Goal: Task Accomplishment & Management: Manage account settings

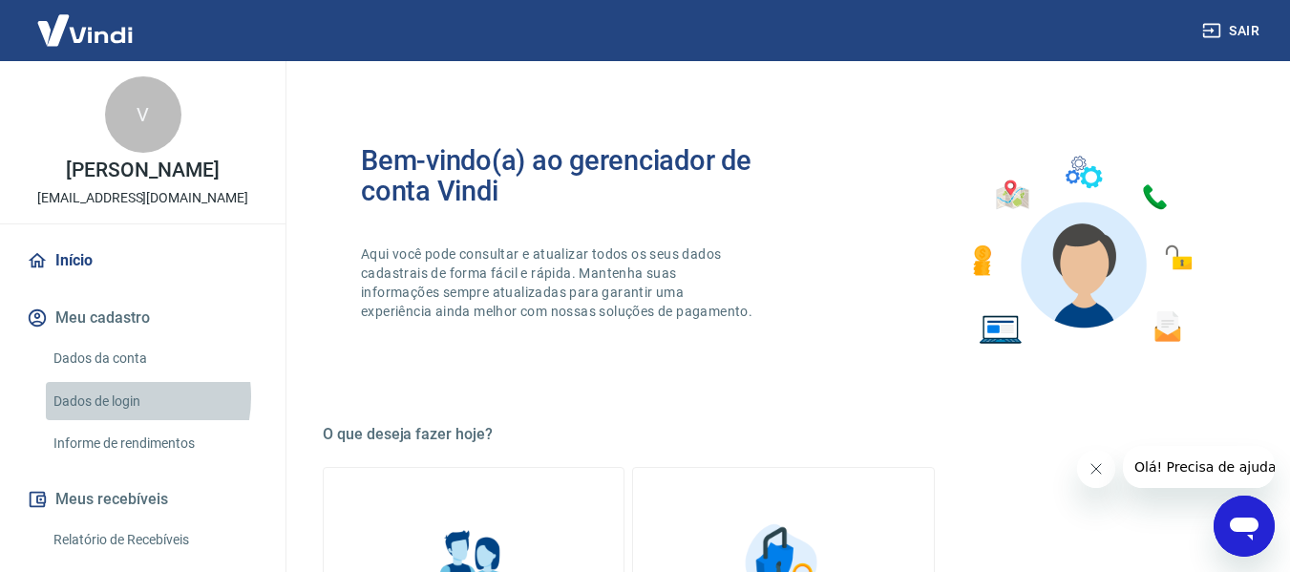
click at [116, 396] on link "Dados de login" at bounding box center [154, 401] width 217 height 39
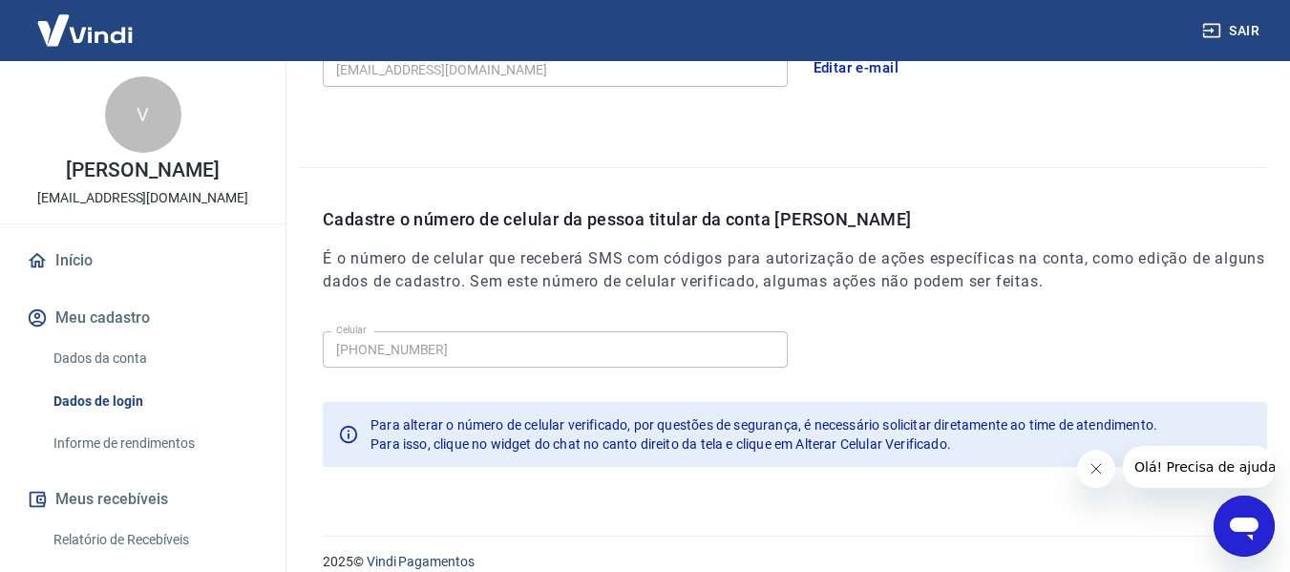
scroll to position [651, 0]
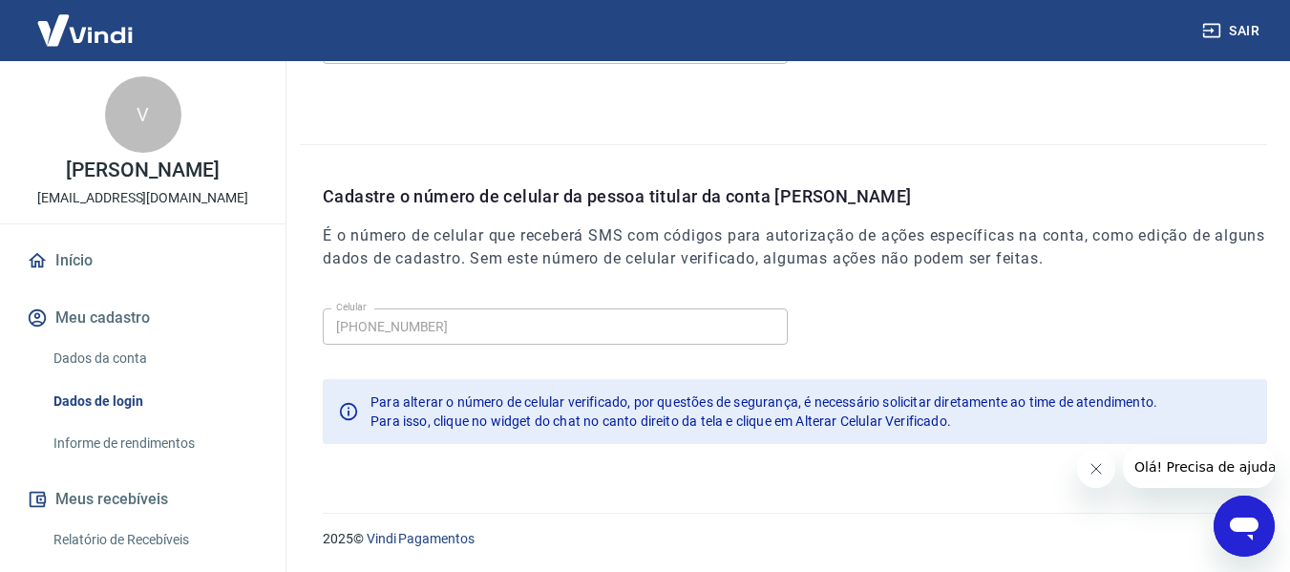
click at [1232, 522] on icon "Abrir janela de mensagens" at bounding box center [1244, 529] width 29 height 23
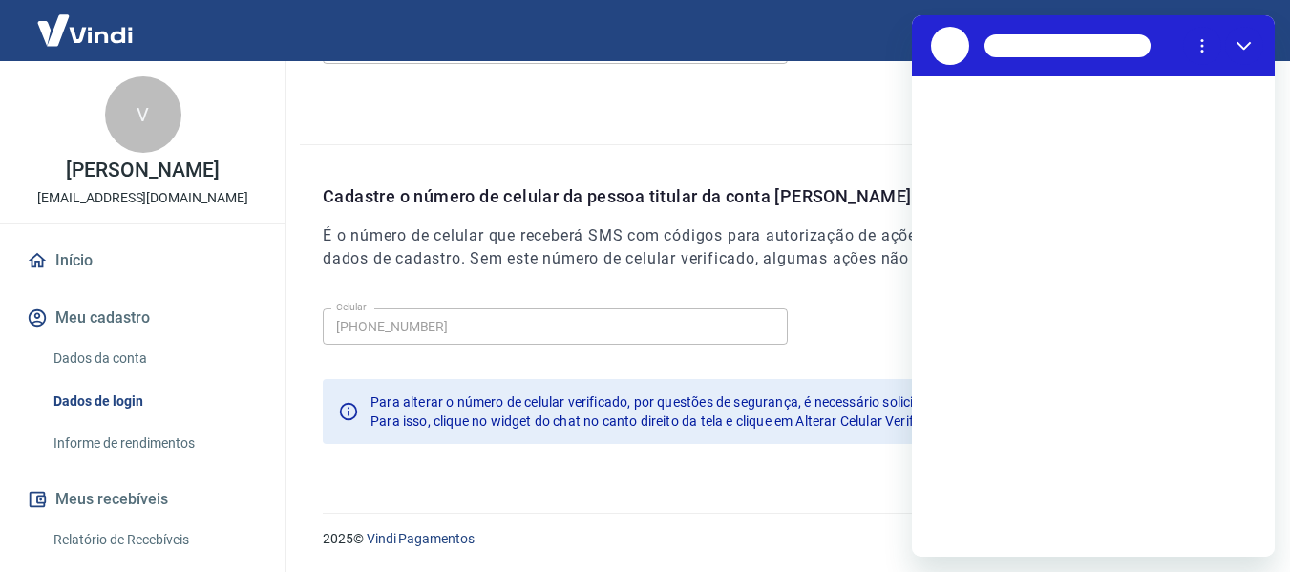
scroll to position [0, 0]
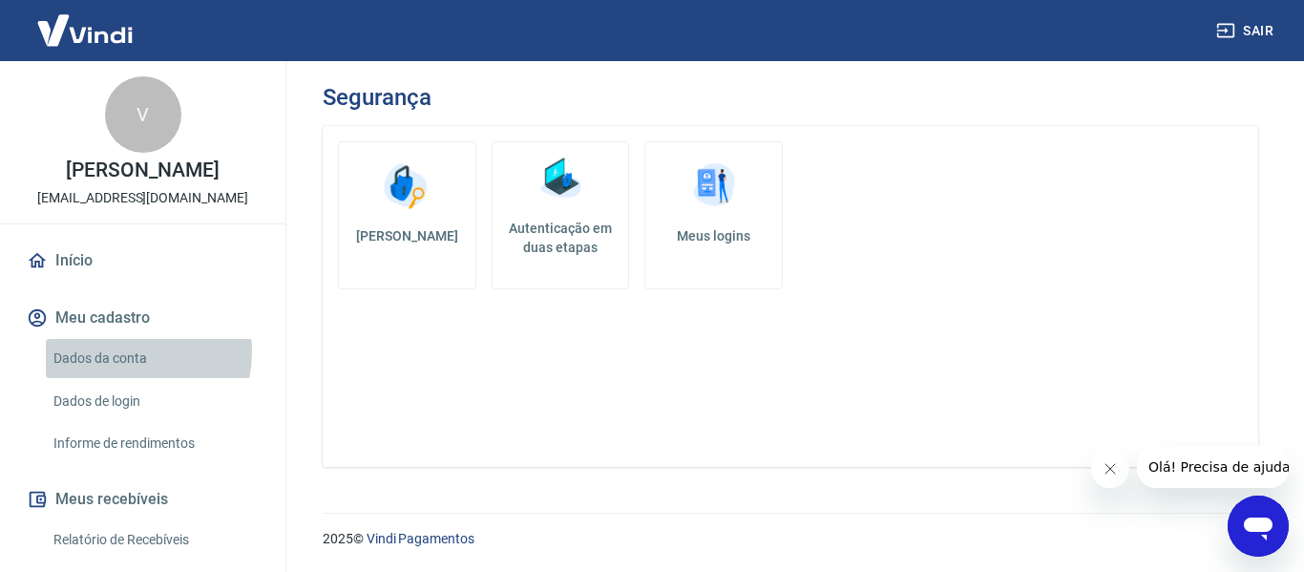
click at [115, 351] on link "Dados da conta" at bounding box center [154, 358] width 217 height 39
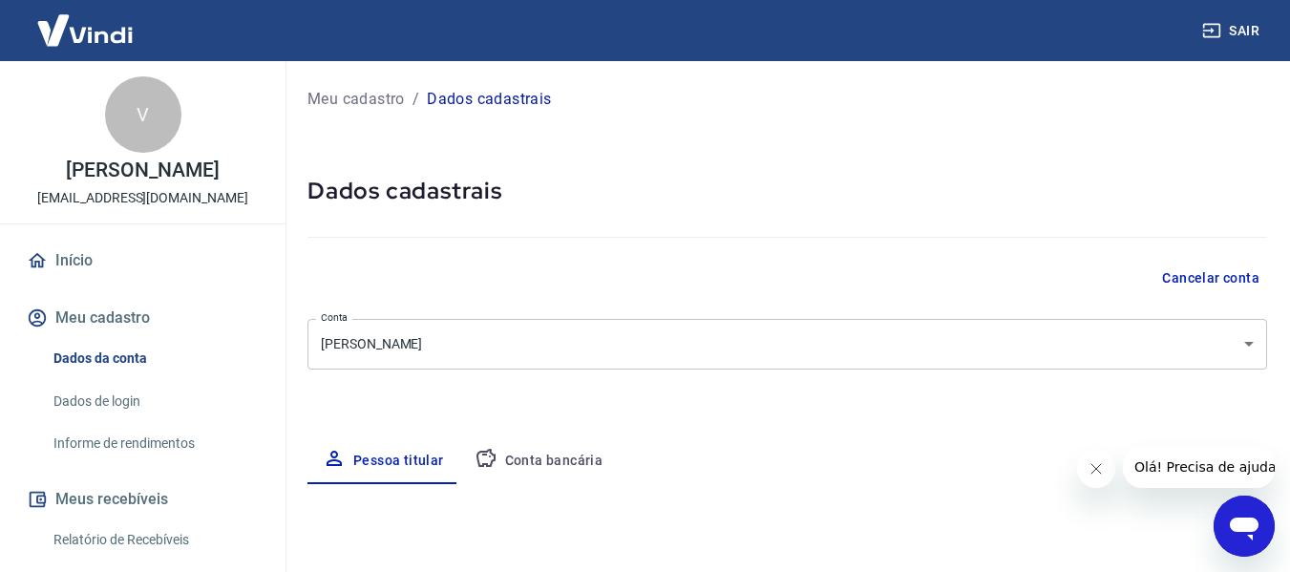
select select "SP"
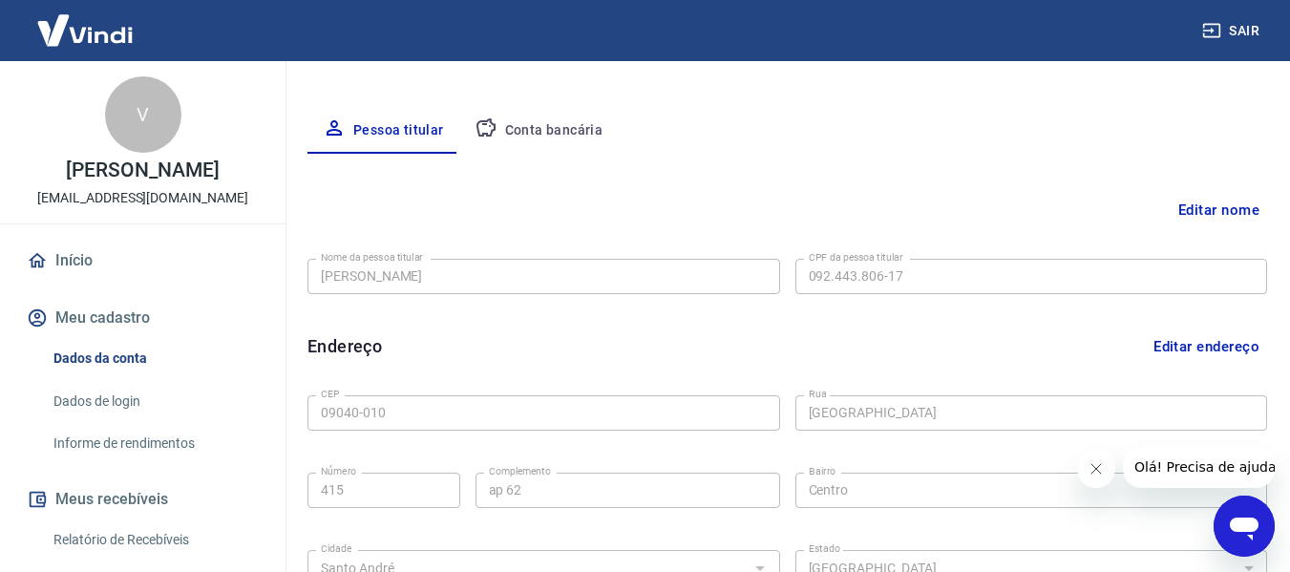
scroll to position [286, 0]
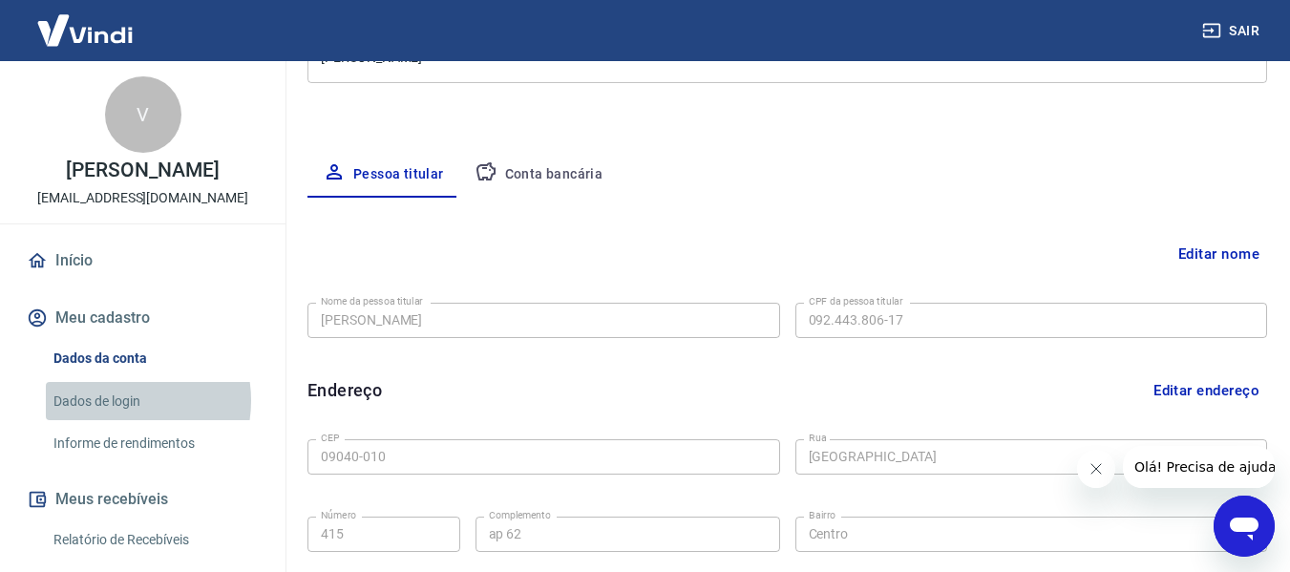
click at [115, 400] on link "Dados de login" at bounding box center [154, 401] width 217 height 39
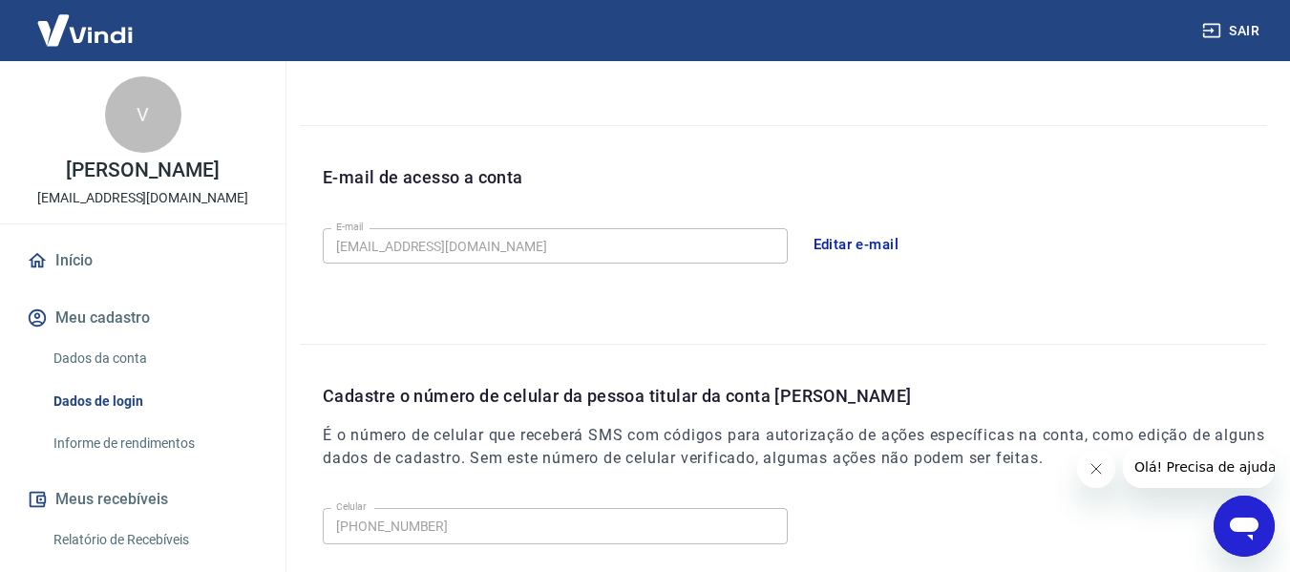
scroll to position [477, 0]
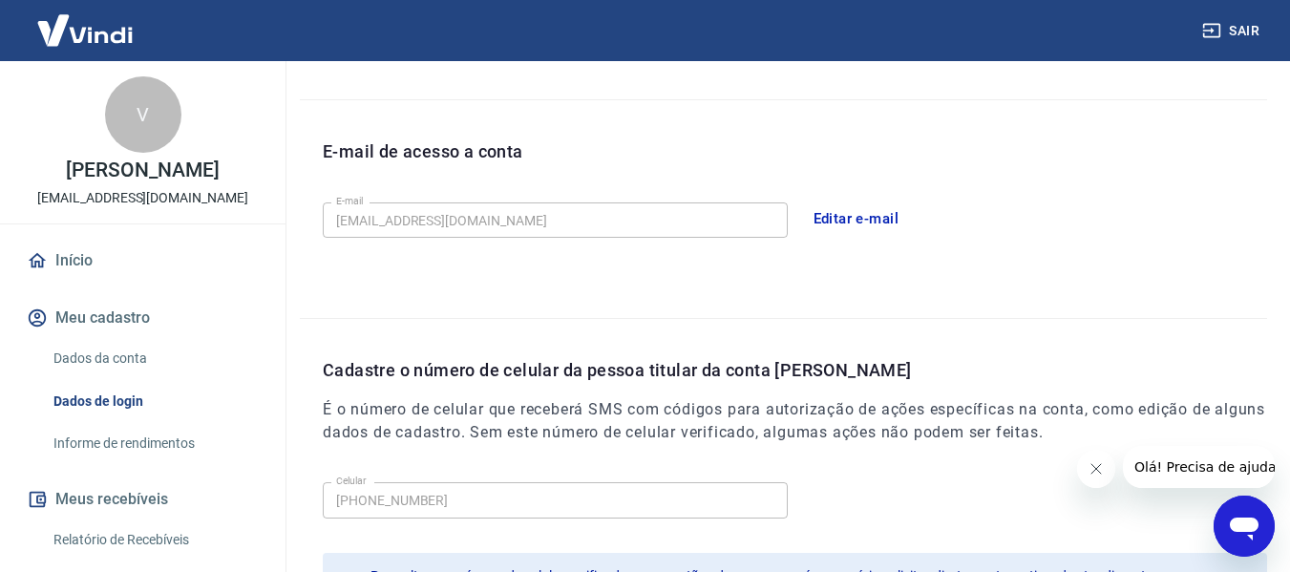
click at [829, 213] on button "Editar e-mail" at bounding box center [856, 219] width 107 height 40
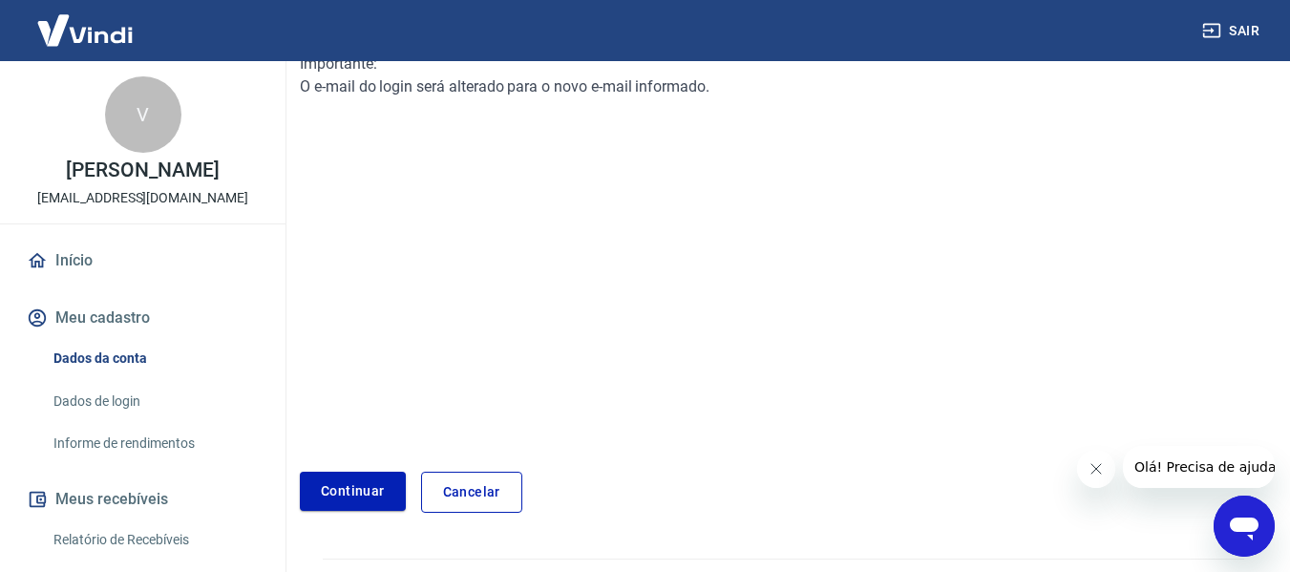
scroll to position [327, 0]
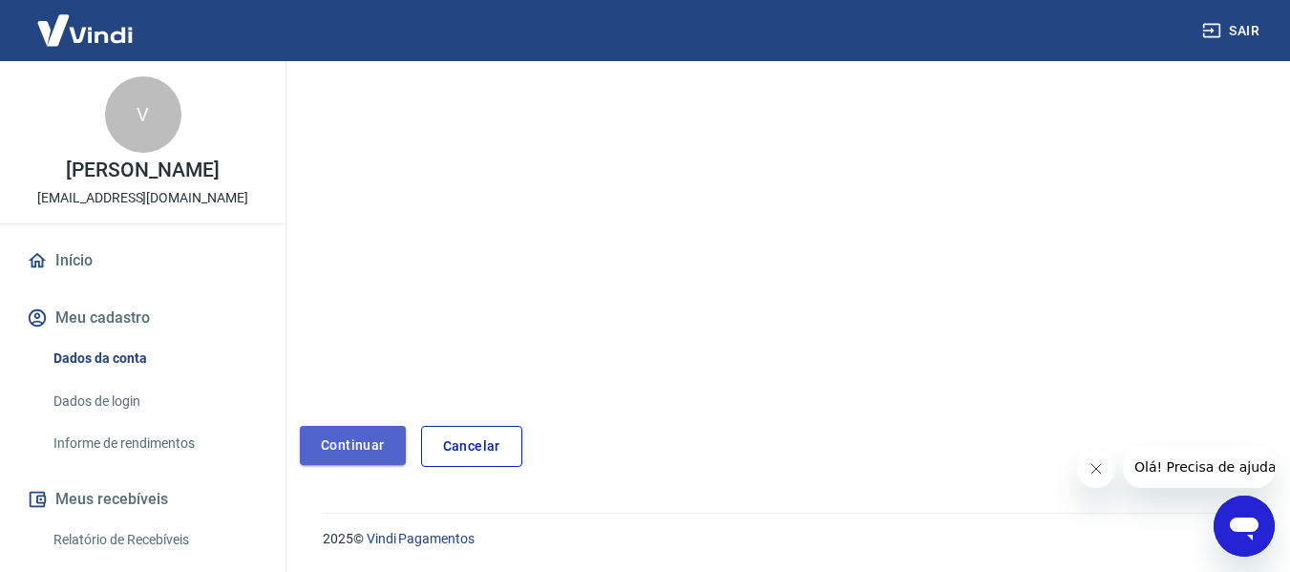
click at [359, 436] on link "Continuar" at bounding box center [353, 445] width 106 height 39
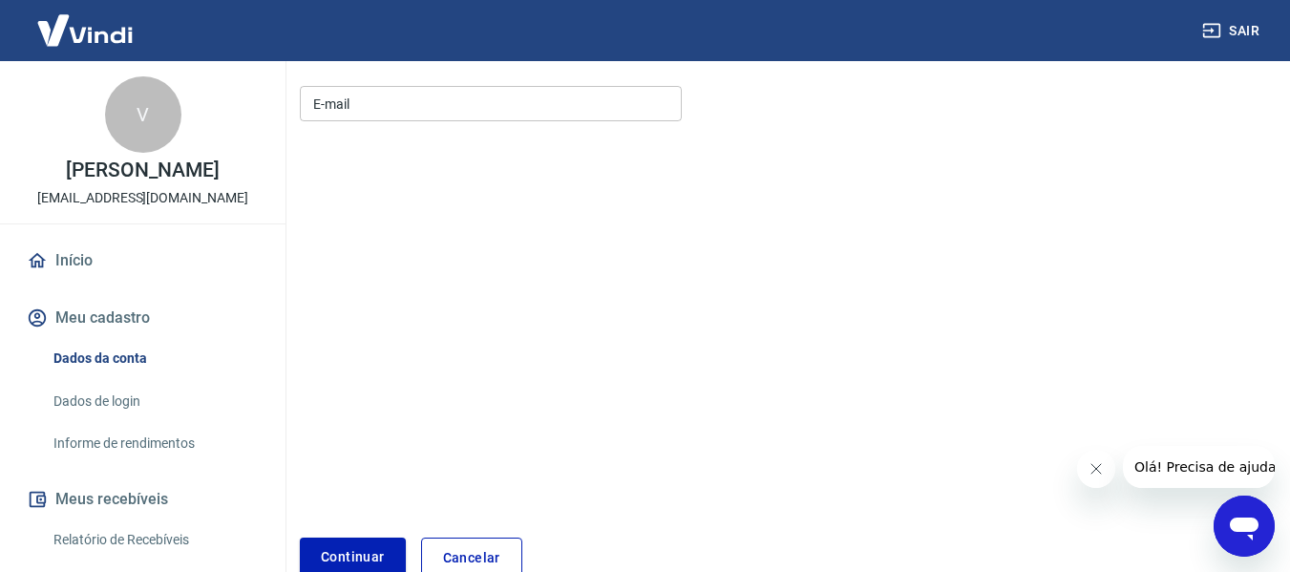
scroll to position [77, 0]
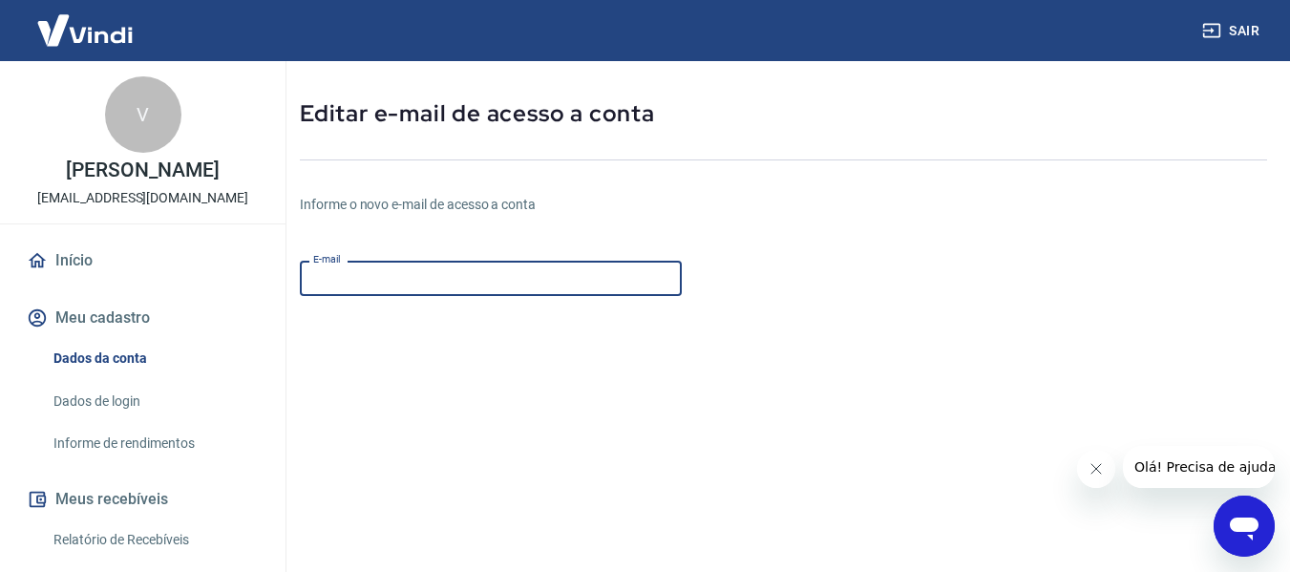
click at [370, 279] on input "E-mail" at bounding box center [491, 278] width 382 height 35
type input "[EMAIL_ADDRESS][DOMAIN_NAME]"
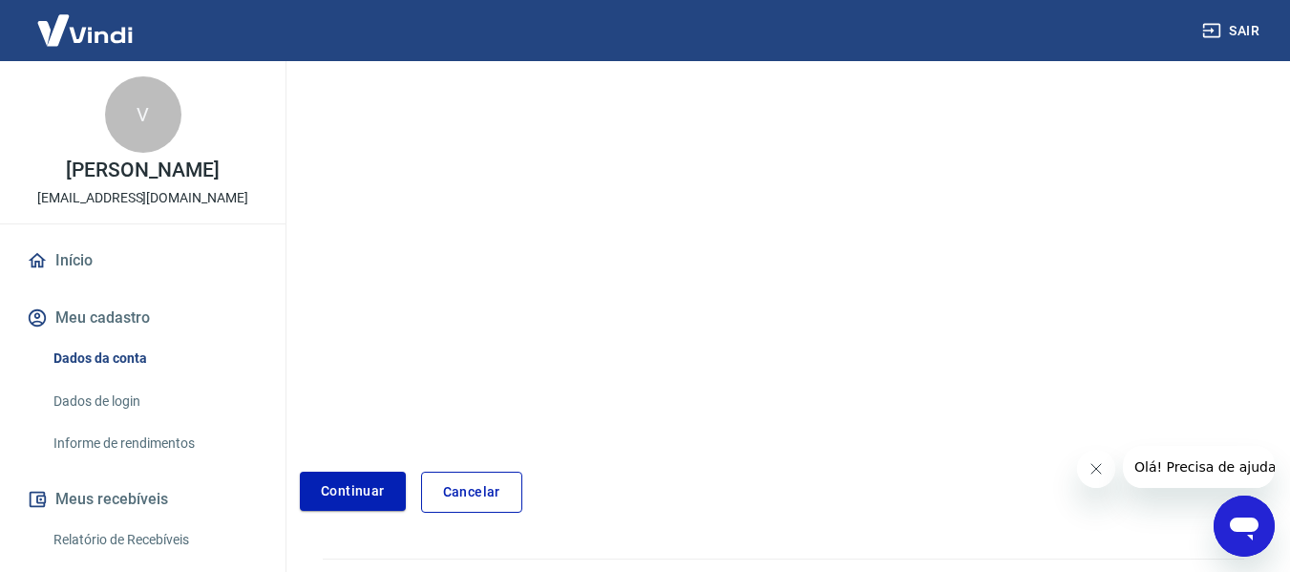
scroll to position [364, 0]
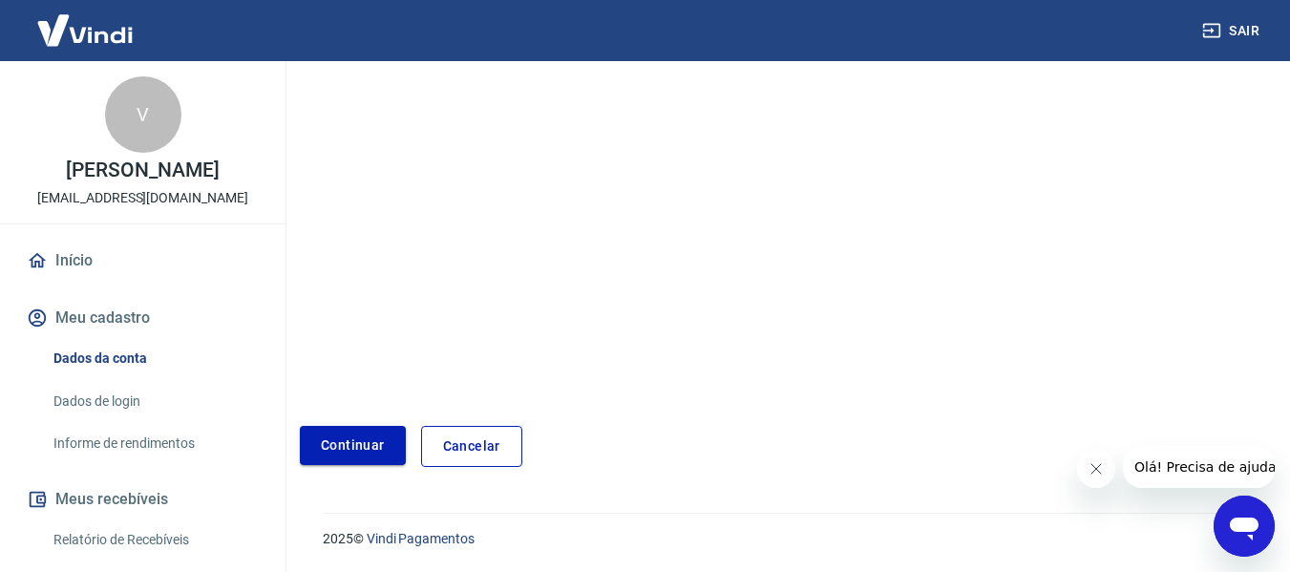
click at [343, 441] on button "Continuar" at bounding box center [353, 445] width 106 height 39
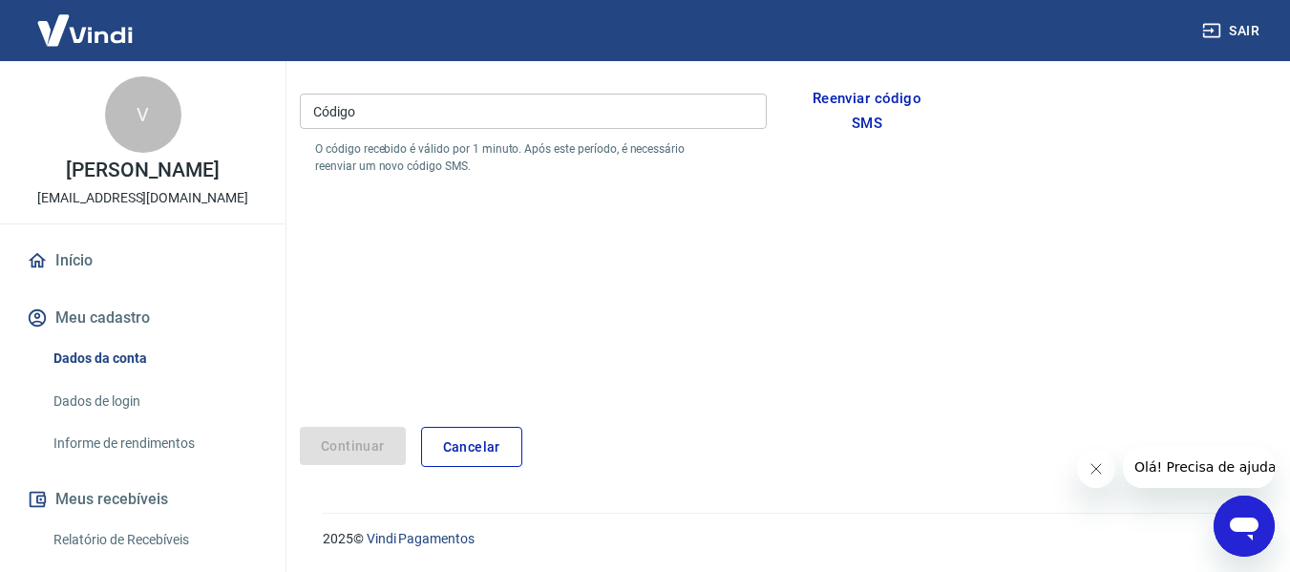
scroll to position [308, 0]
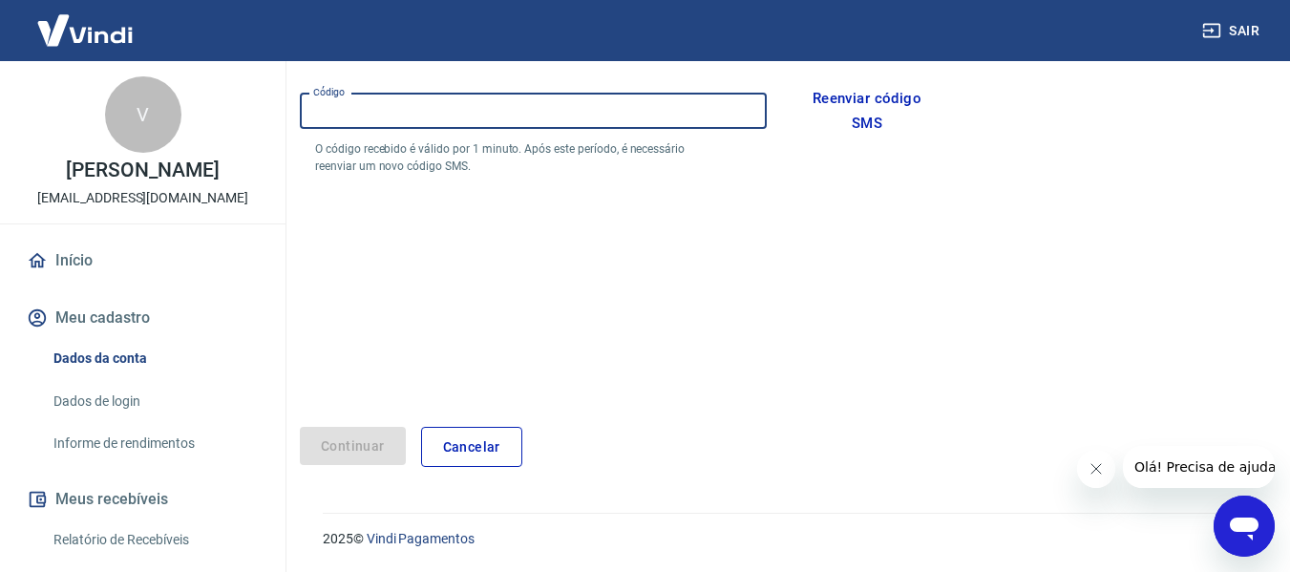
click at [346, 113] on input "Código" at bounding box center [533, 111] width 467 height 35
type input "180969"
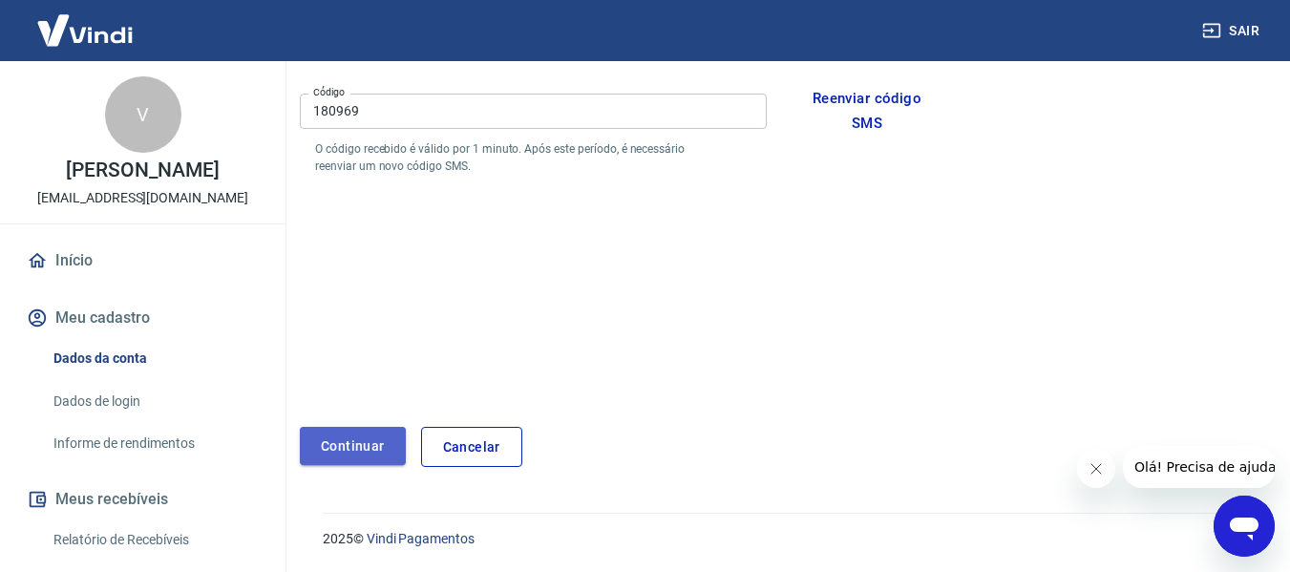
click at [362, 438] on button "Continuar" at bounding box center [353, 446] width 106 height 39
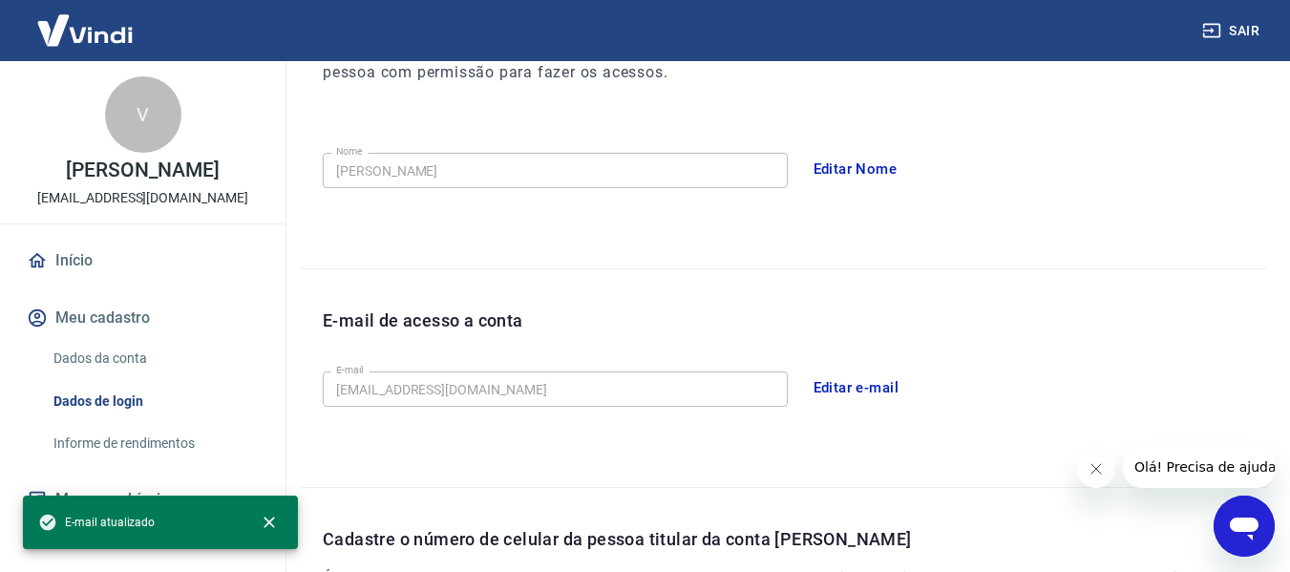
scroll to position [651, 0]
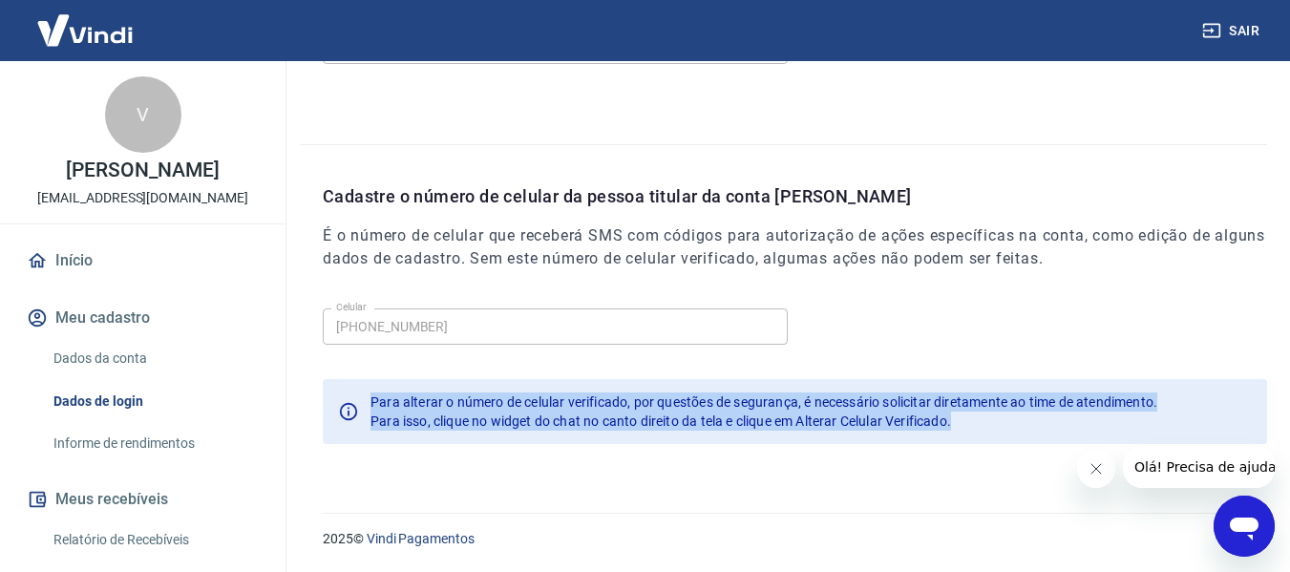
drag, startPoint x: 370, startPoint y: 395, endPoint x: 1073, endPoint y: 432, distance: 704.7
click at [1073, 432] on div "Para alterar o número de celular verificado, por questões de segurança, é neces…" at bounding box center [795, 411] width 944 height 65
copy div "Para alterar o número de celular verificado, por questões de segurança, é neces…"
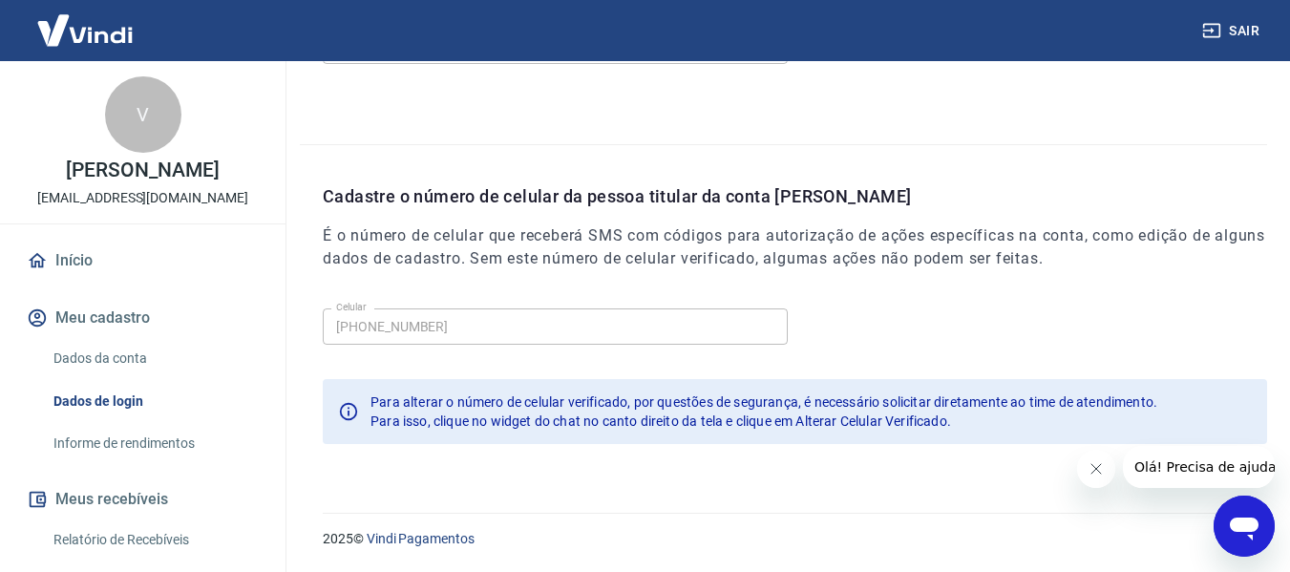
click at [99, 357] on link "Dados da conta" at bounding box center [154, 358] width 217 height 39
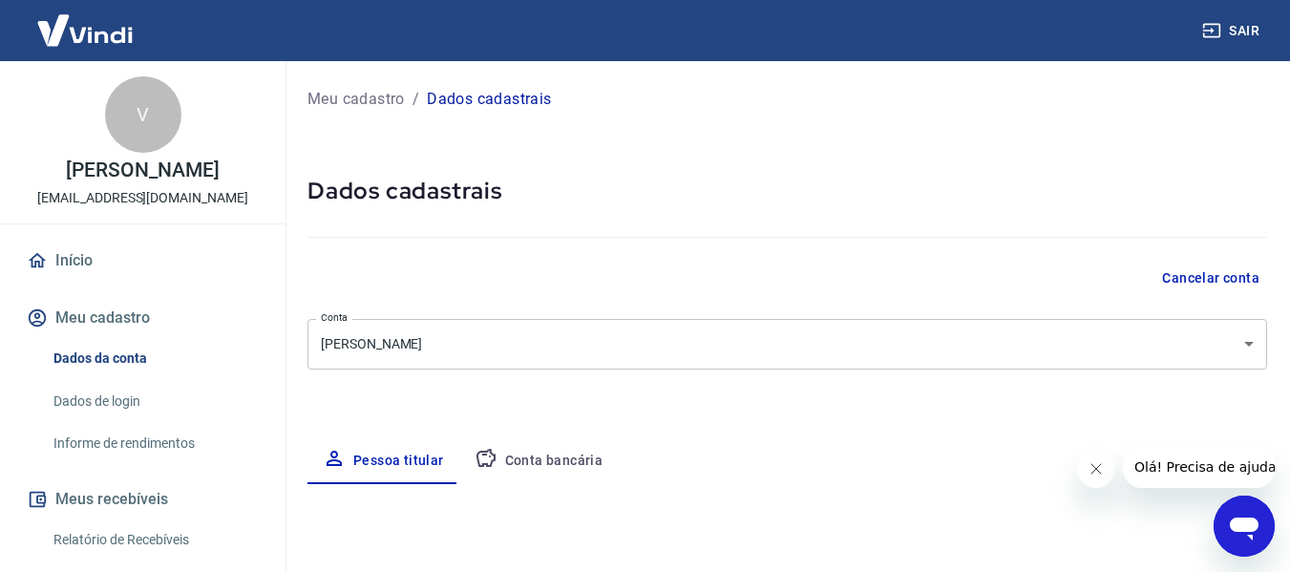
select select "SP"
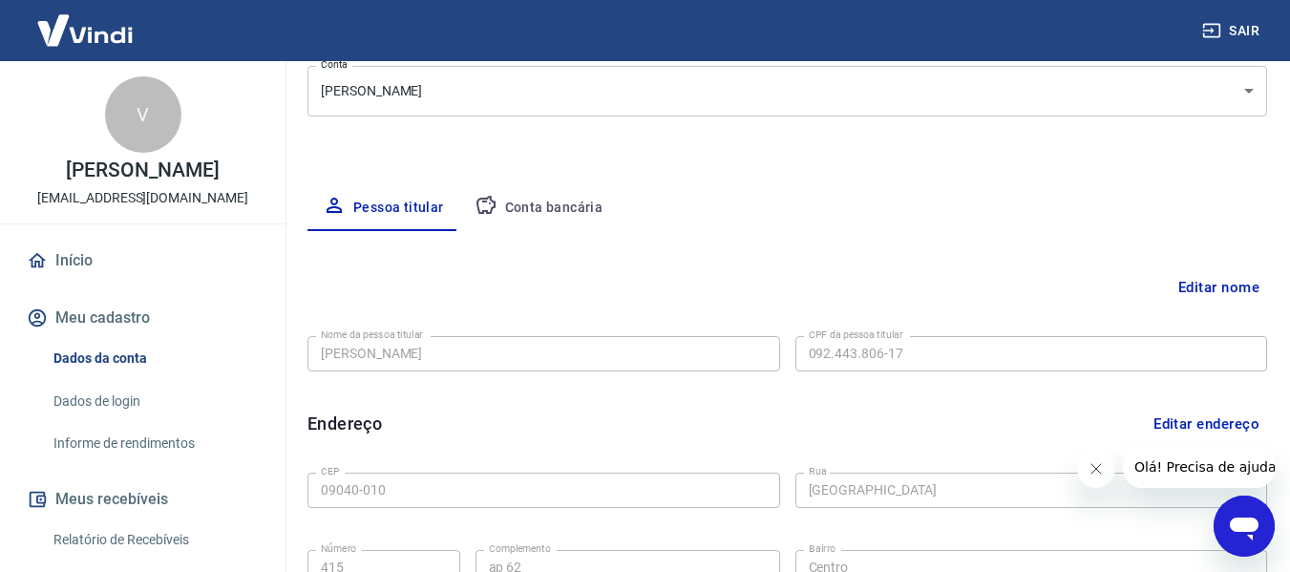
scroll to position [286, 0]
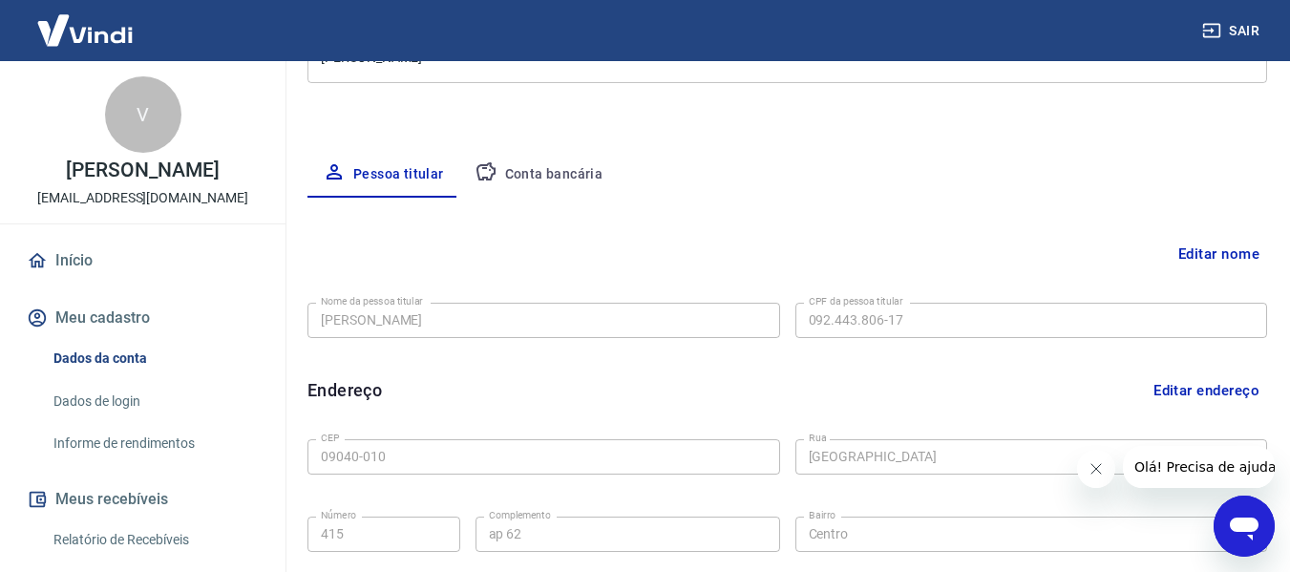
click at [117, 395] on link "Dados de login" at bounding box center [154, 401] width 217 height 39
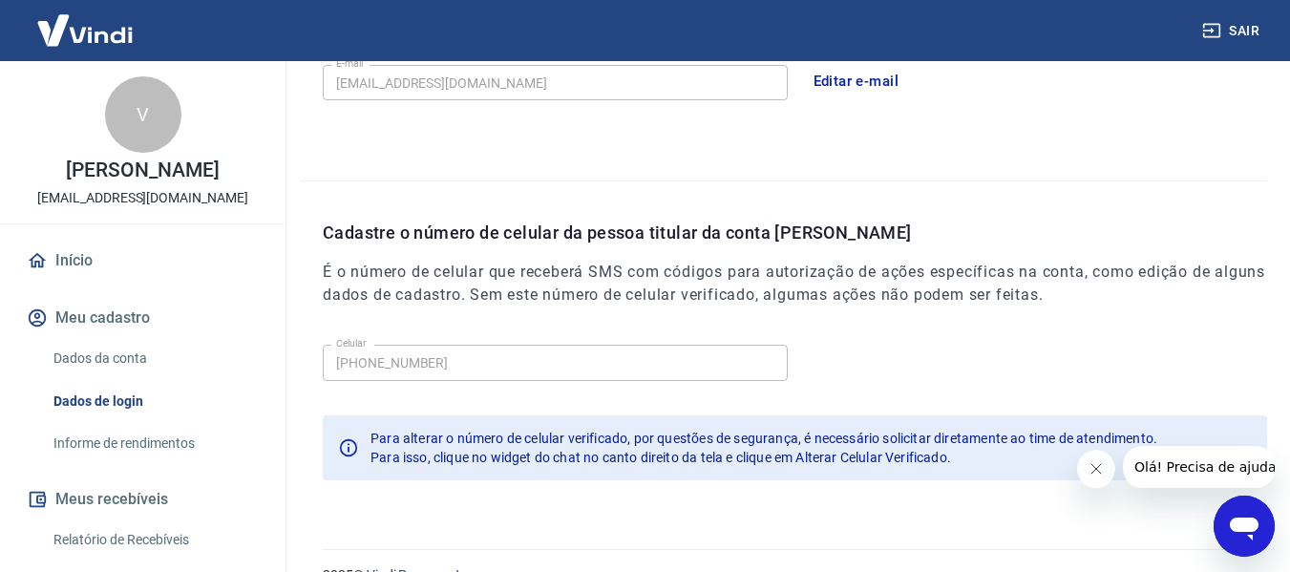
scroll to position [651, 0]
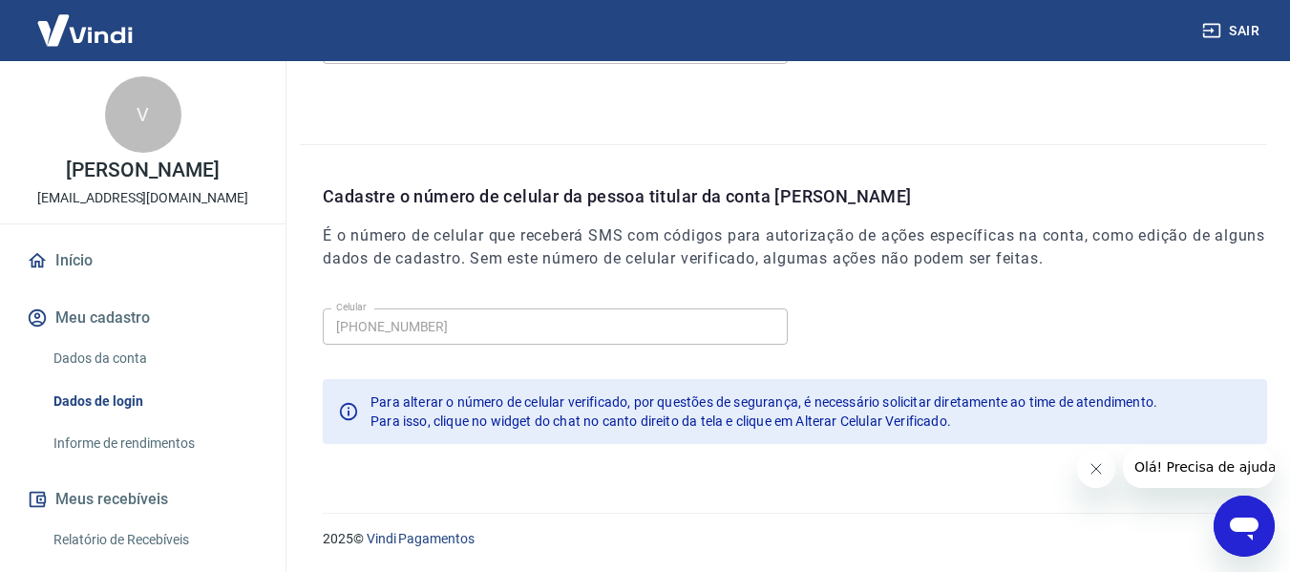
click at [605, 235] on h6 "É o número de celular que receberá SMS com códigos para autorização de ações es…" at bounding box center [795, 247] width 944 height 46
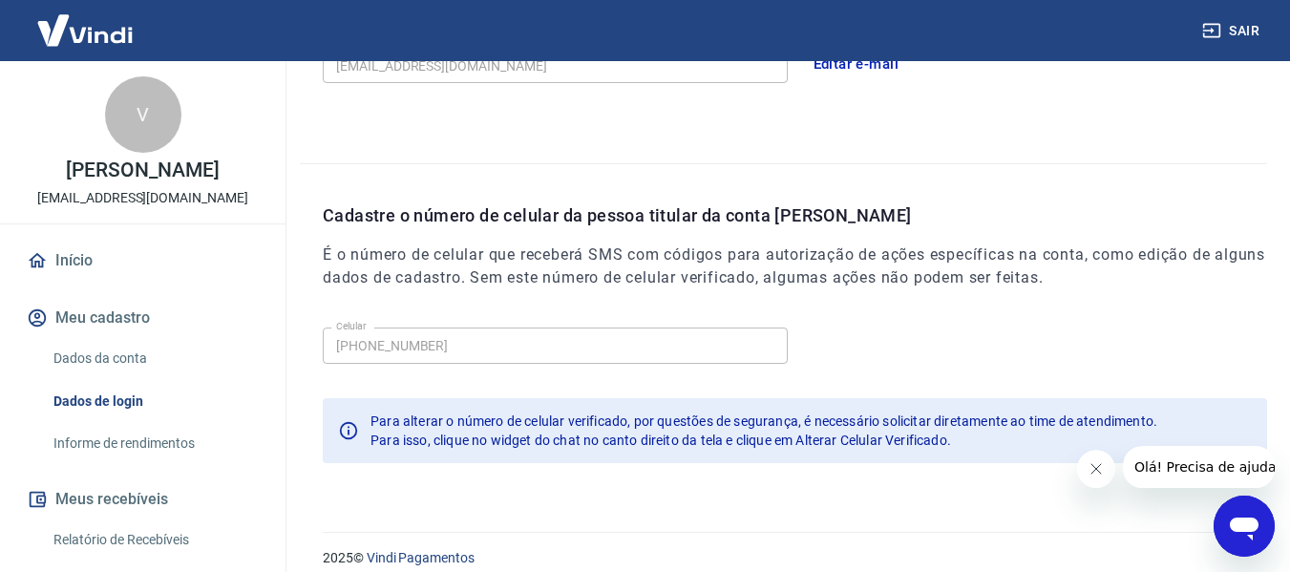
scroll to position [651, 0]
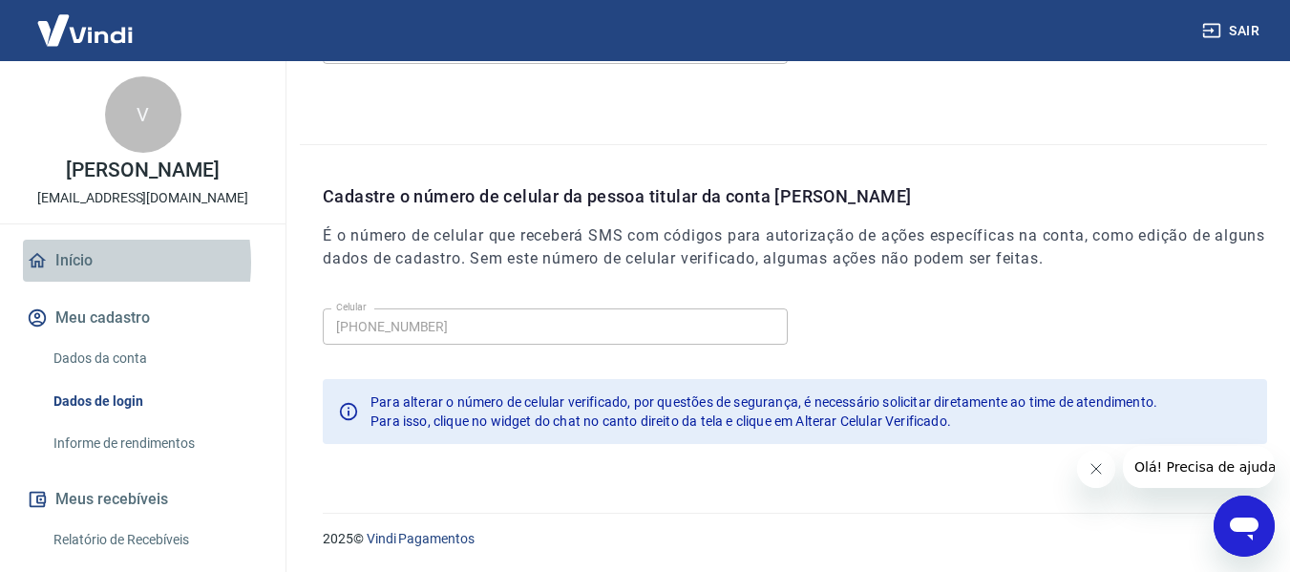
click at [69, 263] on link "Início" at bounding box center [143, 261] width 240 height 42
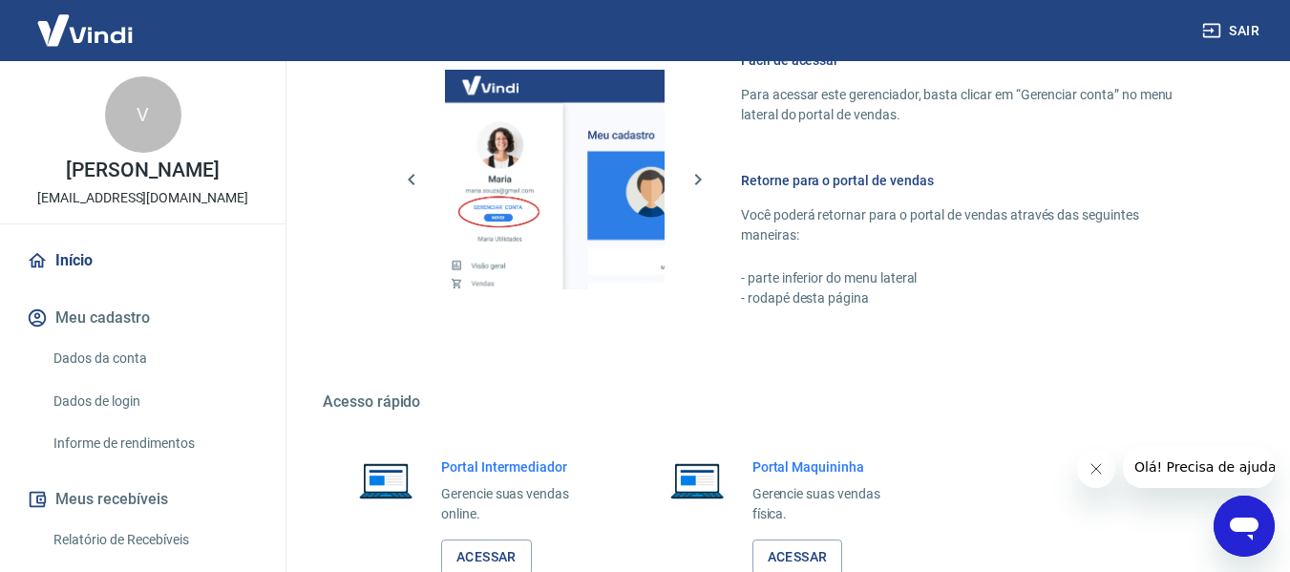
scroll to position [995, 0]
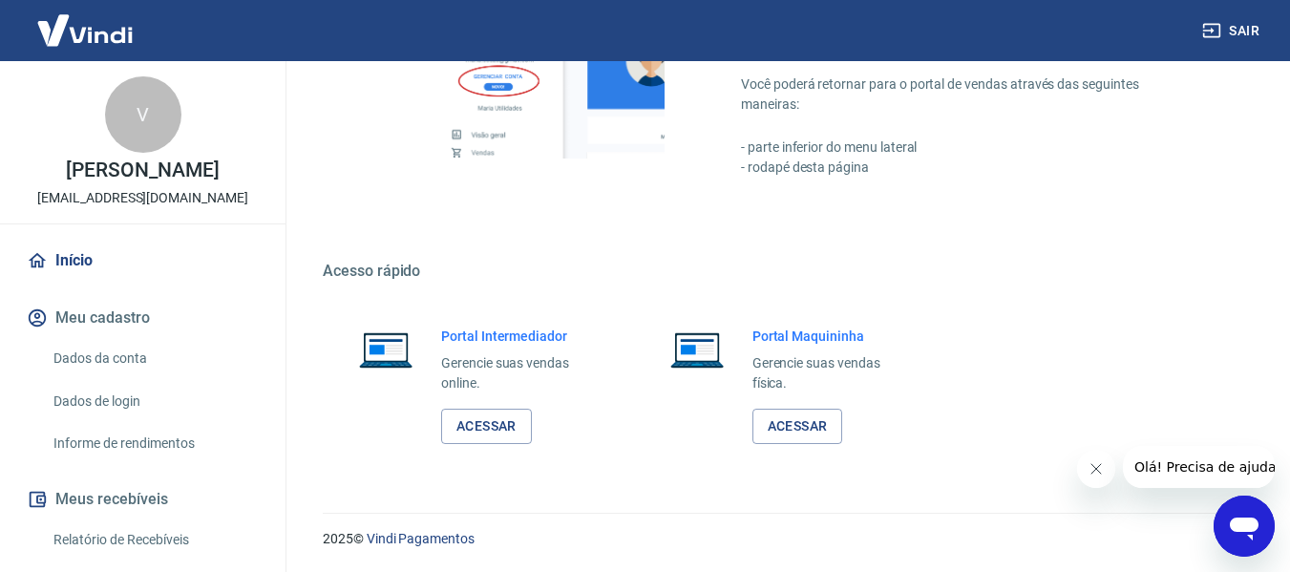
click at [115, 398] on link "Dados de login" at bounding box center [154, 401] width 217 height 39
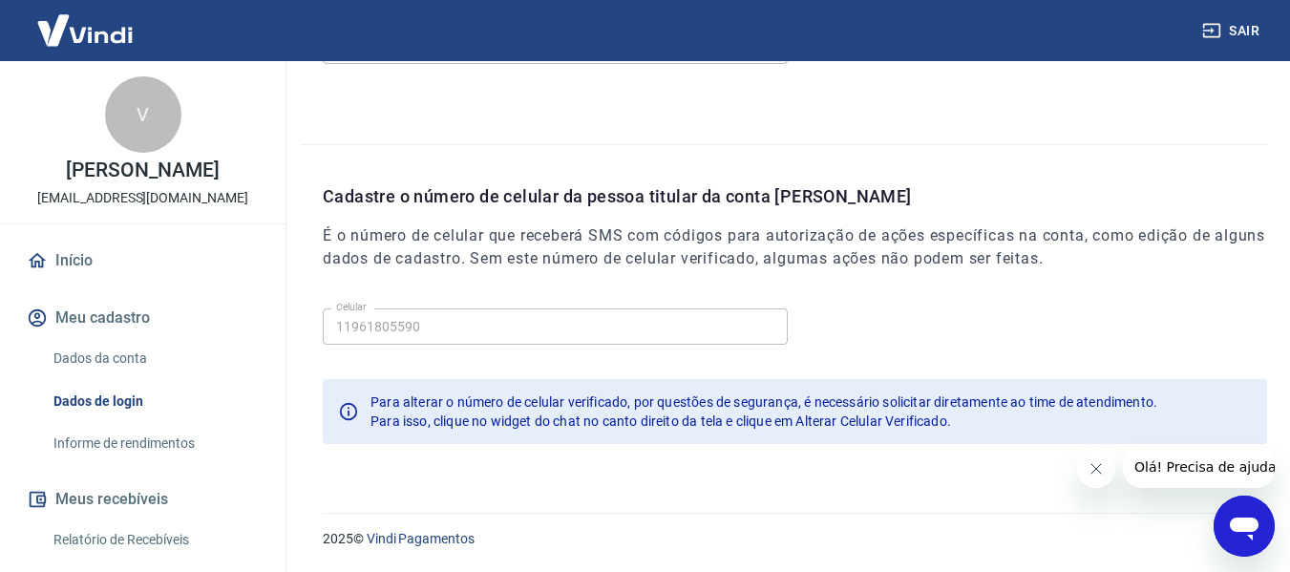
type input "[PHONE_NUMBER]"
click at [1218, 31] on icon "button" at bounding box center [1211, 30] width 19 height 19
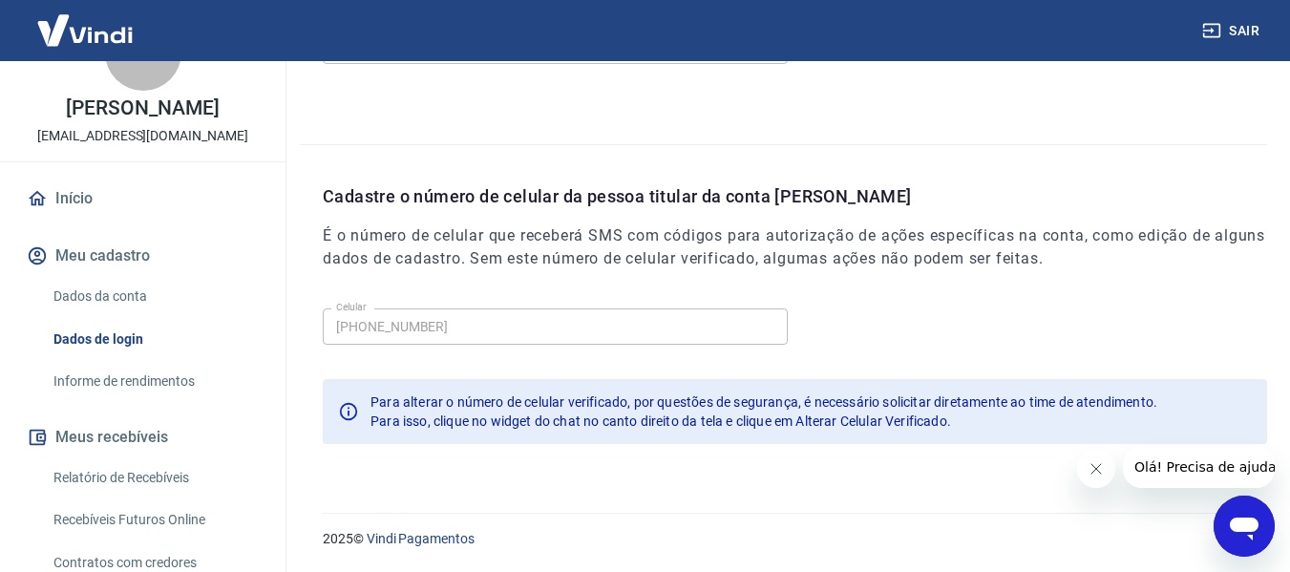
scroll to position [95, 0]
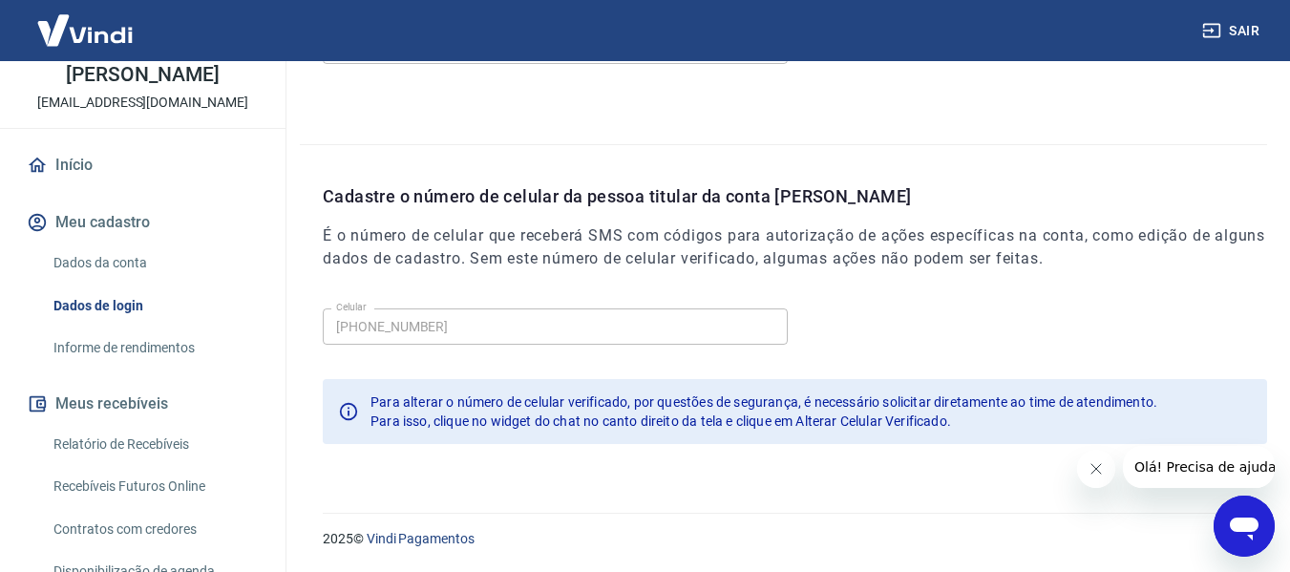
click at [111, 343] on link "Informe de rendimentos" at bounding box center [154, 347] width 217 height 39
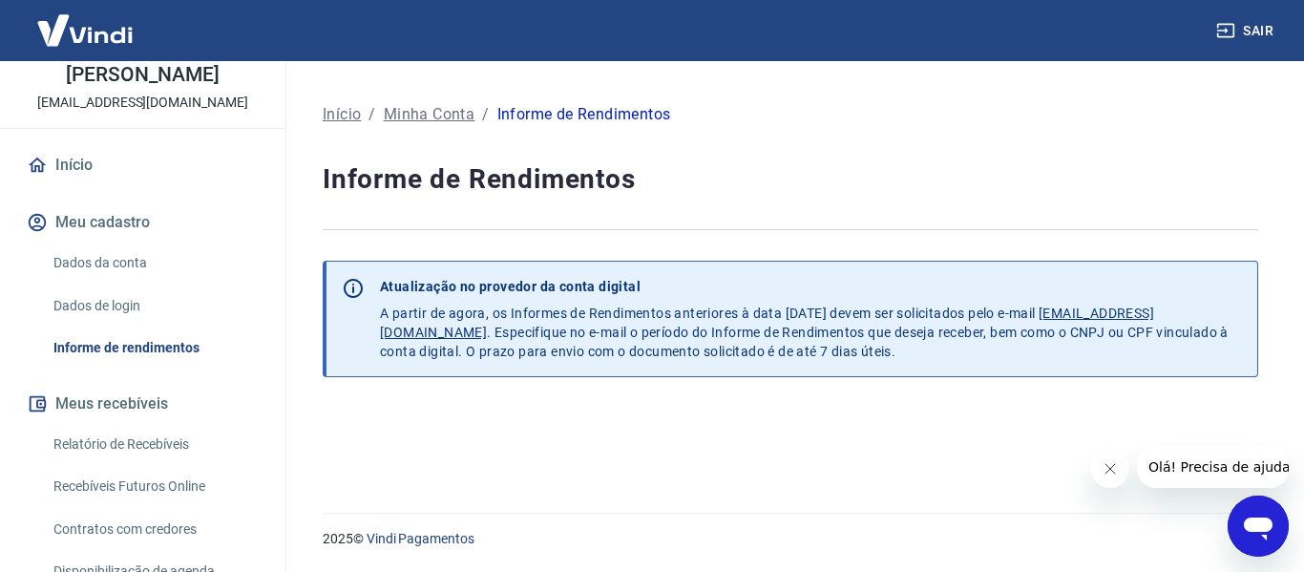
click at [112, 259] on link "Dados da conta" at bounding box center [154, 262] width 217 height 39
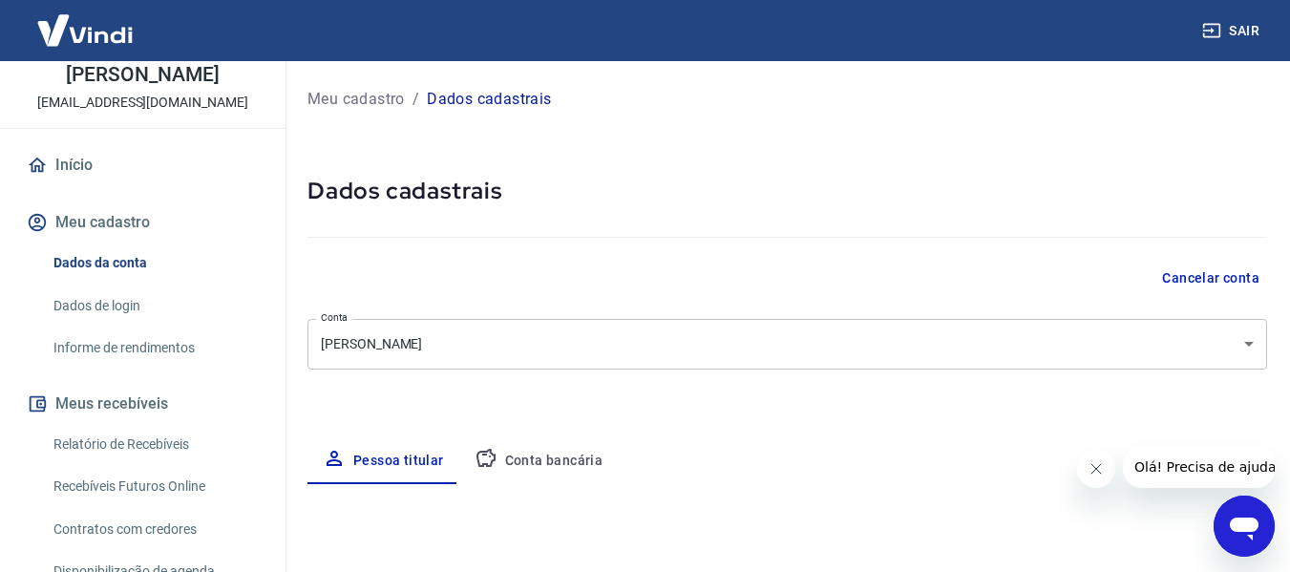
select select "SP"
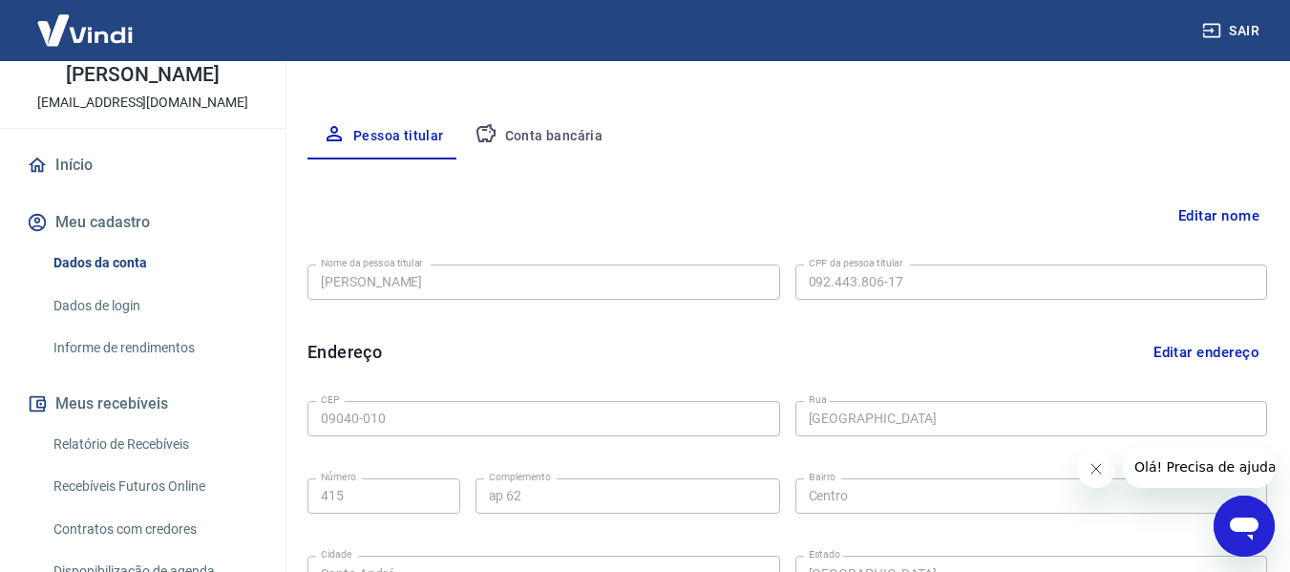
scroll to position [286, 0]
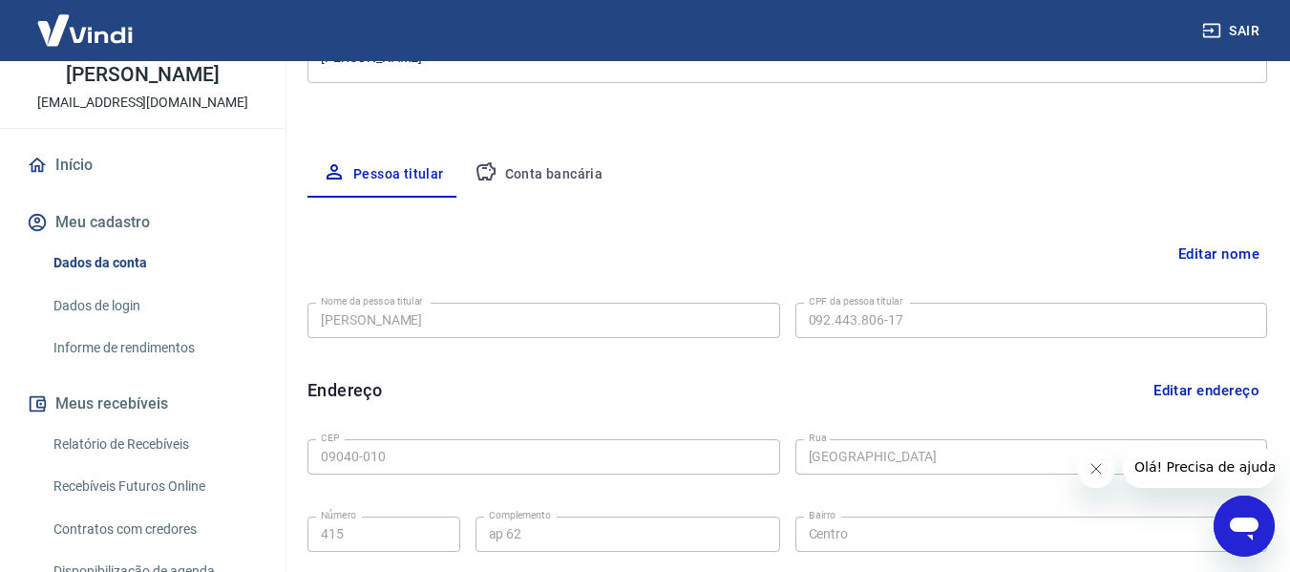
click at [537, 173] on button "Conta bancária" at bounding box center [538, 175] width 159 height 46
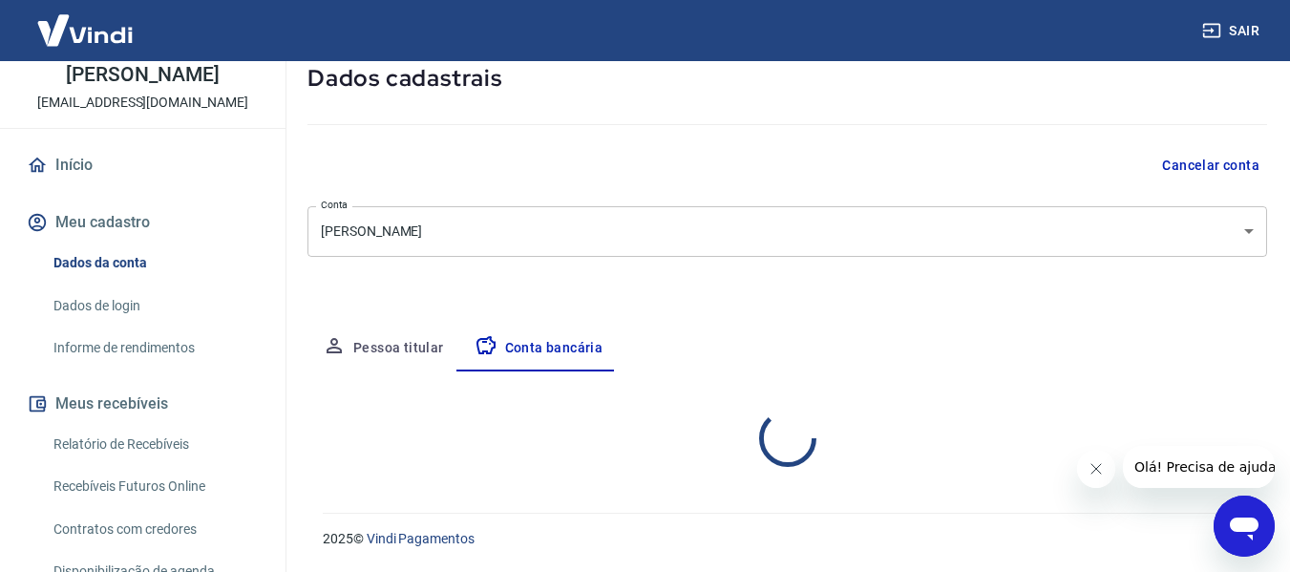
select select "1"
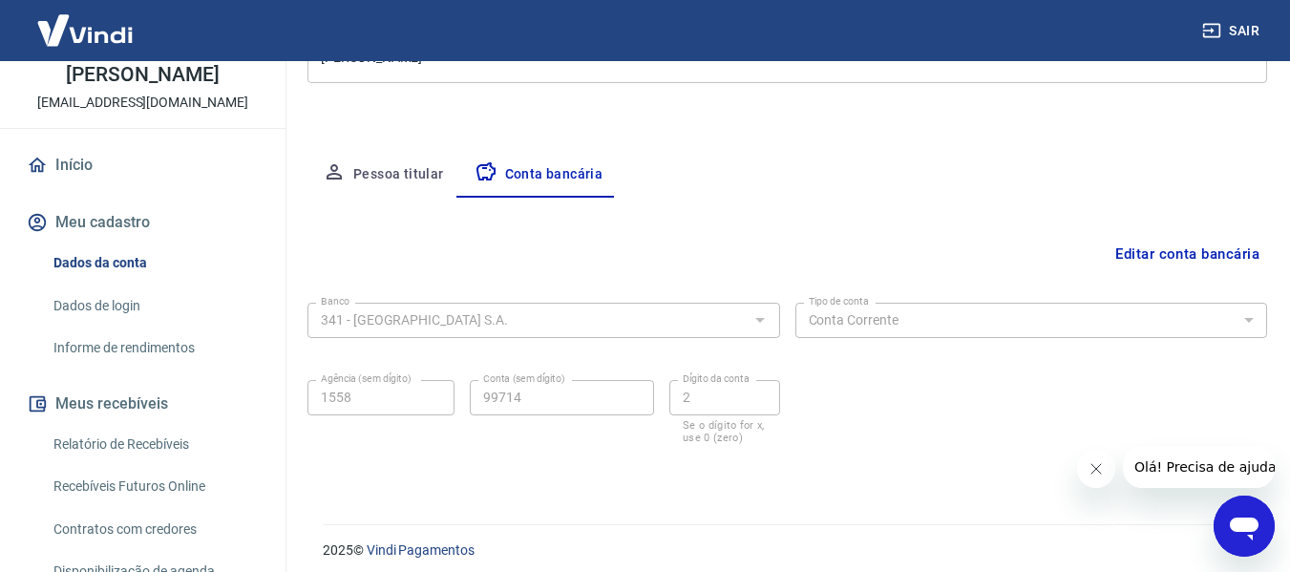
scroll to position [298, 0]
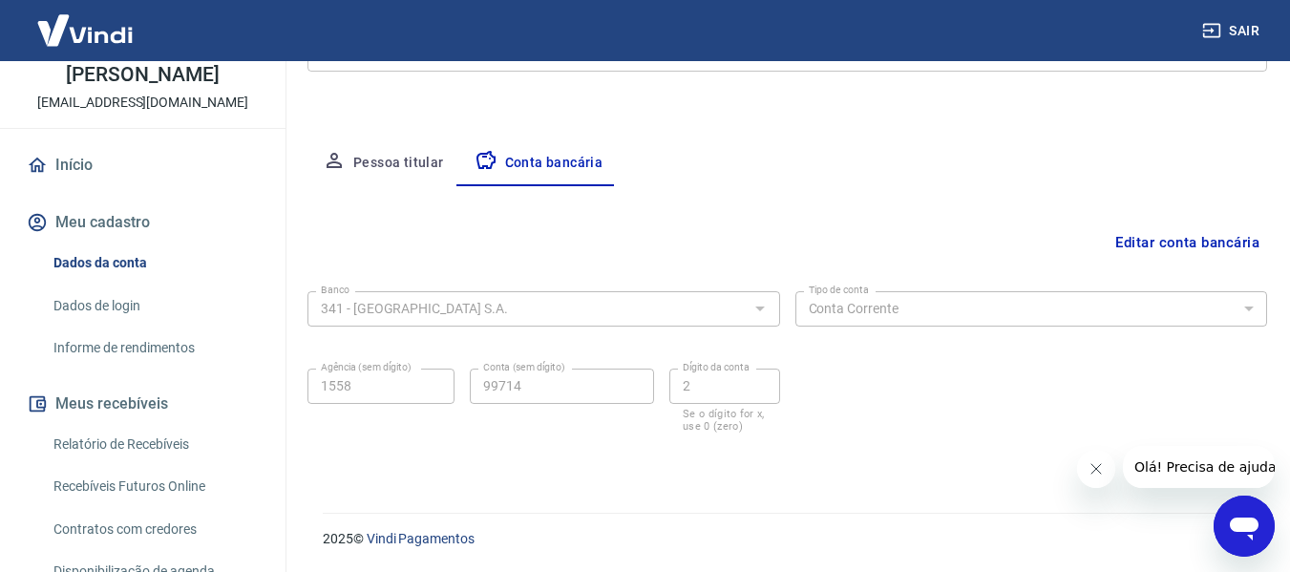
click at [115, 222] on button "Meu cadastro" at bounding box center [143, 222] width 240 height 42
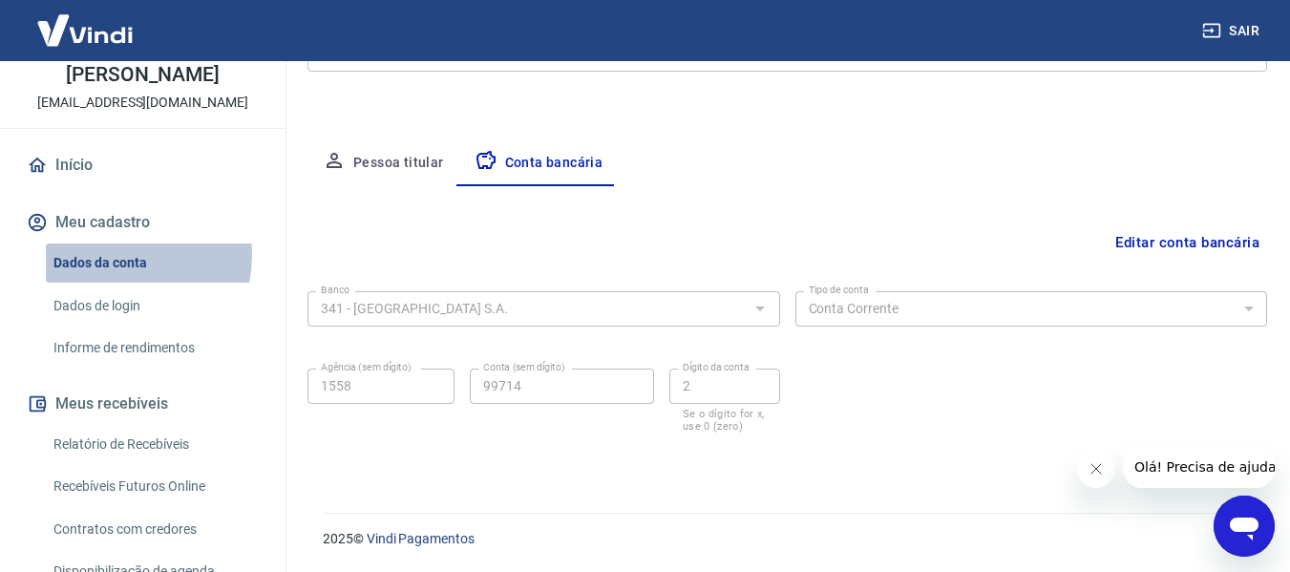
click at [113, 255] on link "Dados da conta" at bounding box center [154, 262] width 217 height 39
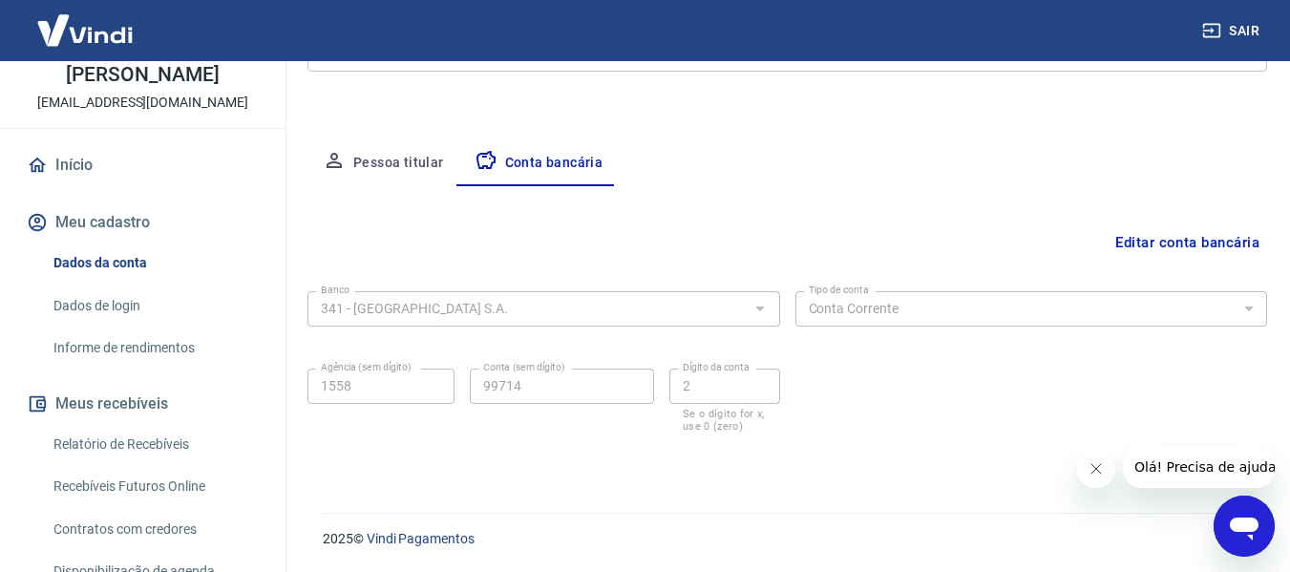
click at [112, 295] on link "Dados de login" at bounding box center [154, 305] width 217 height 39
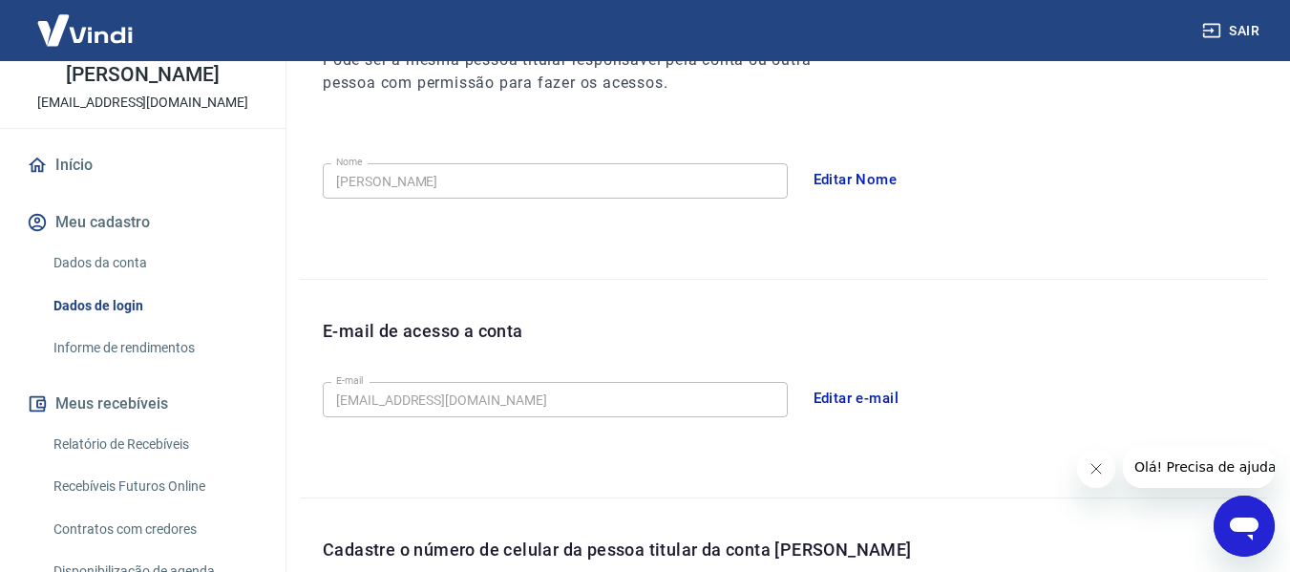
scroll to position [651, 0]
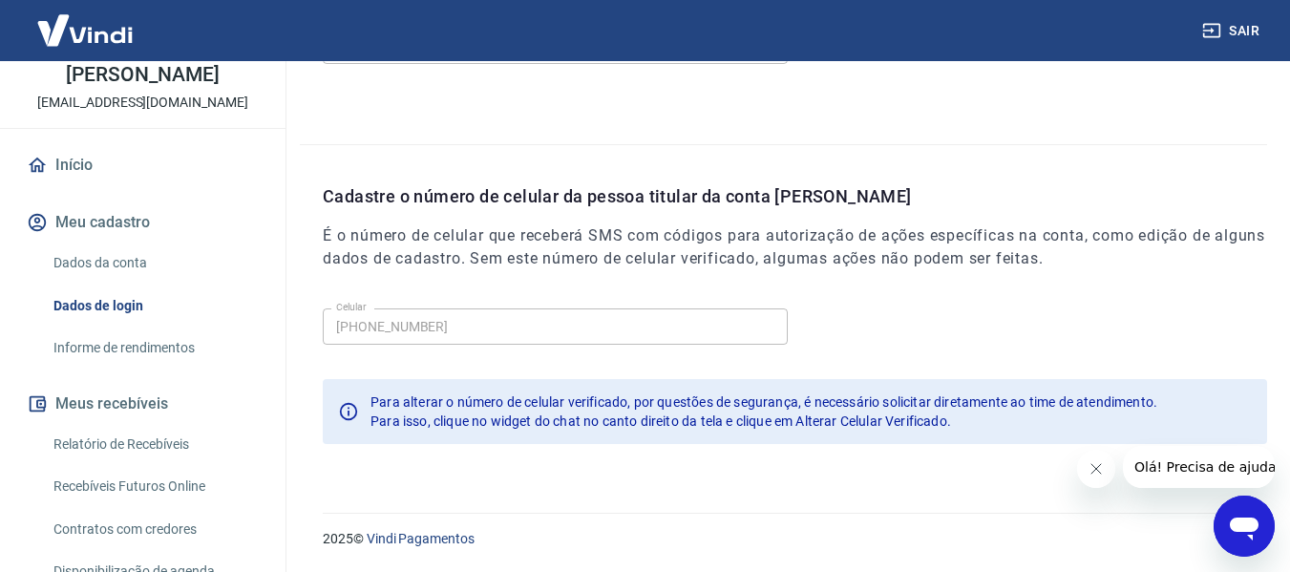
click at [110, 257] on link "Dados da conta" at bounding box center [154, 262] width 217 height 39
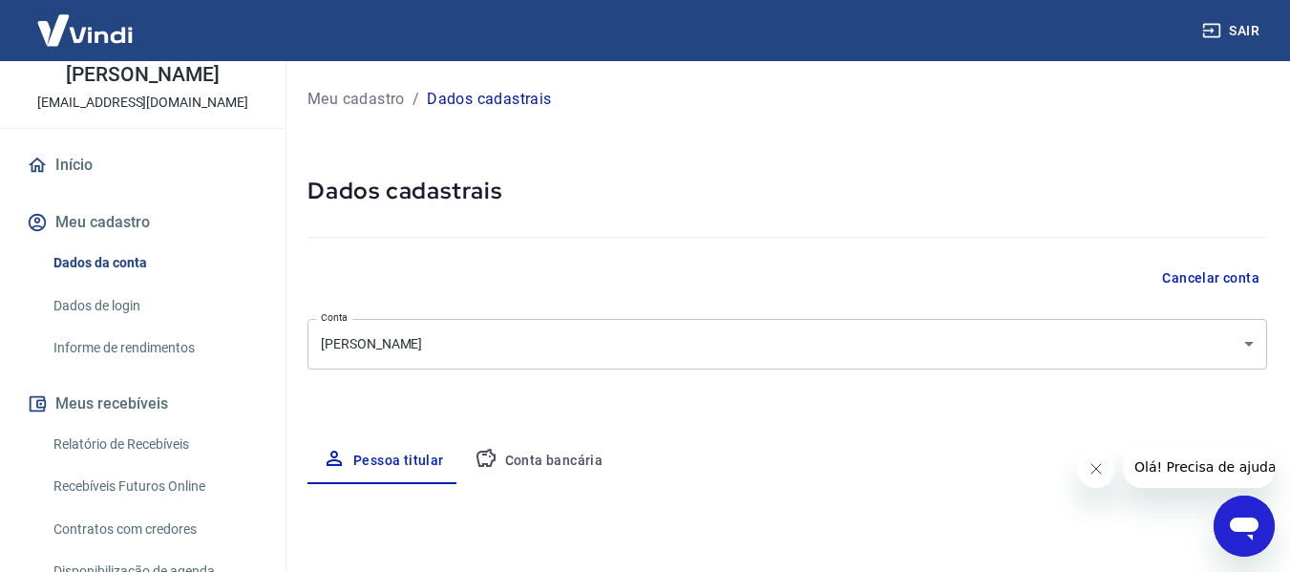
select select "SP"
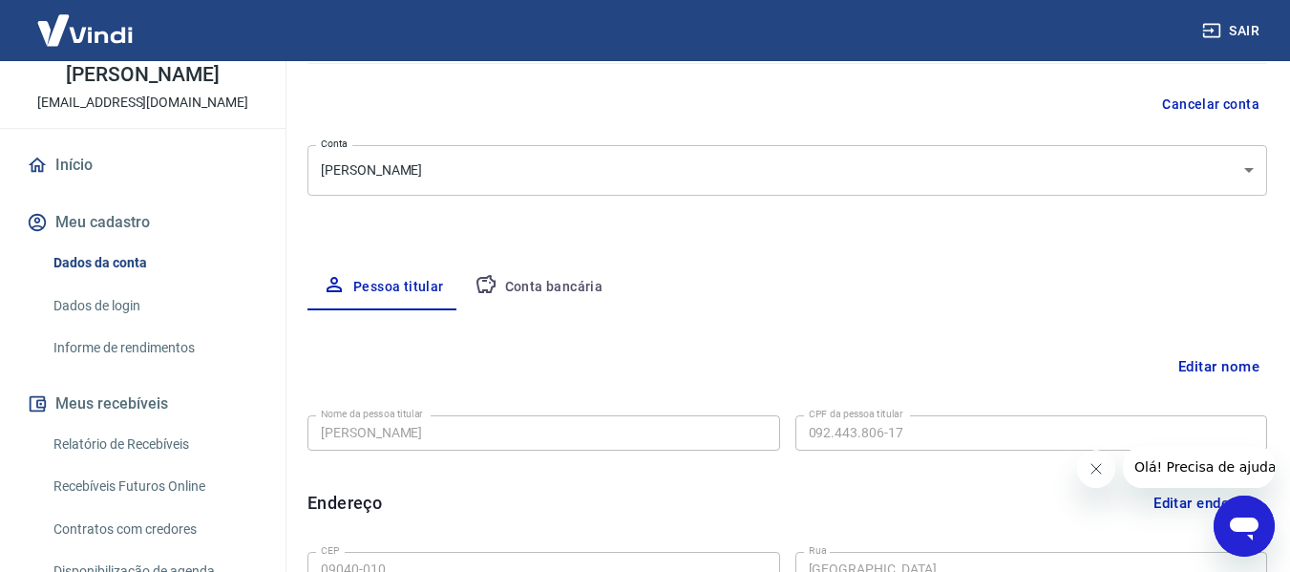
scroll to position [191, 0]
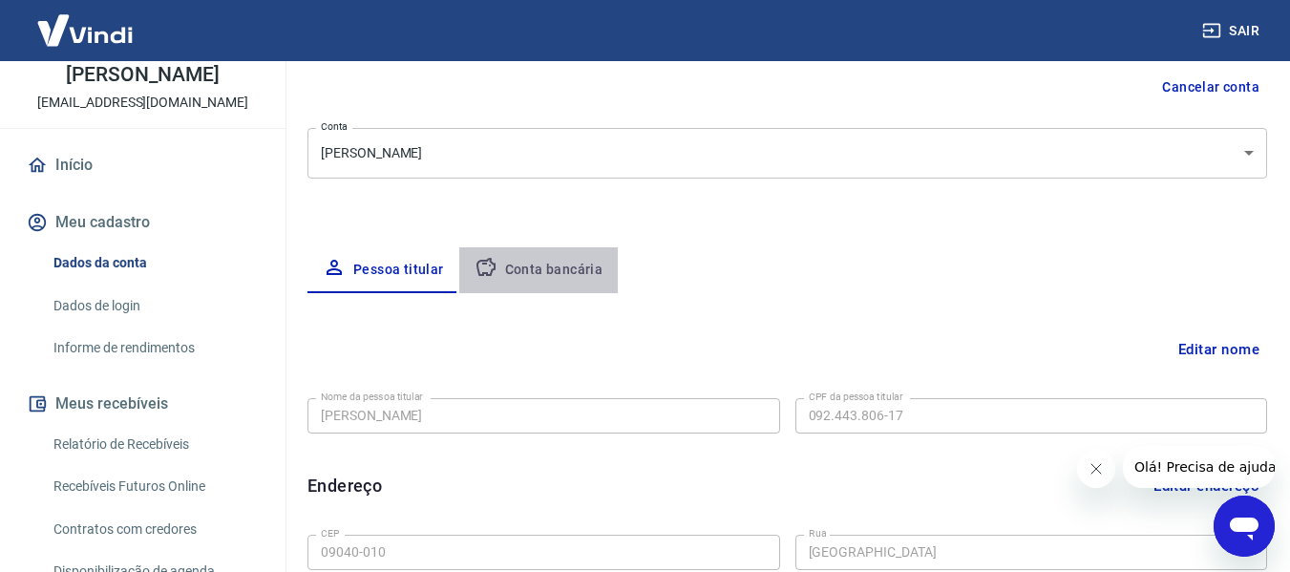
click at [551, 264] on button "Conta bancária" at bounding box center [538, 270] width 159 height 46
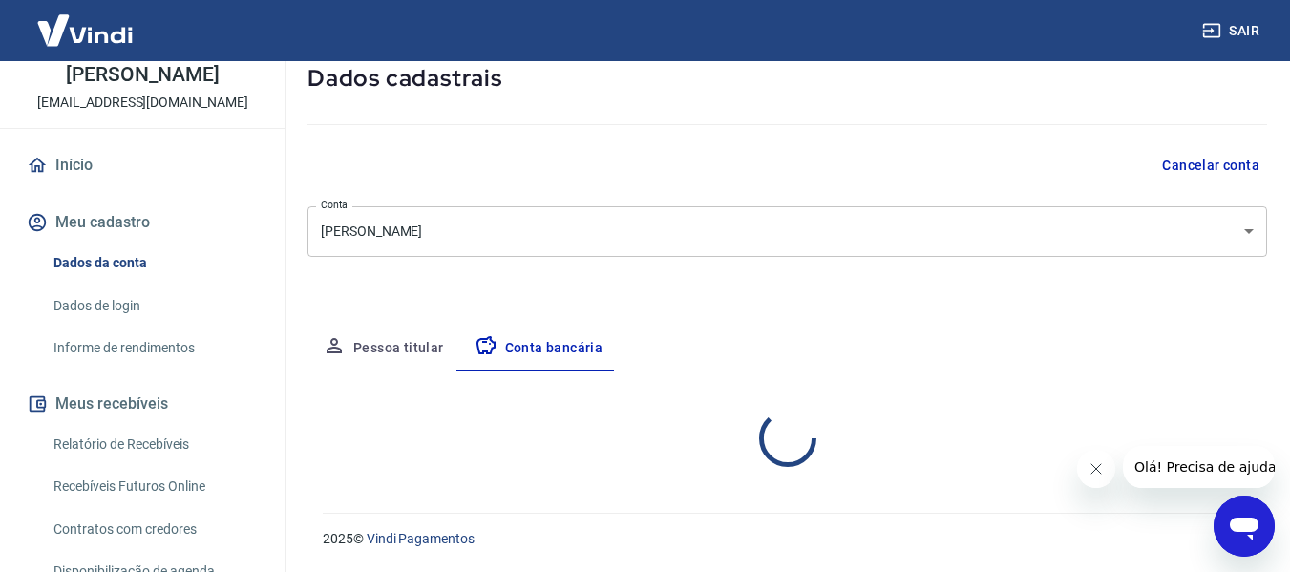
select select "1"
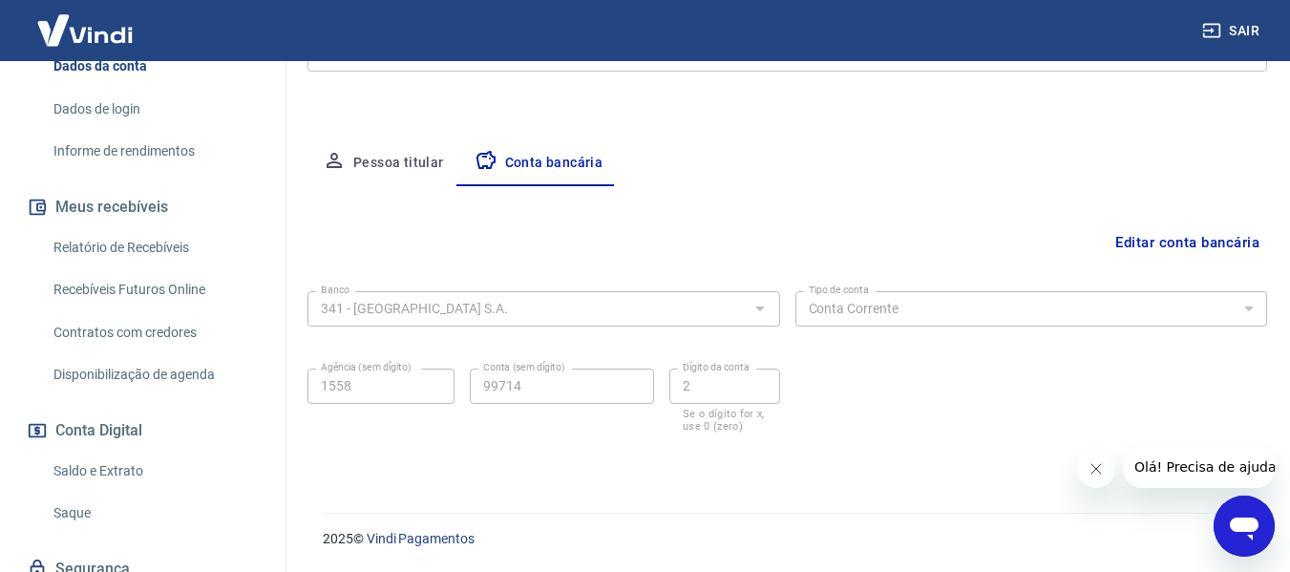
scroll to position [382, 0]
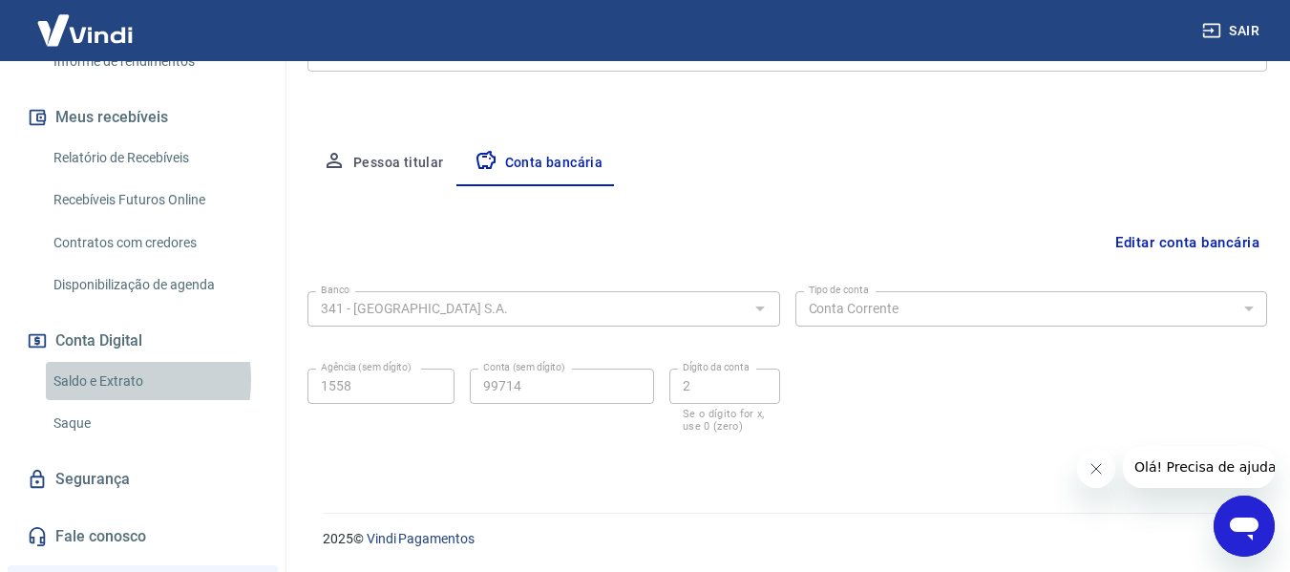
click at [91, 379] on link "Saldo e Extrato" at bounding box center [154, 381] width 217 height 39
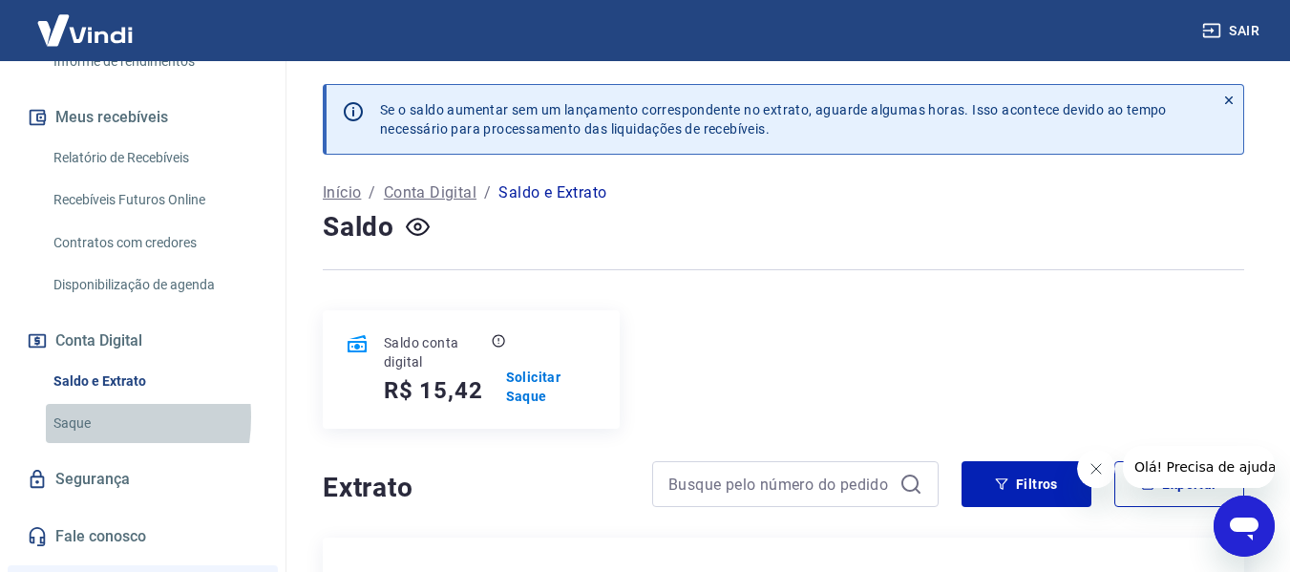
click at [70, 417] on link "Saque" at bounding box center [154, 423] width 217 height 39
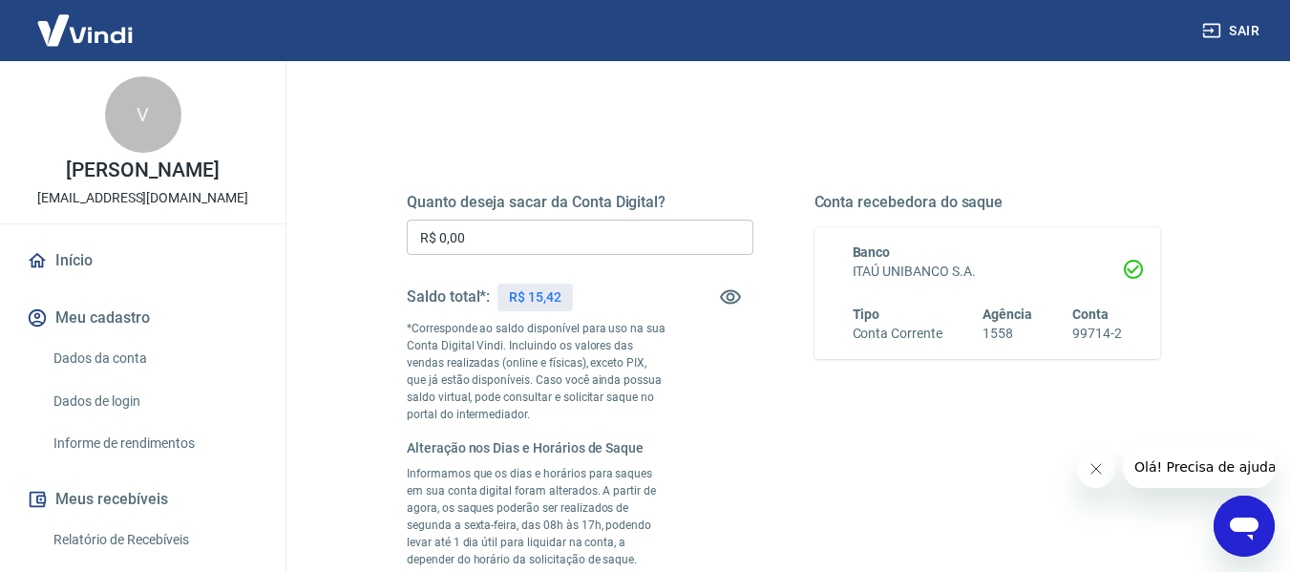
click at [99, 318] on button "Meu cadastro" at bounding box center [143, 318] width 240 height 42
click at [95, 37] on img at bounding box center [85, 30] width 124 height 58
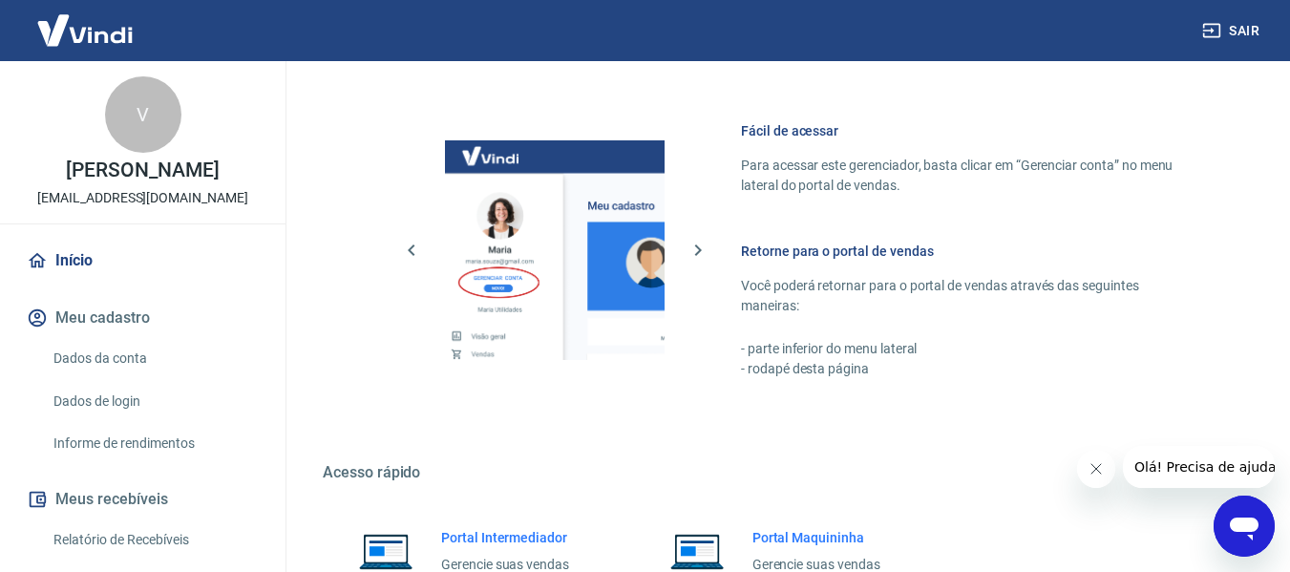
scroll to position [995, 0]
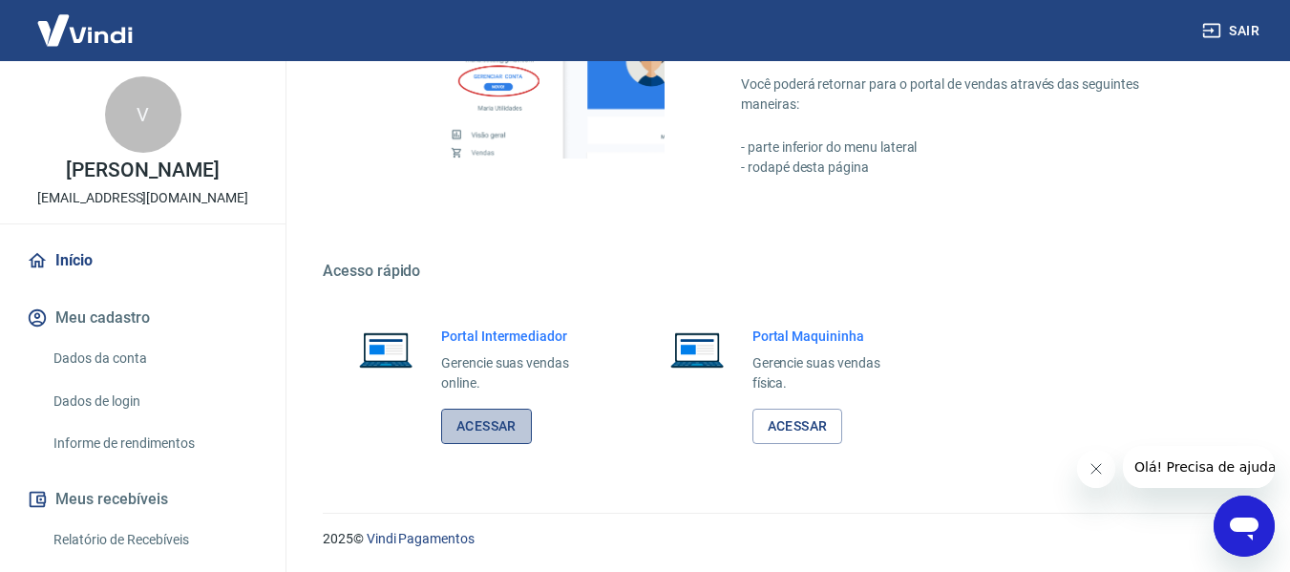
click at [481, 416] on link "Acessar" at bounding box center [486, 426] width 91 height 35
click at [477, 429] on link "Acessar" at bounding box center [486, 426] width 91 height 35
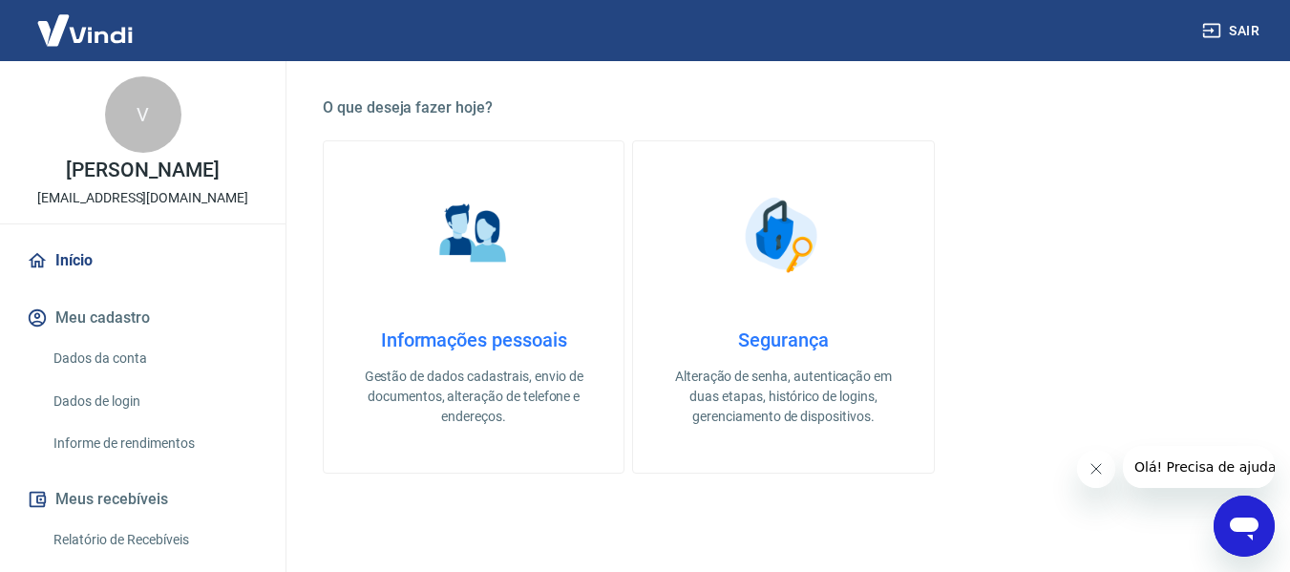
scroll to position [40, 0]
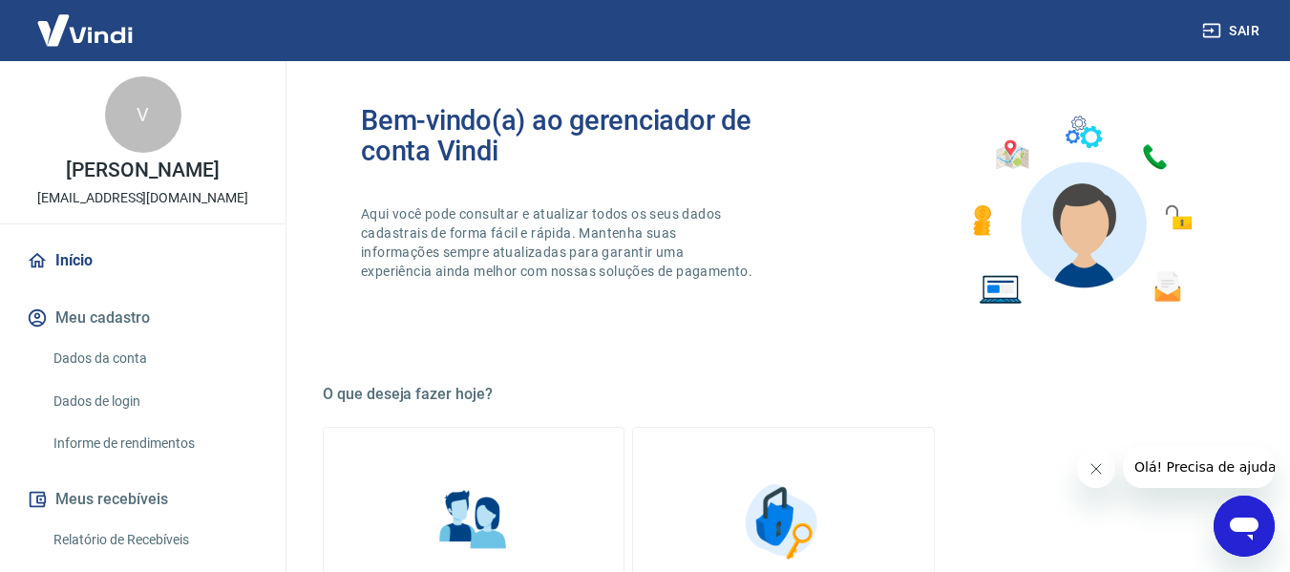
click at [99, 356] on link "Dados da conta" at bounding box center [154, 358] width 217 height 39
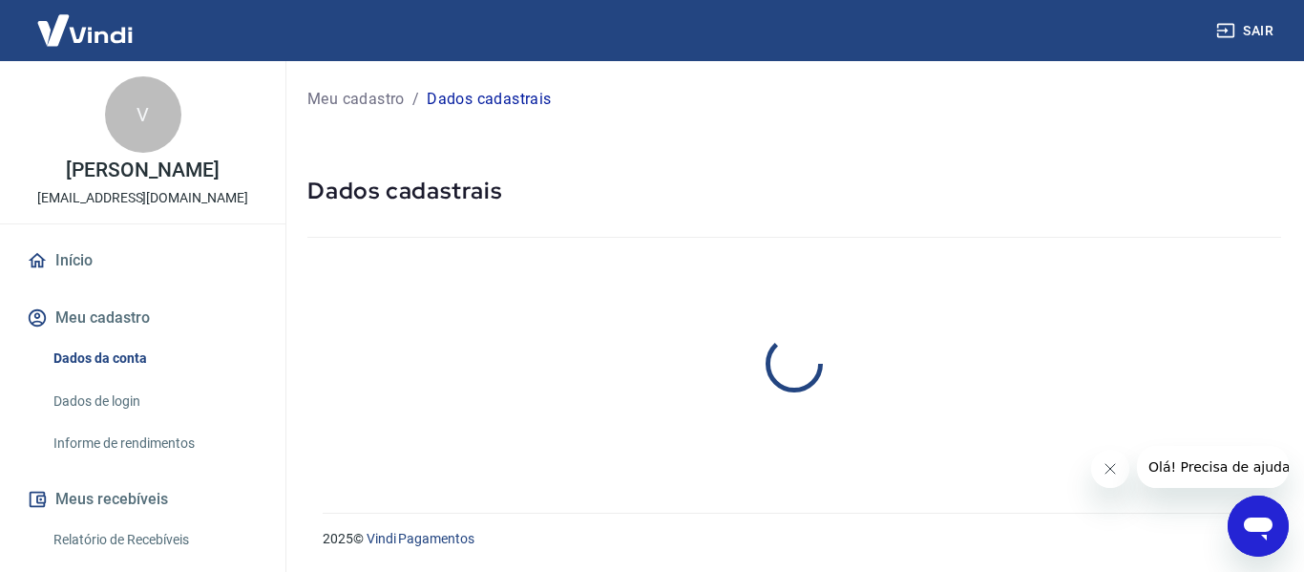
select select "SP"
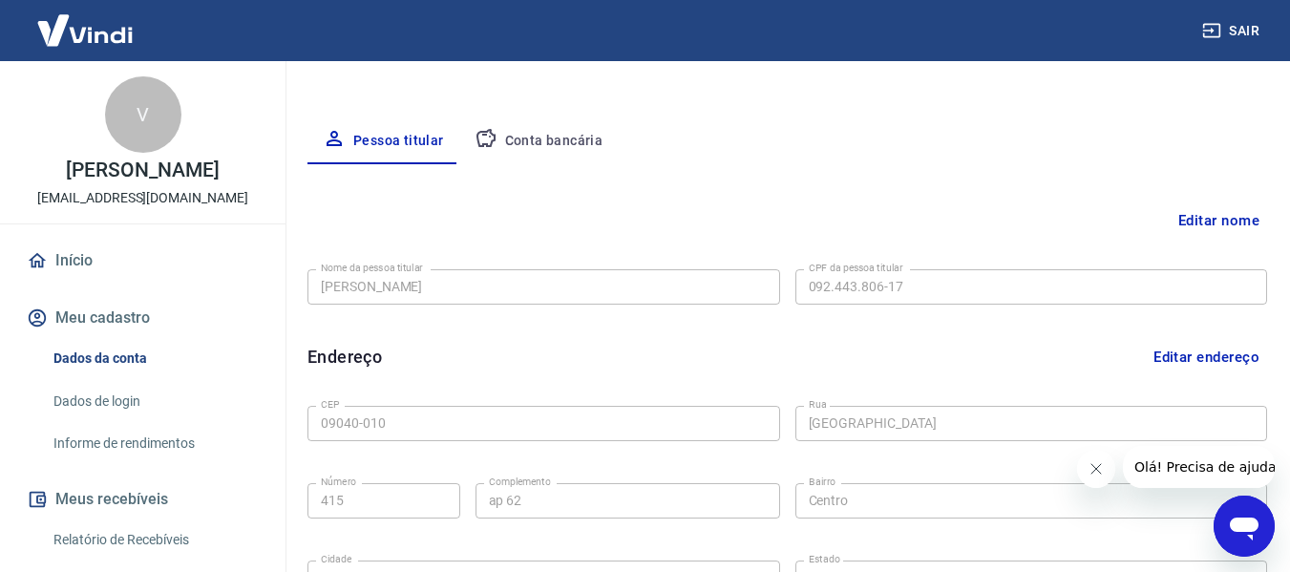
scroll to position [286, 0]
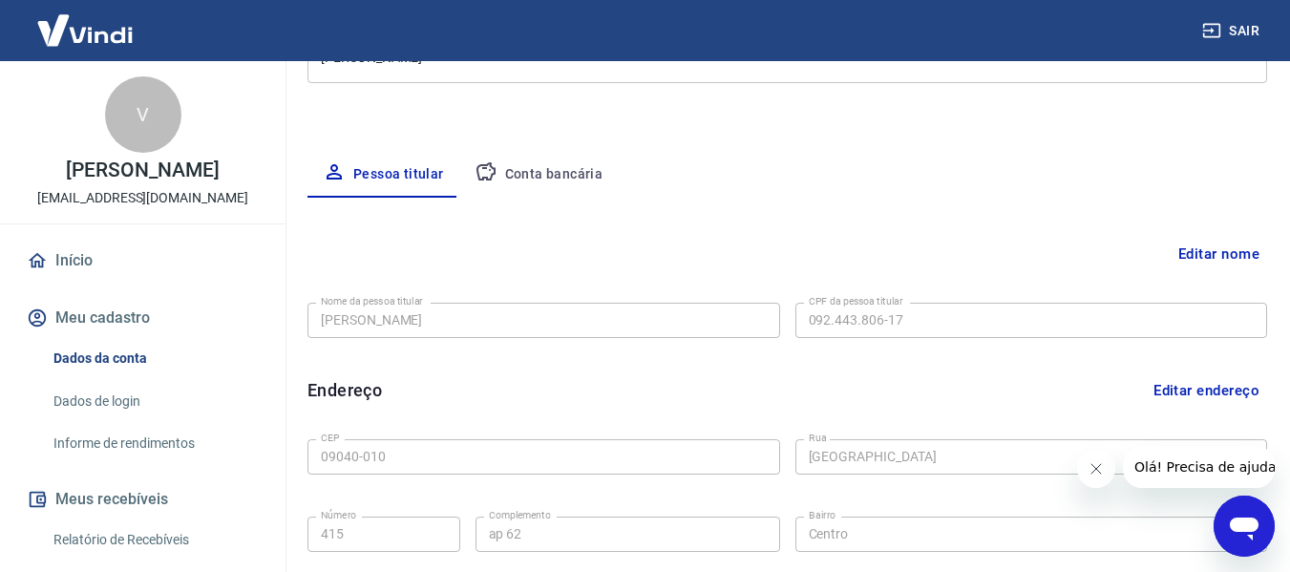
click at [560, 179] on button "Conta bancária" at bounding box center [538, 175] width 159 height 46
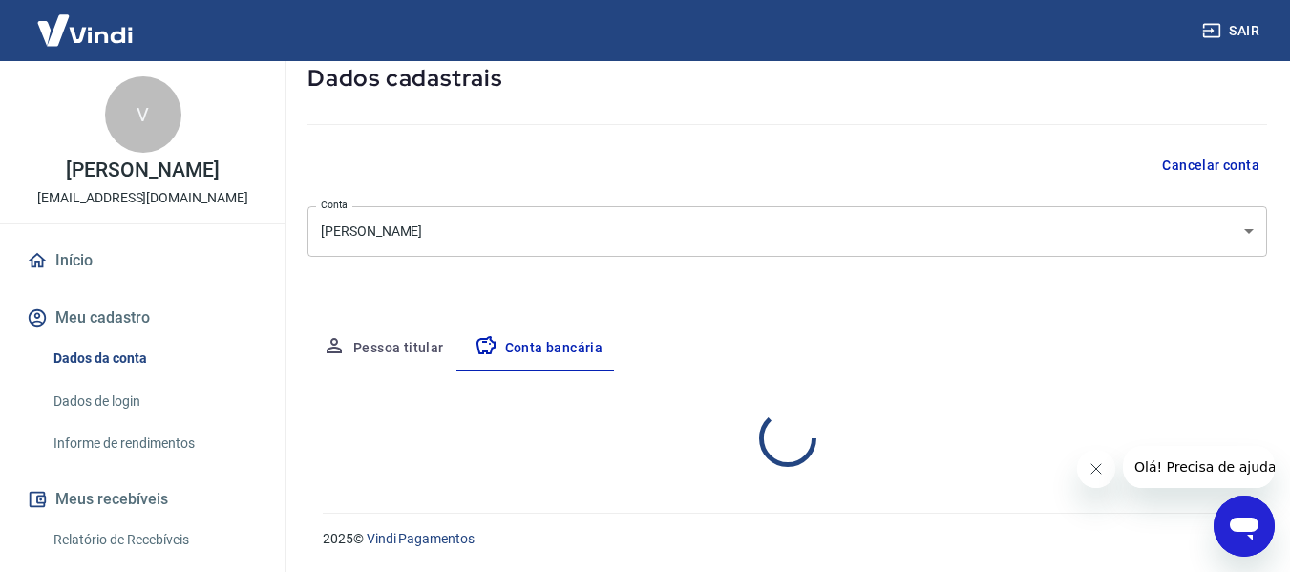
select select "1"
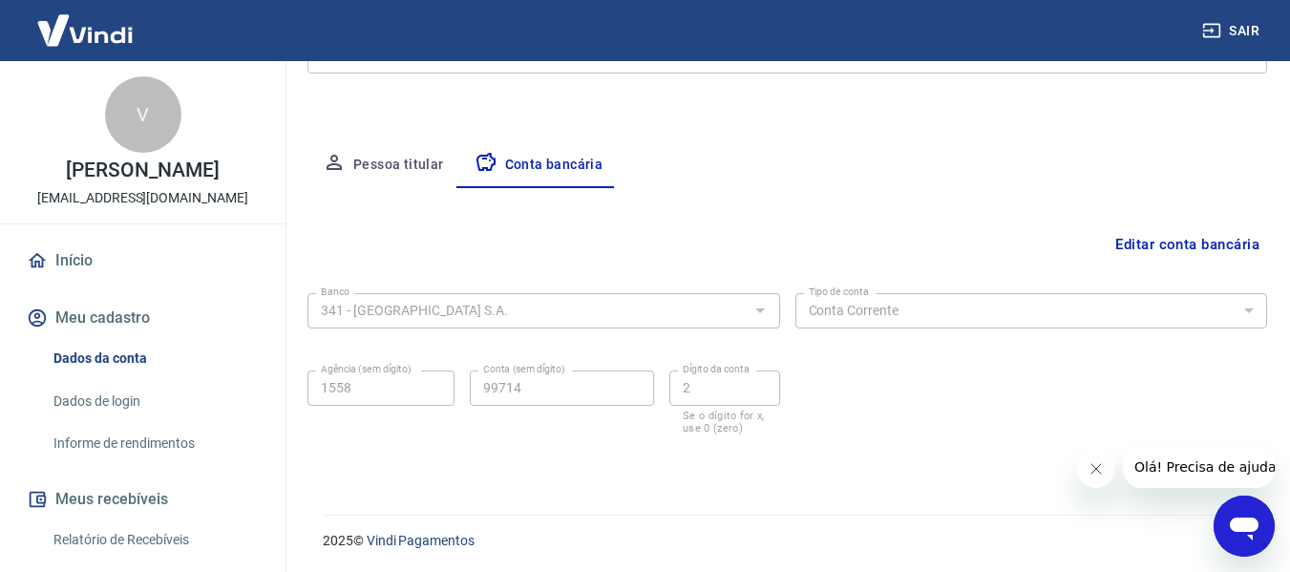
scroll to position [298, 0]
drag, startPoint x: 308, startPoint y: 299, endPoint x: 841, endPoint y: 329, distance: 533.7
click at [841, 329] on div "Banco 341 - ITAÚ UNIBANCO S.A. Banco Tipo de conta Conta Corrente Conta Poupanç…" at bounding box center [787, 360] width 960 height 153
click at [838, 301] on div "Banco 341 - ITAÚ UNIBANCO S.A. Banco Tipo de conta Conta Corrente Conta Poupanç…" at bounding box center [787, 360] width 960 height 153
click at [1177, 240] on button "Editar conta bancária" at bounding box center [1187, 242] width 159 height 36
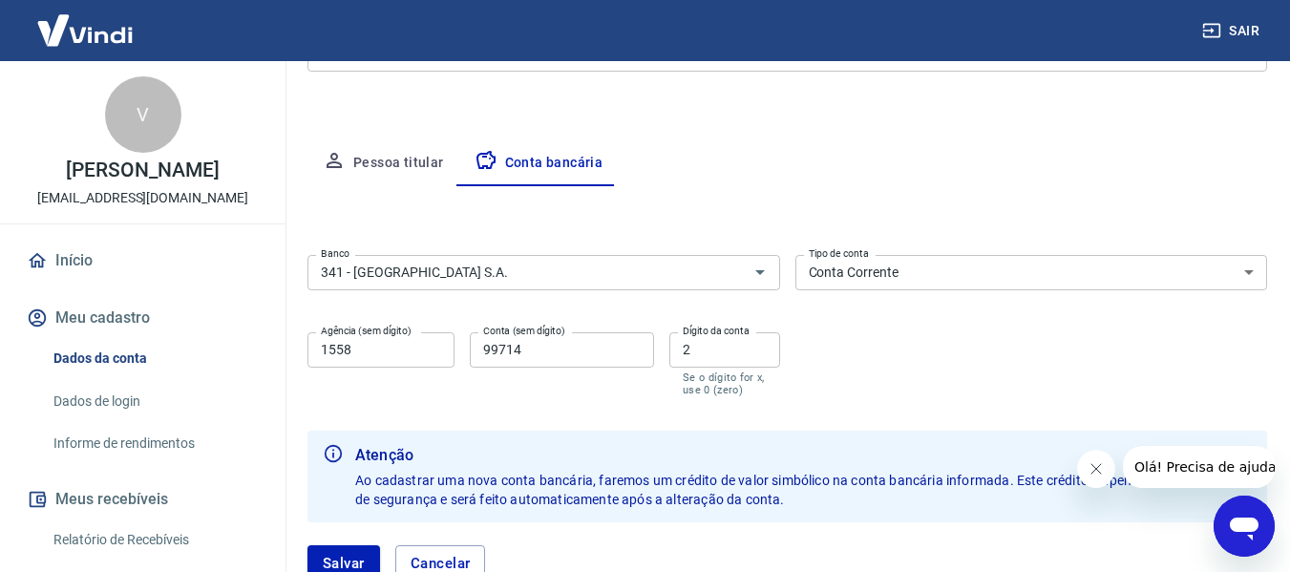
click at [1250, 270] on select "Conta Corrente Conta Poupança" at bounding box center [1031, 272] width 473 height 35
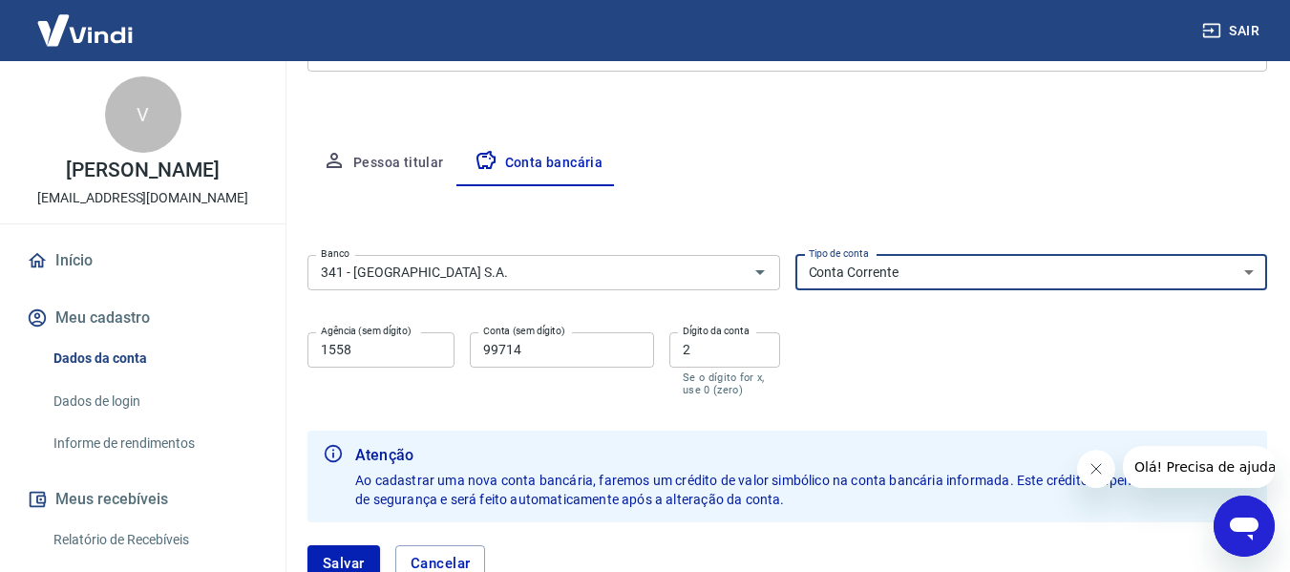
click at [795, 255] on select "Conta Corrente Conta Poupança" at bounding box center [1031, 272] width 473 height 35
click at [540, 350] on input "99714" at bounding box center [562, 349] width 184 height 35
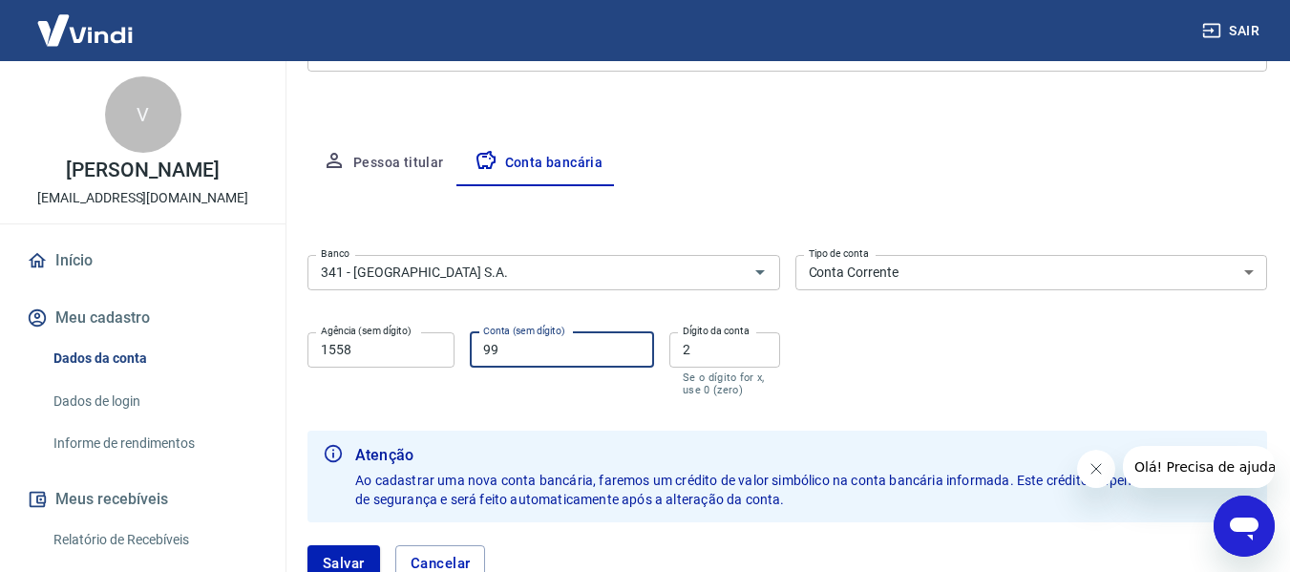
type input "9"
type input "37686"
click at [699, 349] on input "2" at bounding box center [724, 349] width 111 height 35
type input "7"
click at [835, 370] on div "Banco 341 - ITAÚ UNIBANCO S.A. Banco Tipo de conta Conta Corrente Conta Poupanç…" at bounding box center [787, 323] width 960 height 153
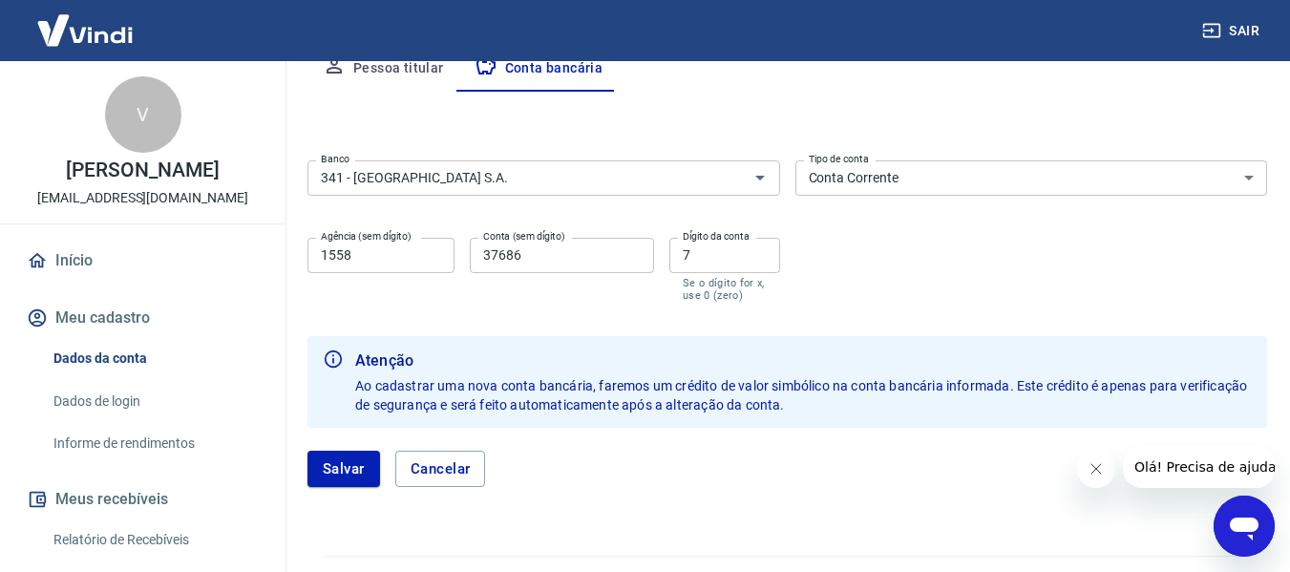
scroll to position [393, 0]
click at [331, 478] on button "Salvar" at bounding box center [343, 468] width 73 height 36
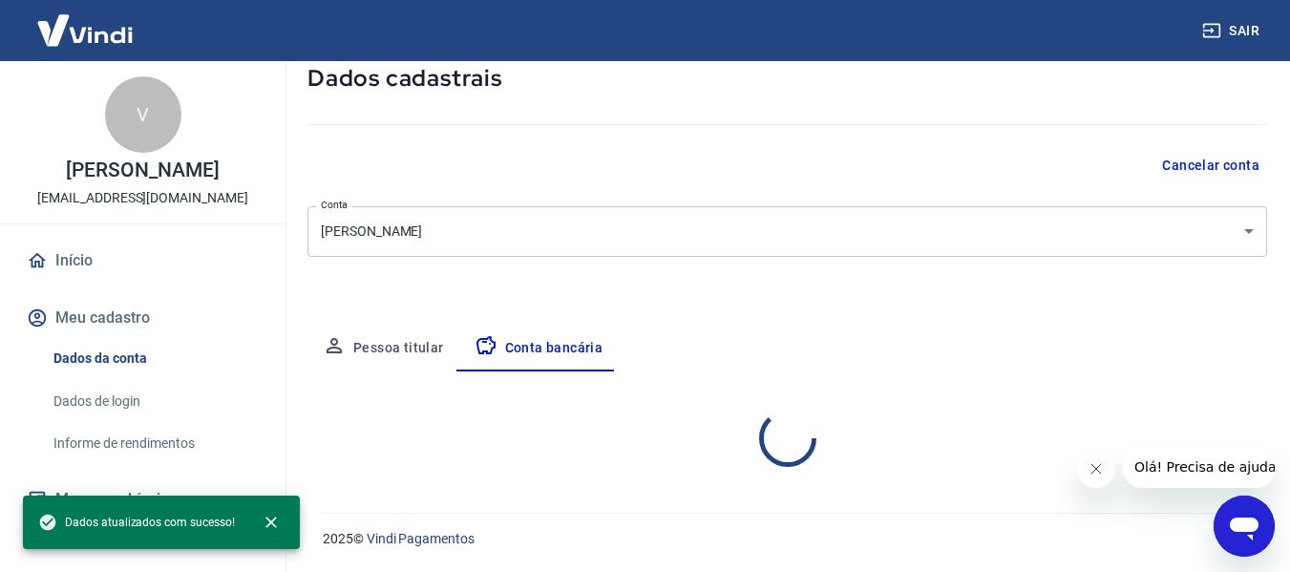
scroll to position [298, 0]
select select "1"
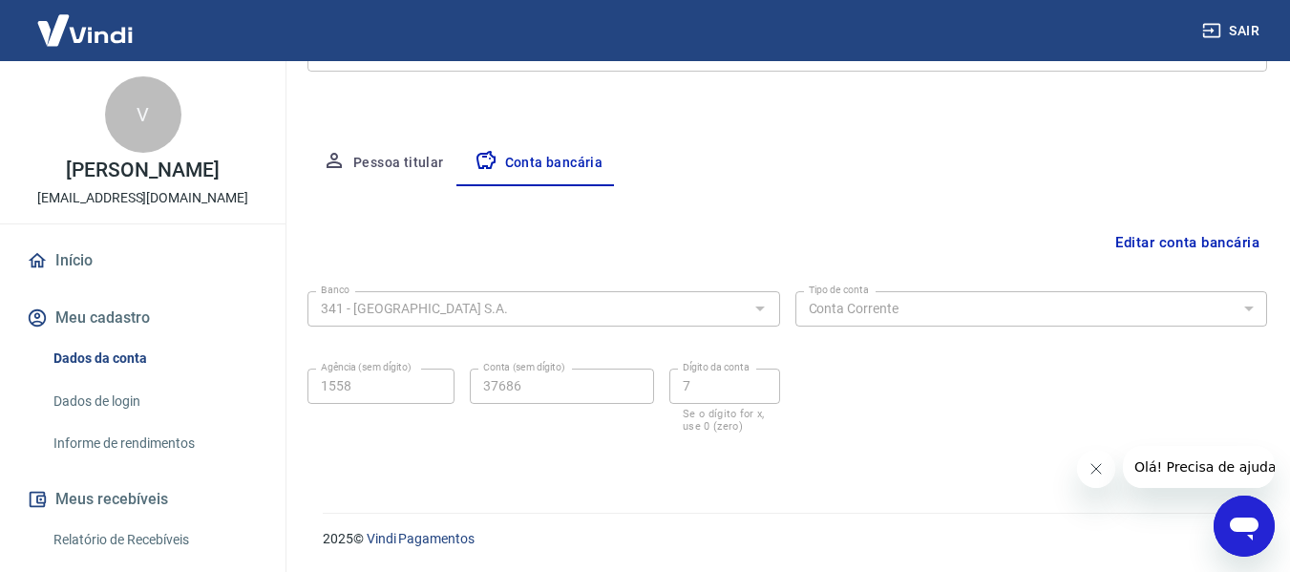
click at [379, 150] on button "Pessoa titular" at bounding box center [383, 163] width 152 height 46
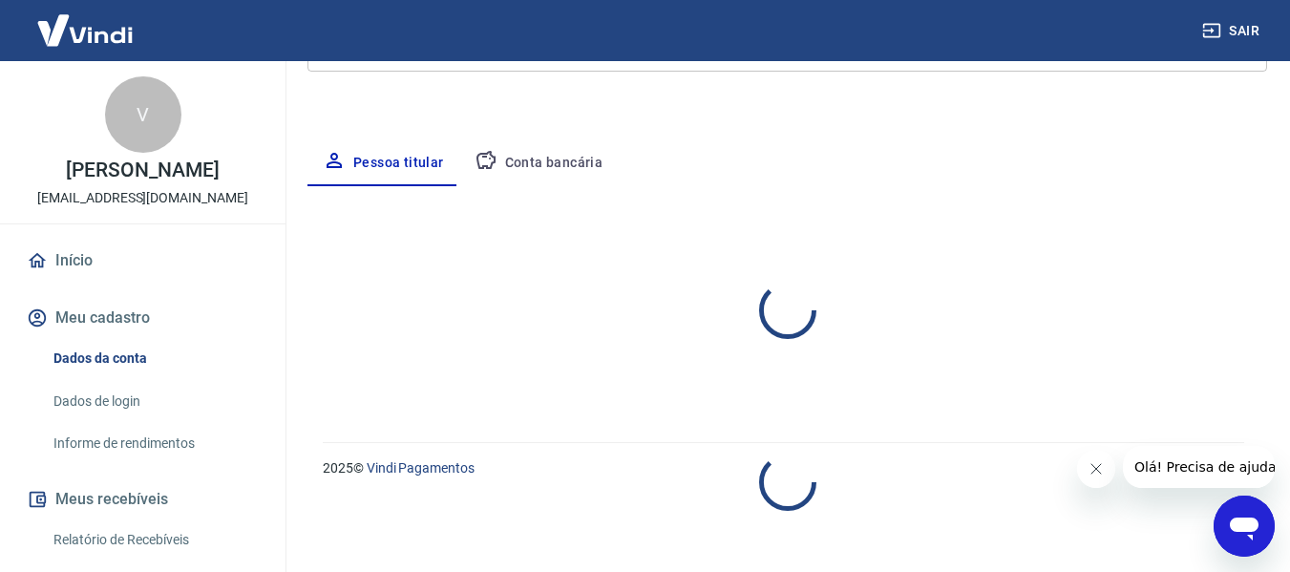
select select "SP"
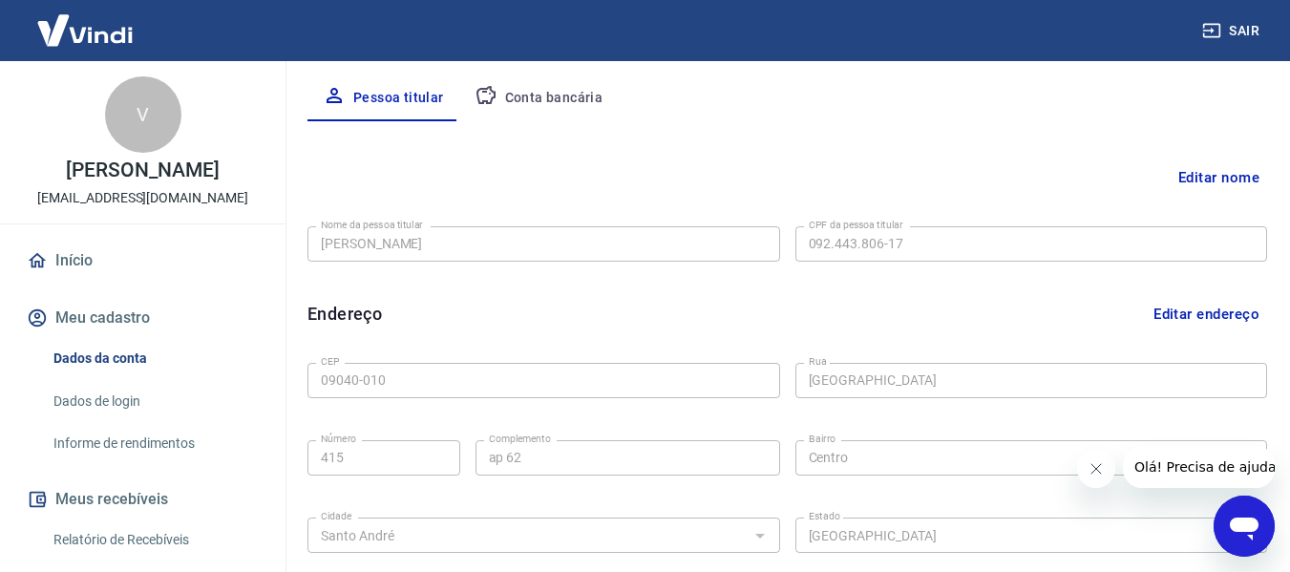
scroll to position [364, 0]
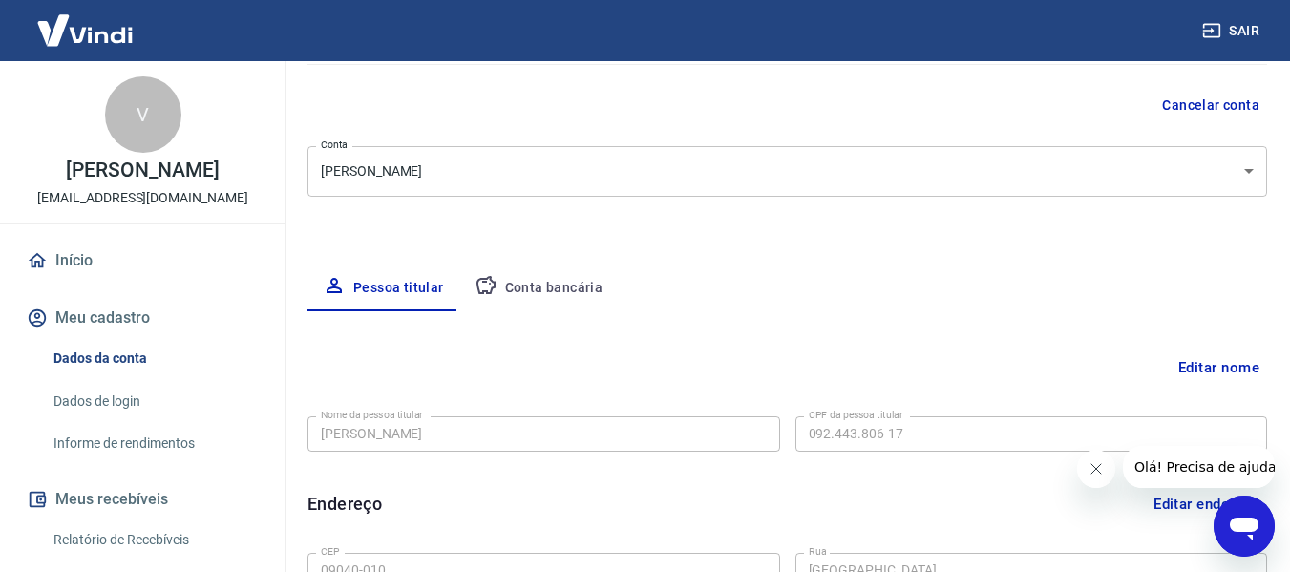
click at [570, 282] on button "Conta bancária" at bounding box center [538, 288] width 159 height 46
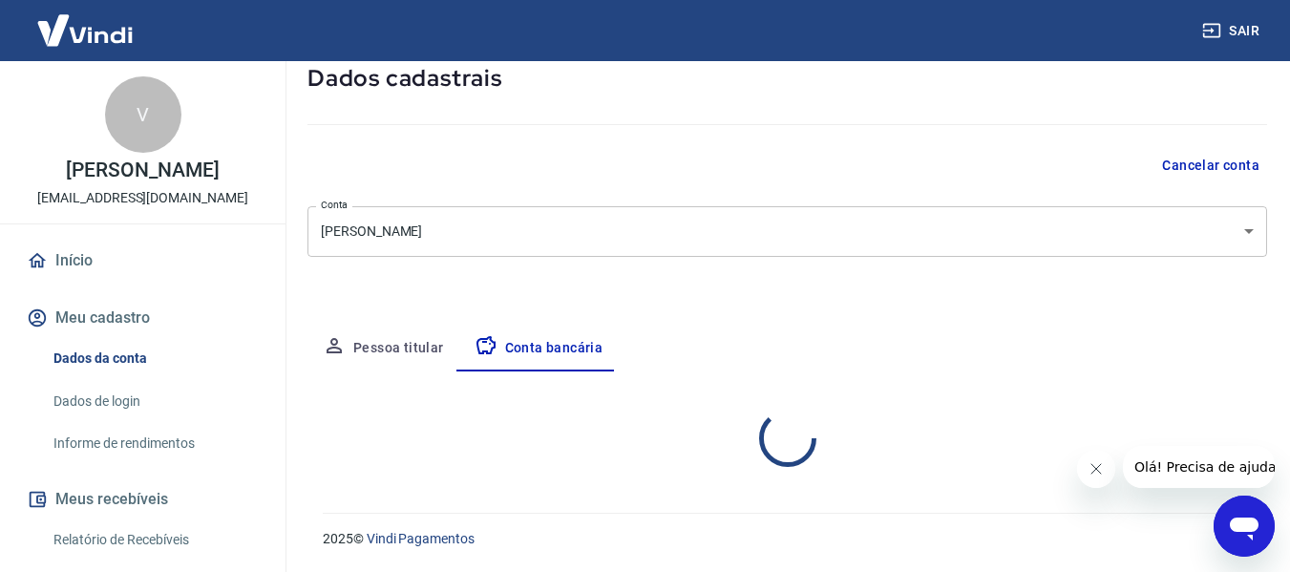
scroll to position [173, 0]
select select "1"
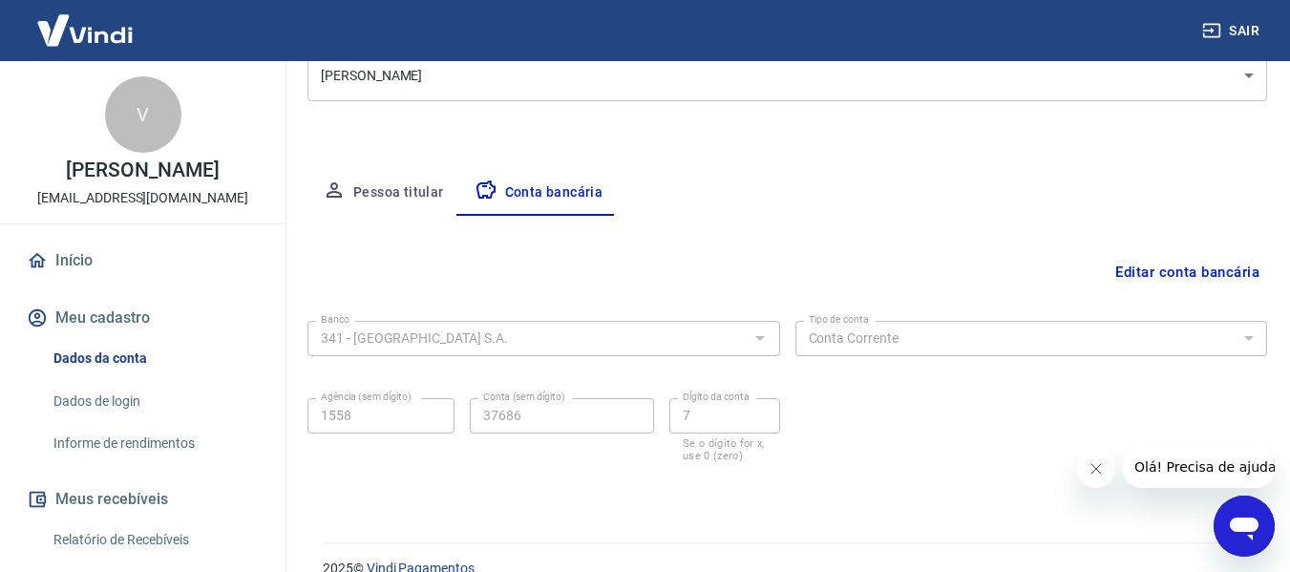
scroll to position [298, 0]
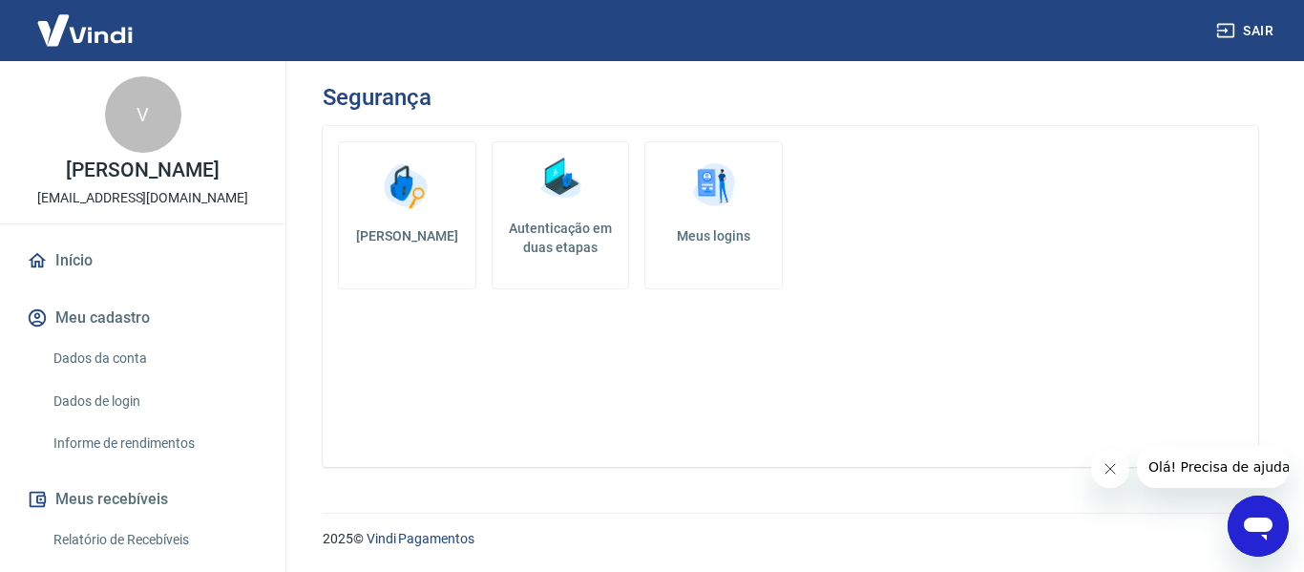
click at [557, 192] on img at bounding box center [560, 178] width 57 height 57
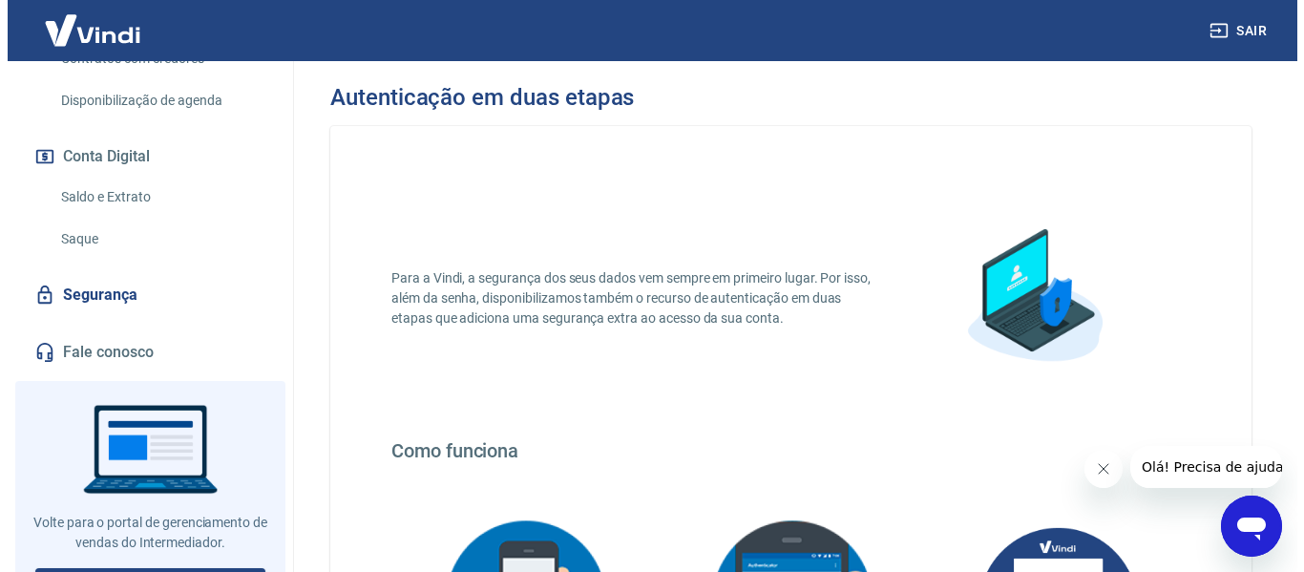
scroll to position [573, 0]
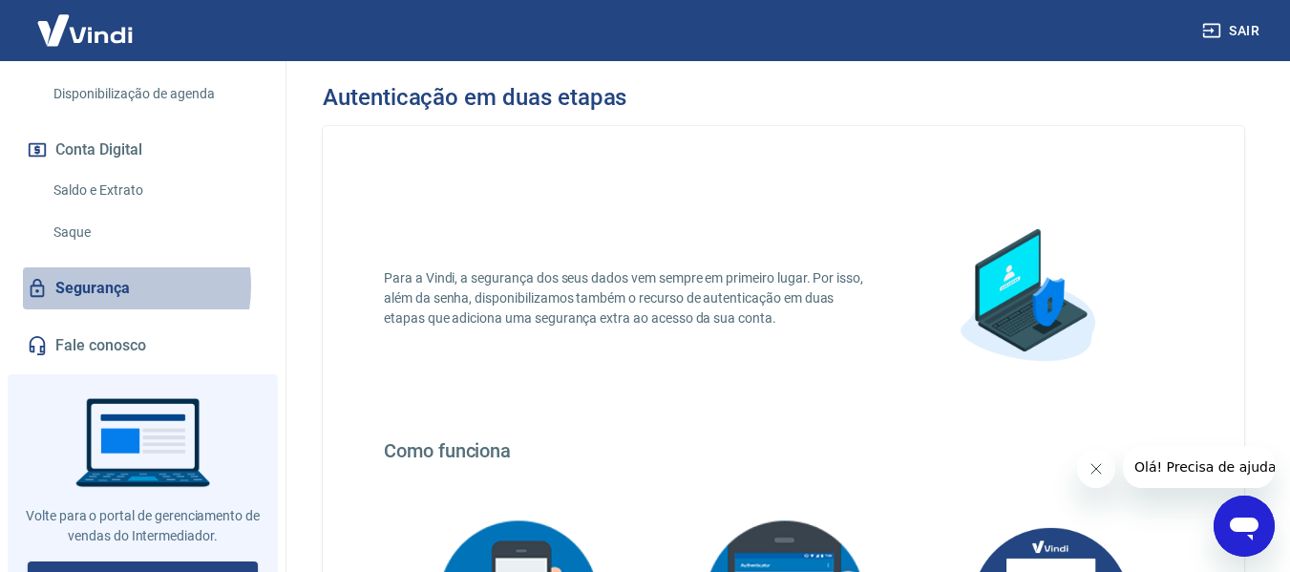
click at [95, 286] on link "Segurança" at bounding box center [143, 288] width 240 height 42
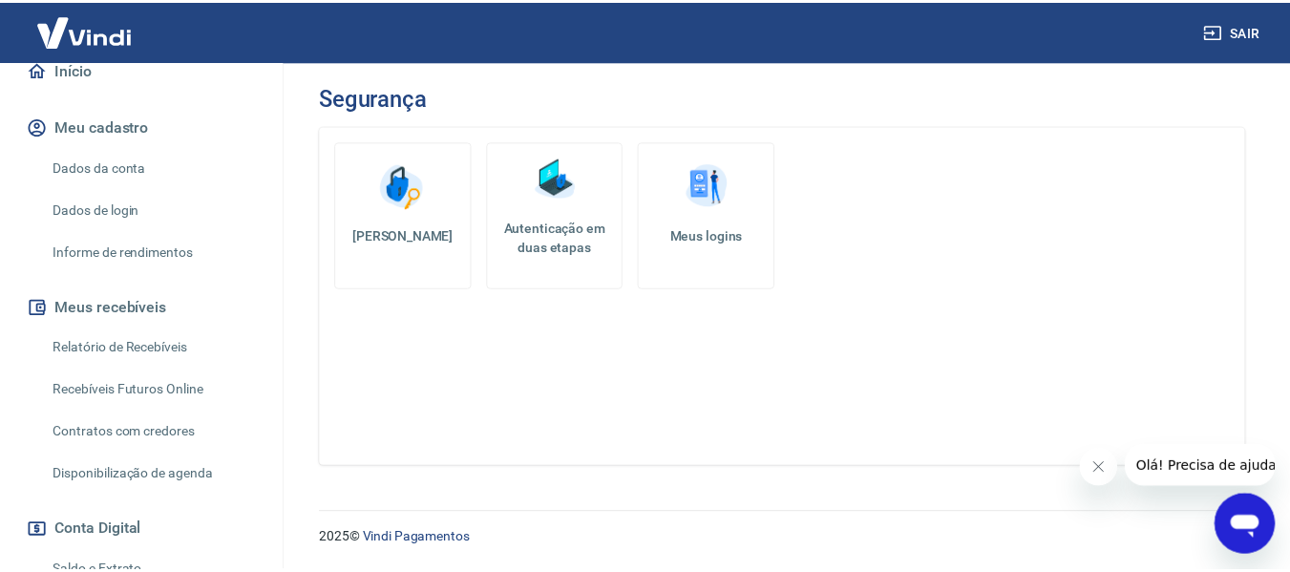
scroll to position [95, 0]
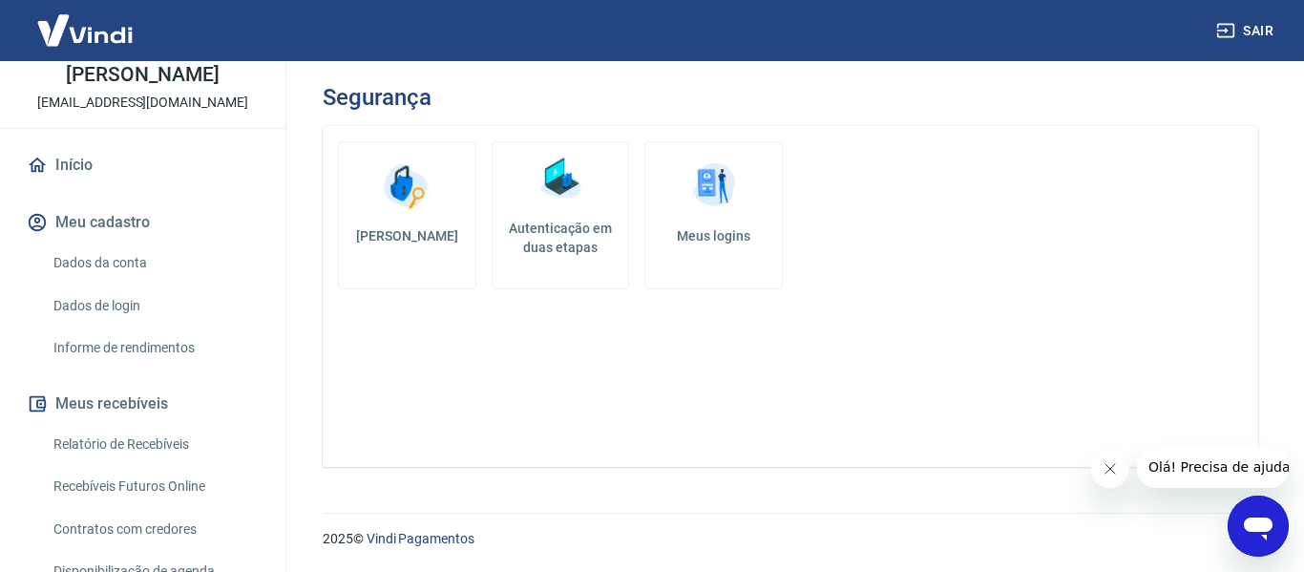
click at [90, 262] on link "Dados da conta" at bounding box center [154, 262] width 217 height 39
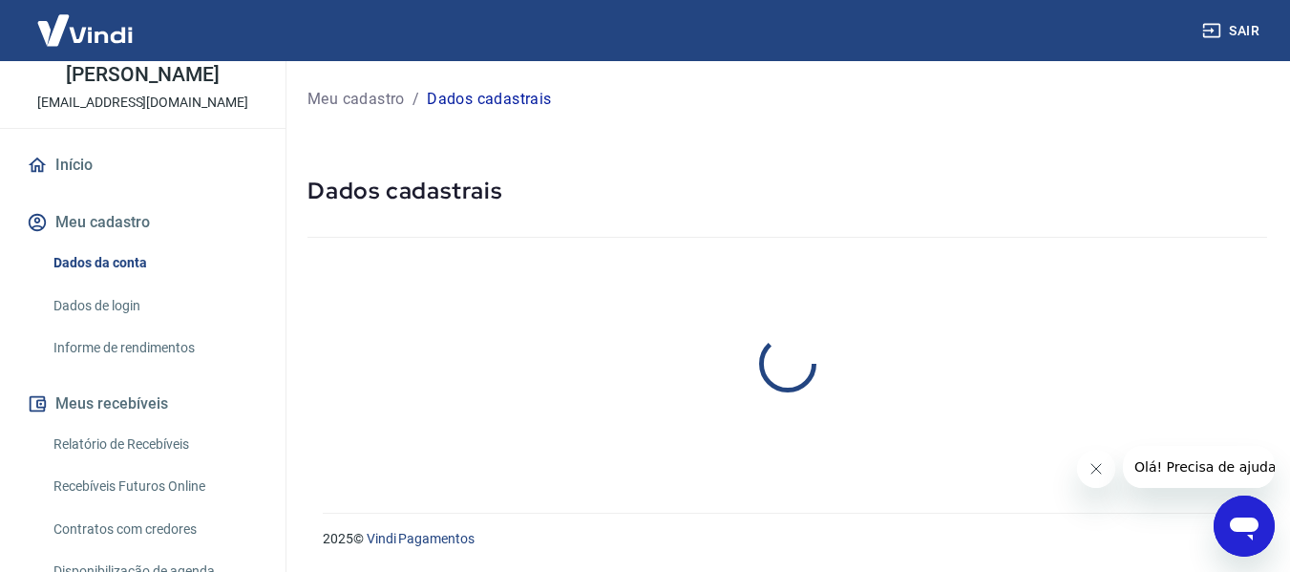
select select "SP"
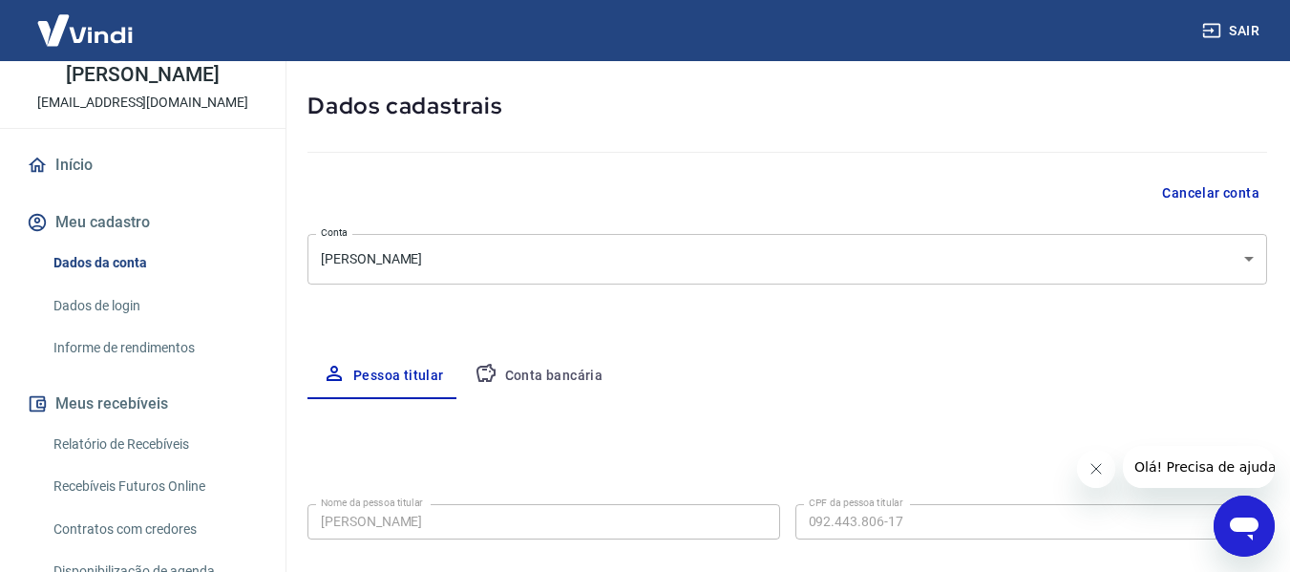
scroll to position [77, 0]
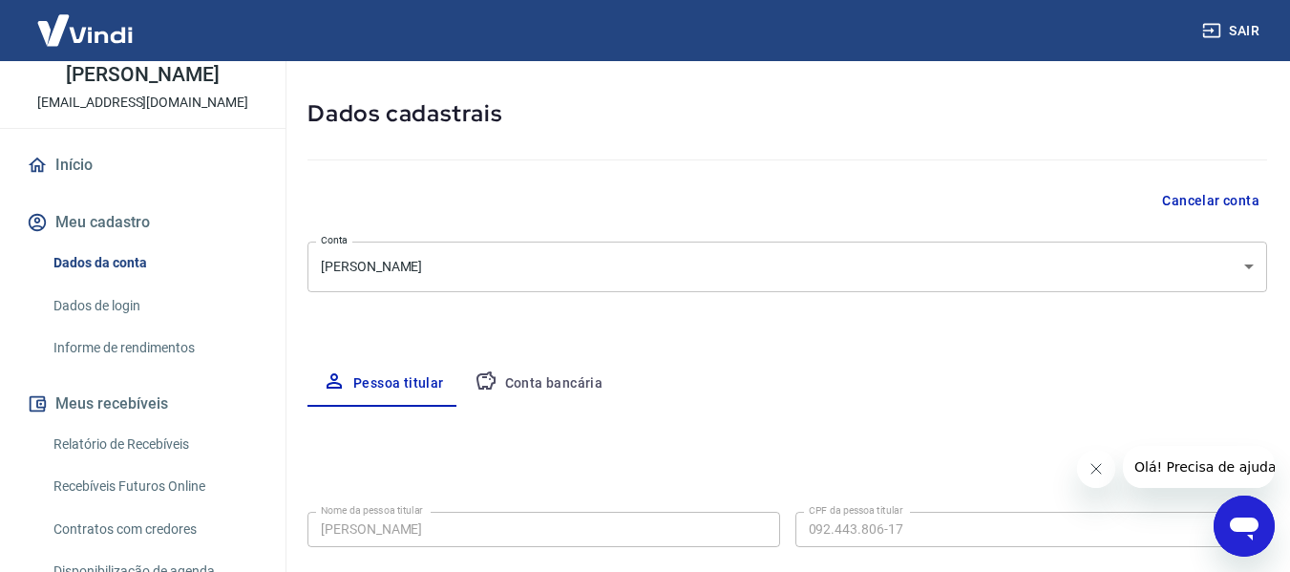
click at [102, 306] on link "Dados de login" at bounding box center [154, 305] width 217 height 39
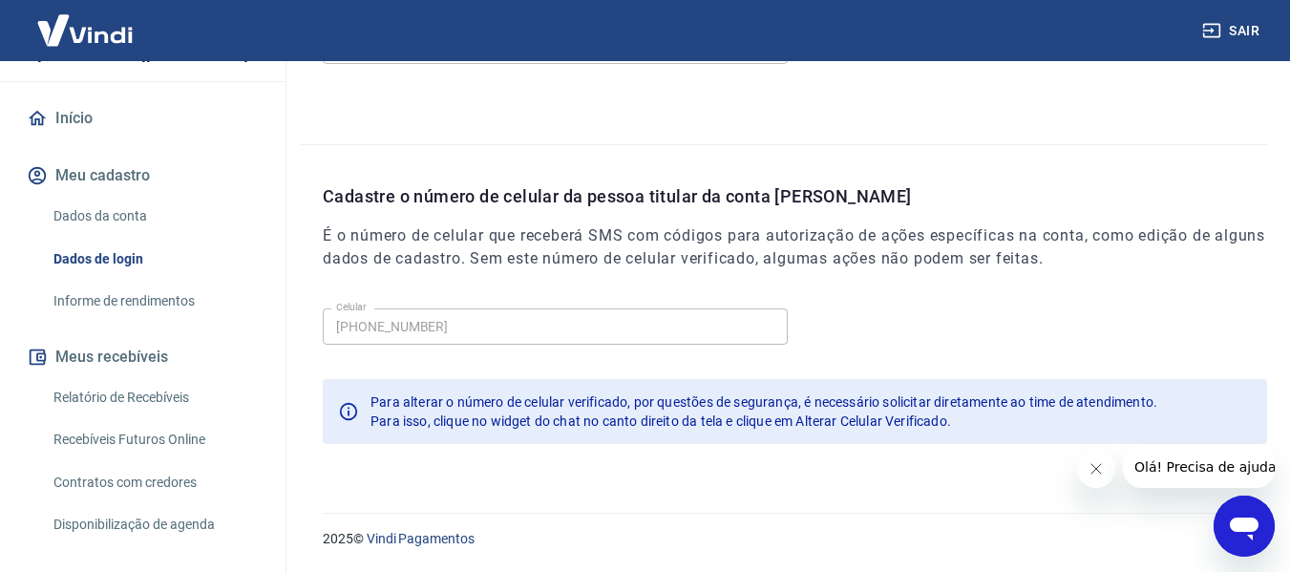
scroll to position [95, 0]
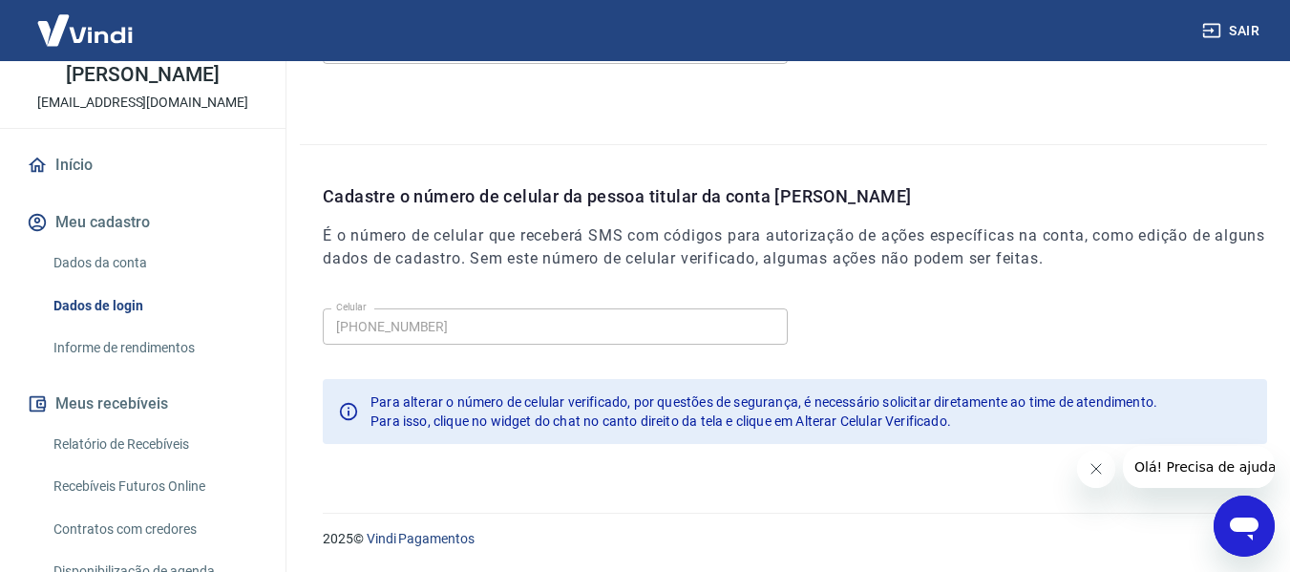
click at [122, 251] on link "Dados da conta" at bounding box center [154, 262] width 217 height 39
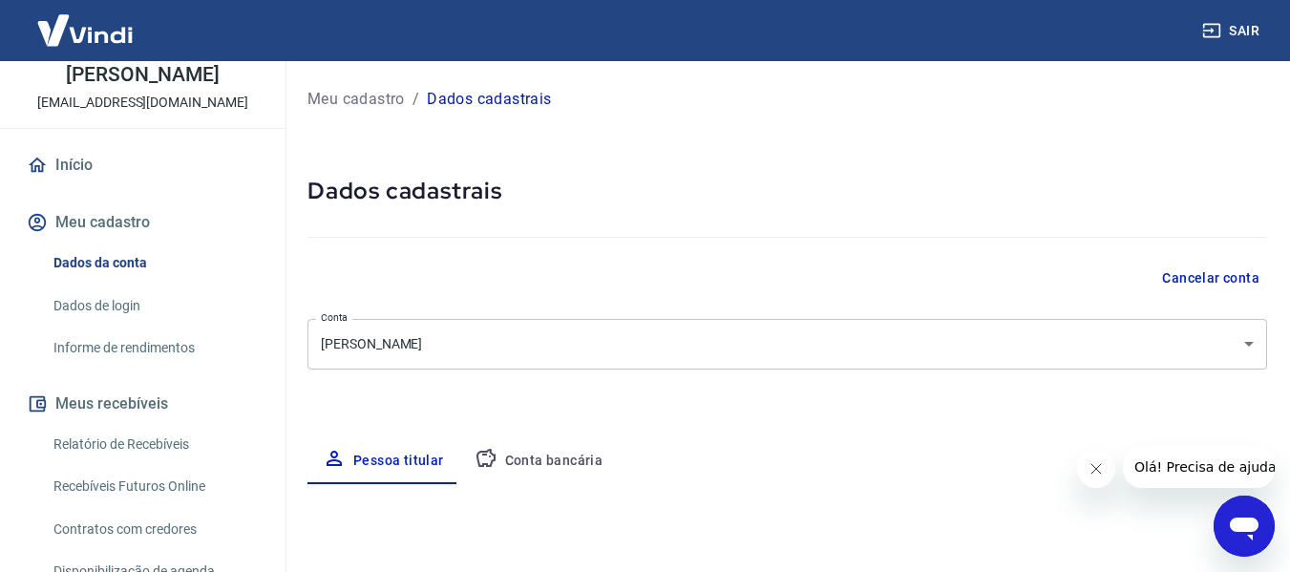
select select "SP"
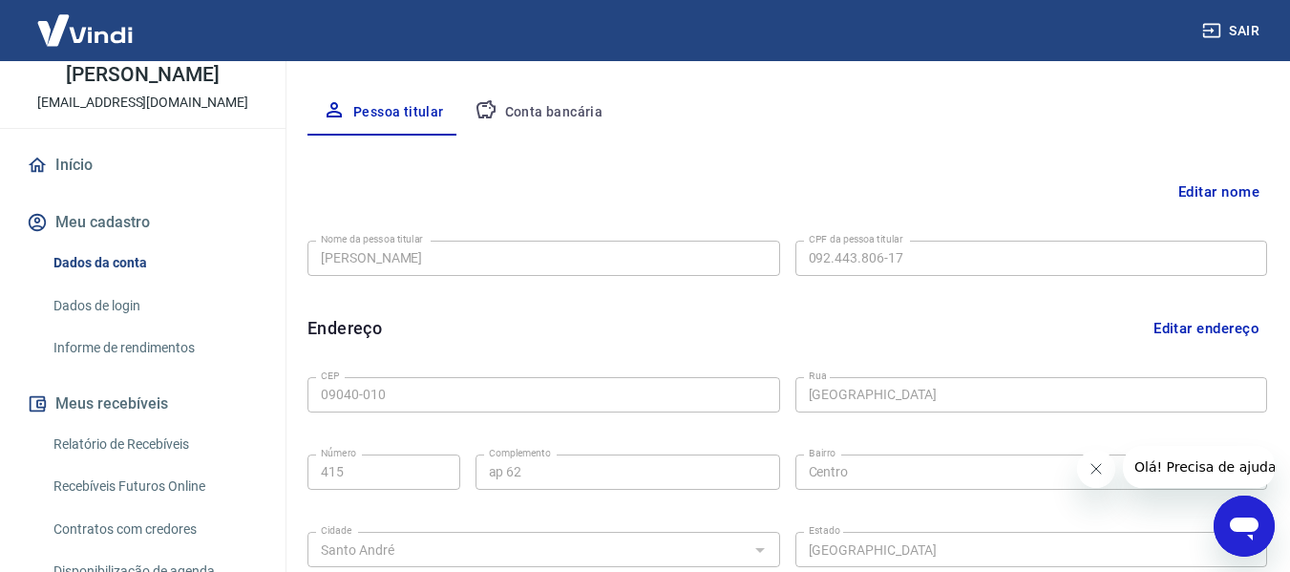
scroll to position [382, 0]
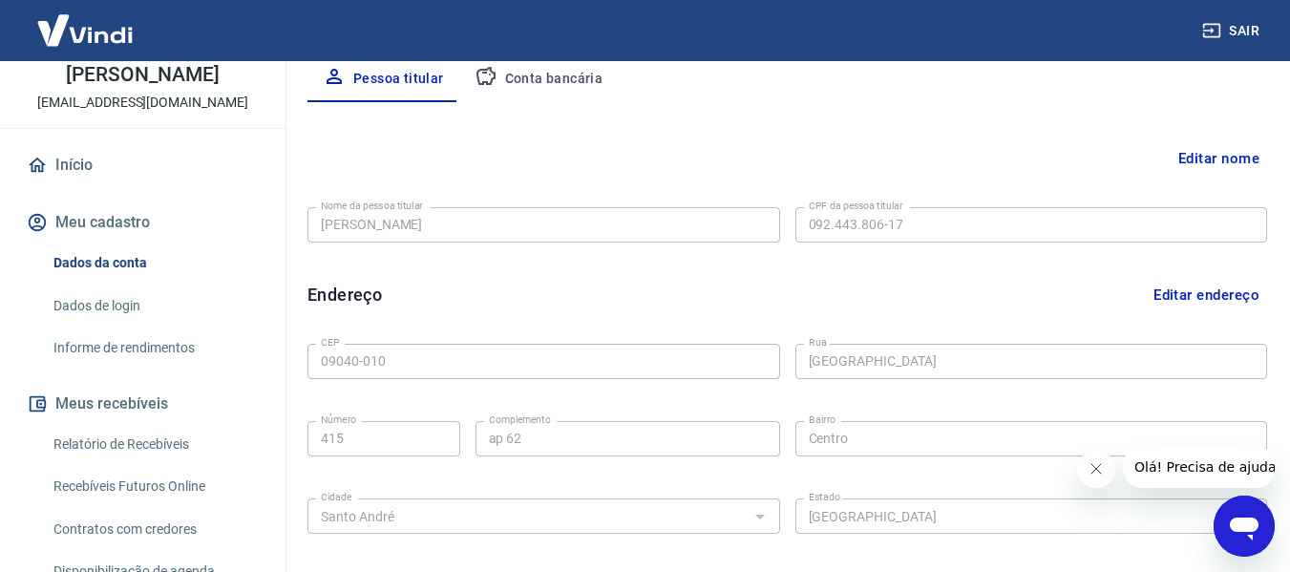
click at [1230, 158] on button "Editar nome" at bounding box center [1219, 158] width 96 height 36
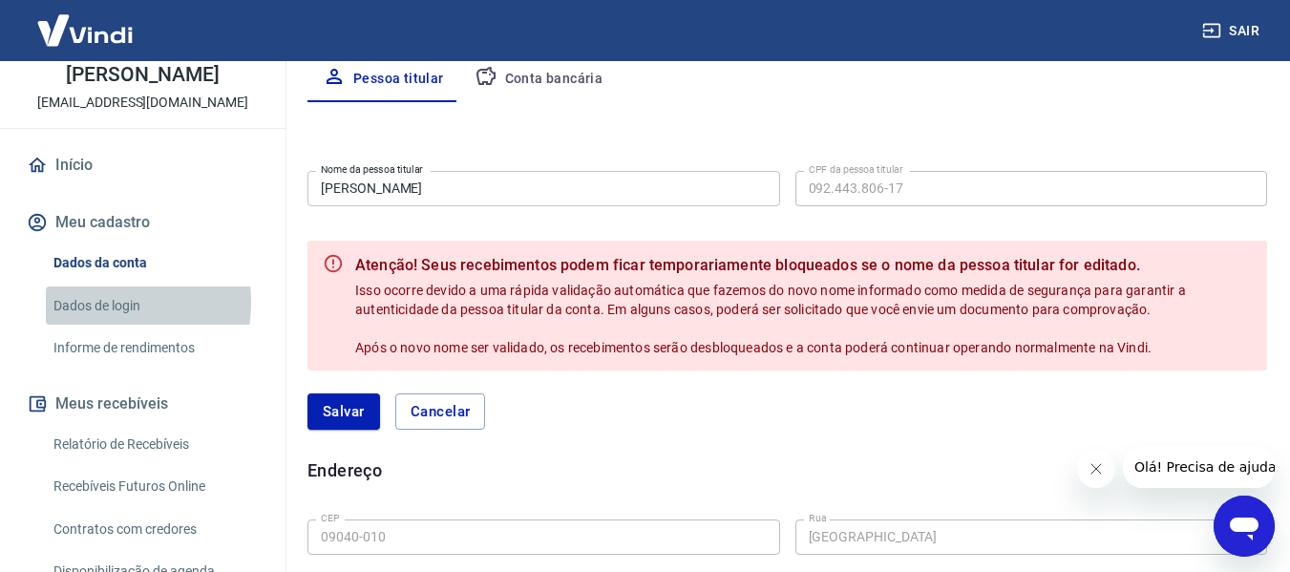
click at [85, 302] on link "Dados de login" at bounding box center [154, 305] width 217 height 39
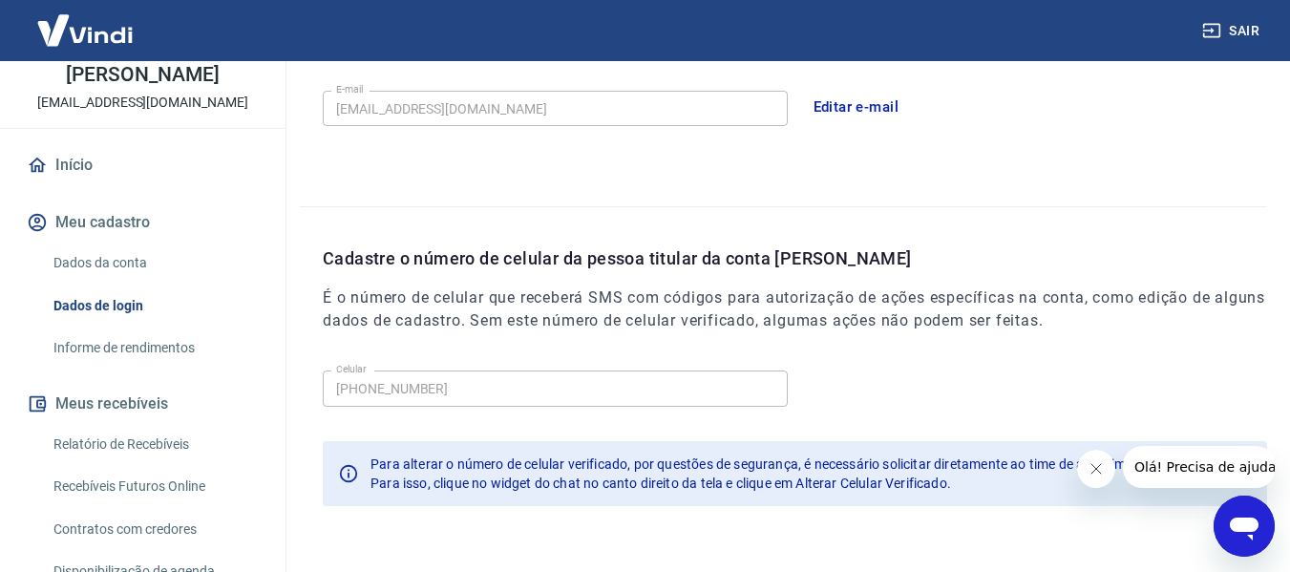
scroll to position [556, 0]
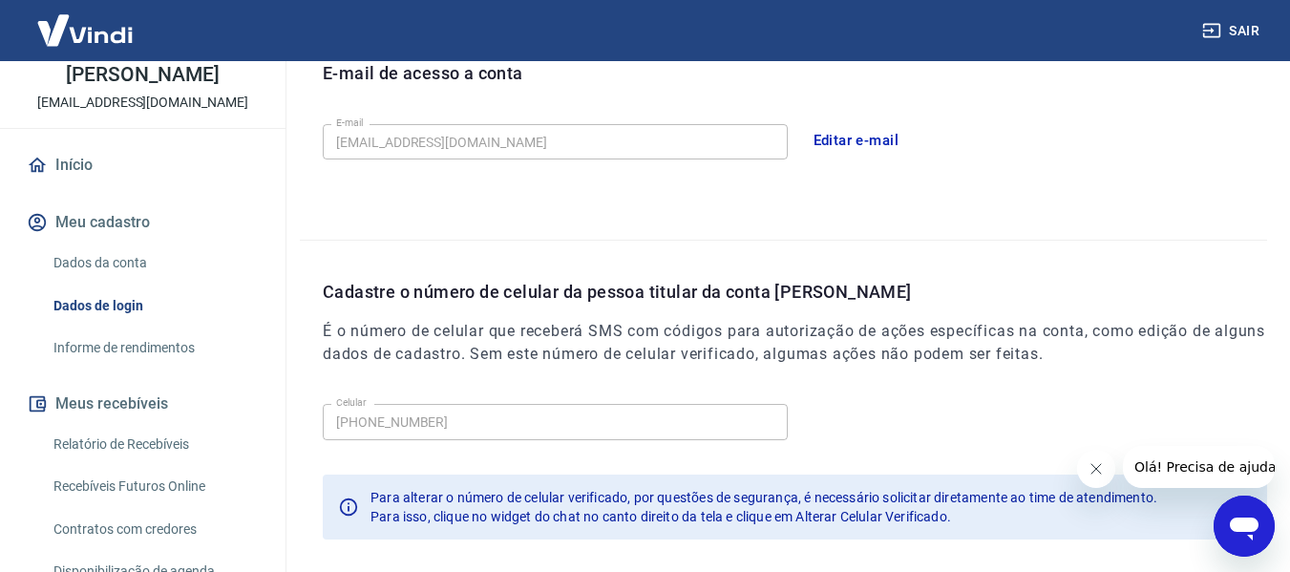
click at [125, 214] on button "Meu cadastro" at bounding box center [143, 222] width 240 height 42
click at [133, 213] on button "Meu cadastro" at bounding box center [143, 222] width 240 height 42
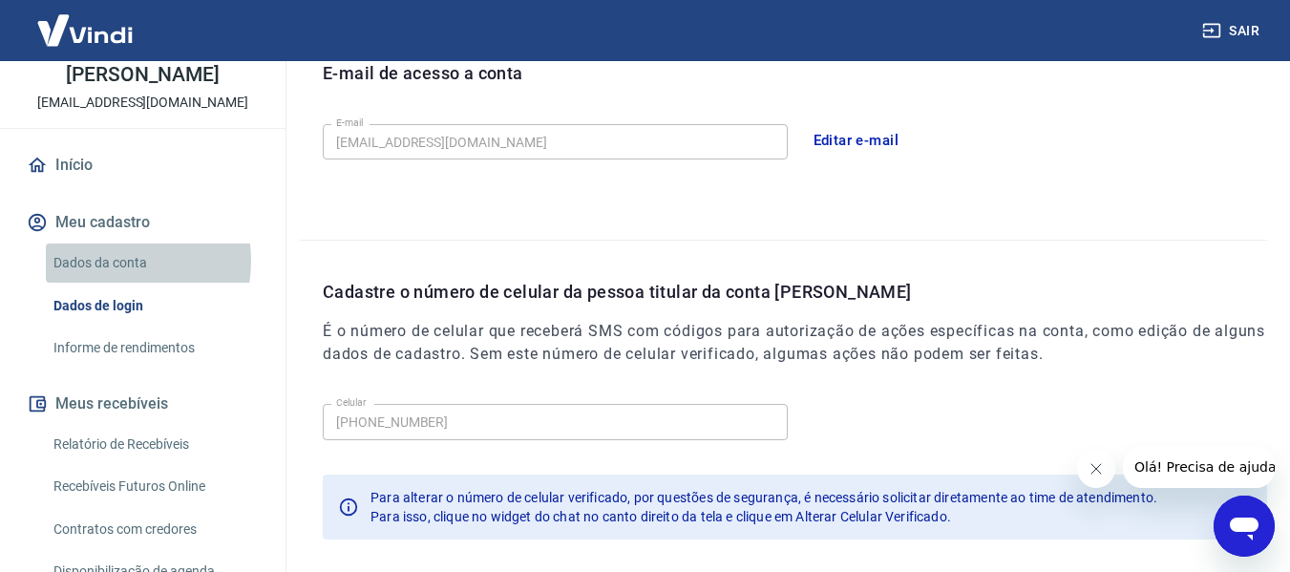
click at [107, 261] on link "Dados da conta" at bounding box center [154, 262] width 217 height 39
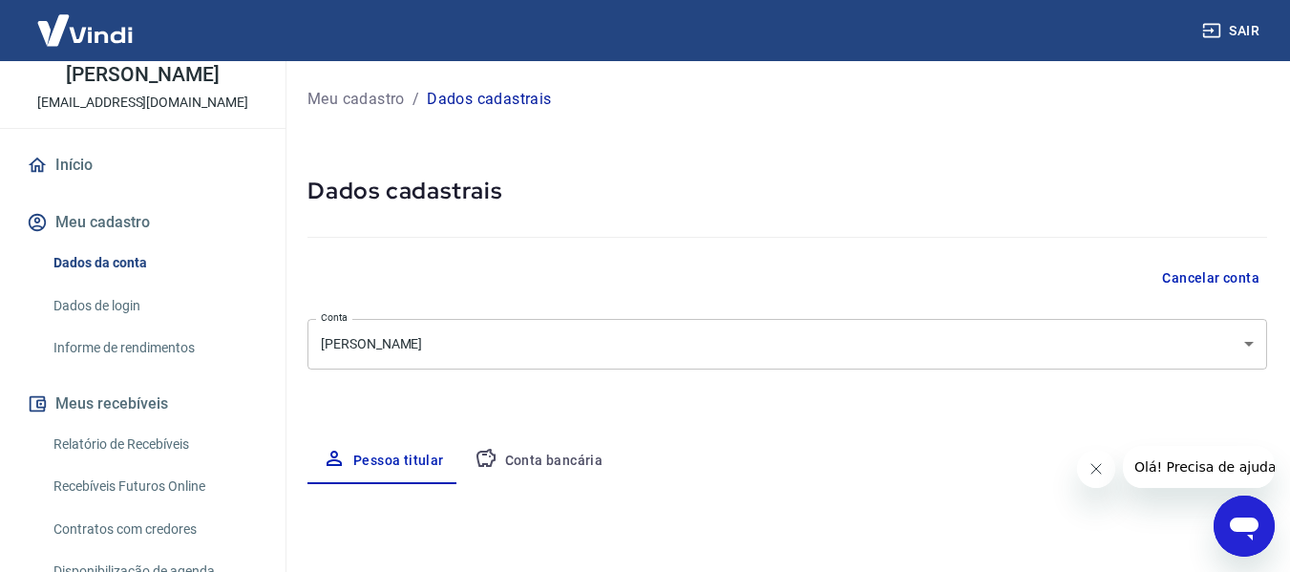
select select "SP"
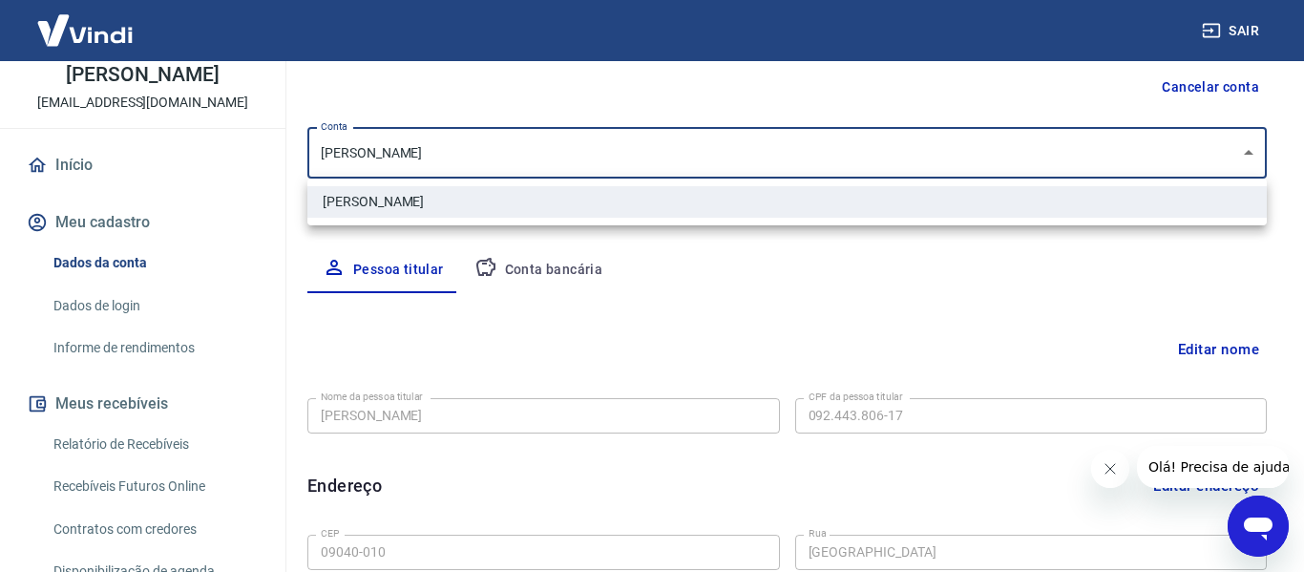
click at [1248, 149] on body "Sair V Vanessa Diniz Pereira sac@marceloshoes.com.br Início Meu cadastro Dados …" at bounding box center [652, 95] width 1304 height 572
click at [1025, 249] on div at bounding box center [652, 286] width 1304 height 572
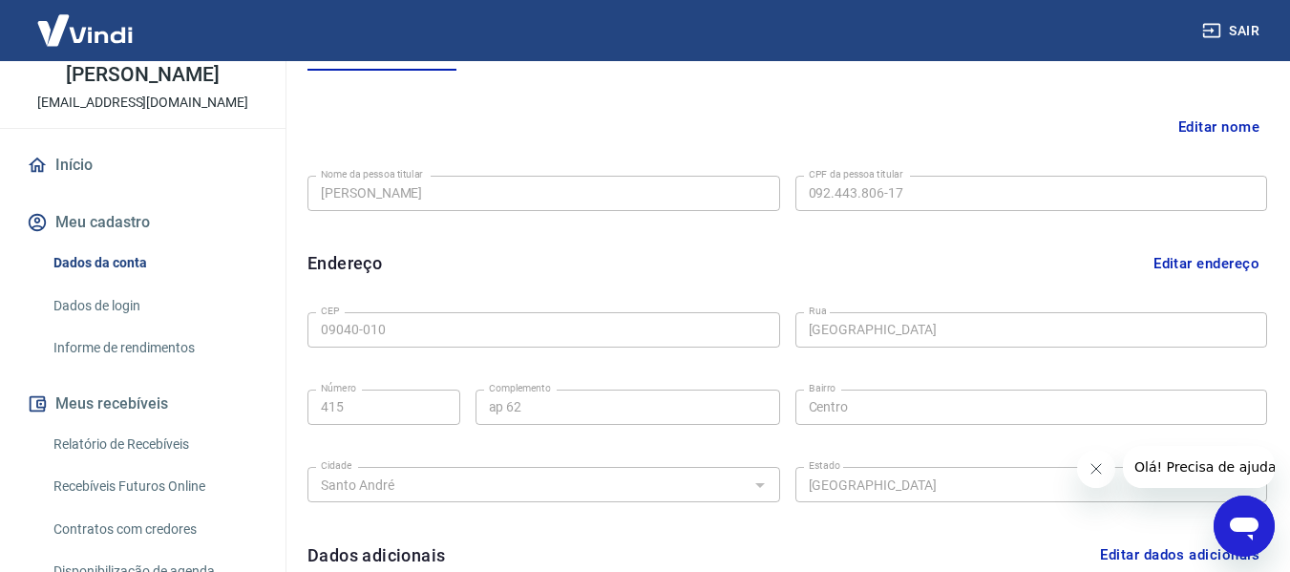
scroll to position [382, 0]
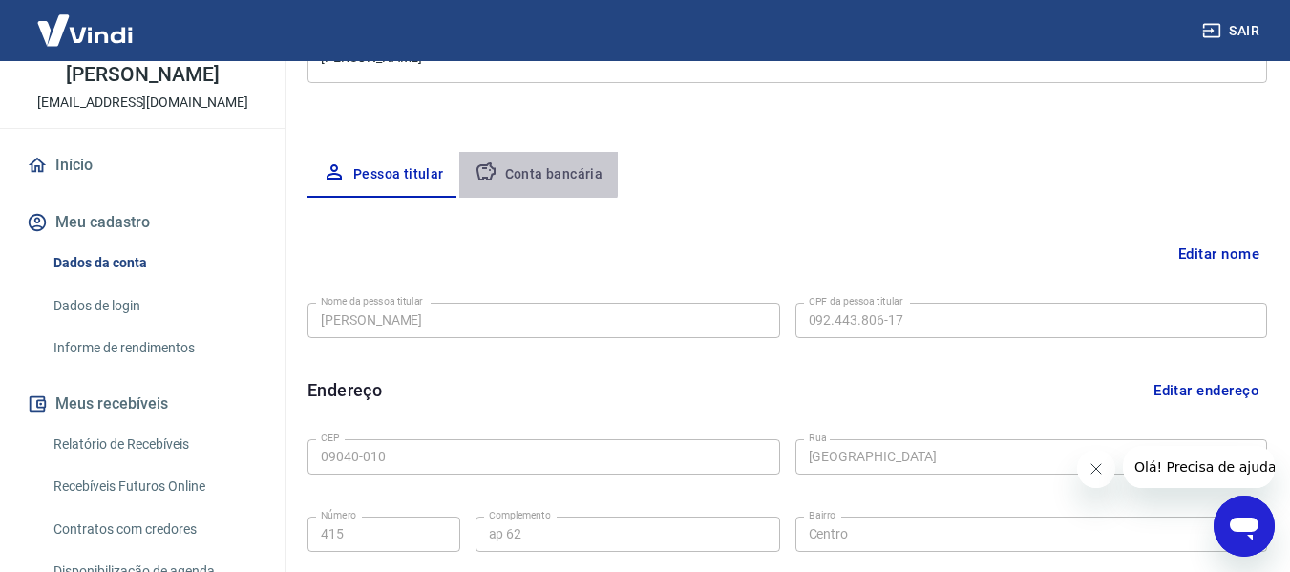
click at [530, 167] on button "Conta bancária" at bounding box center [538, 175] width 159 height 46
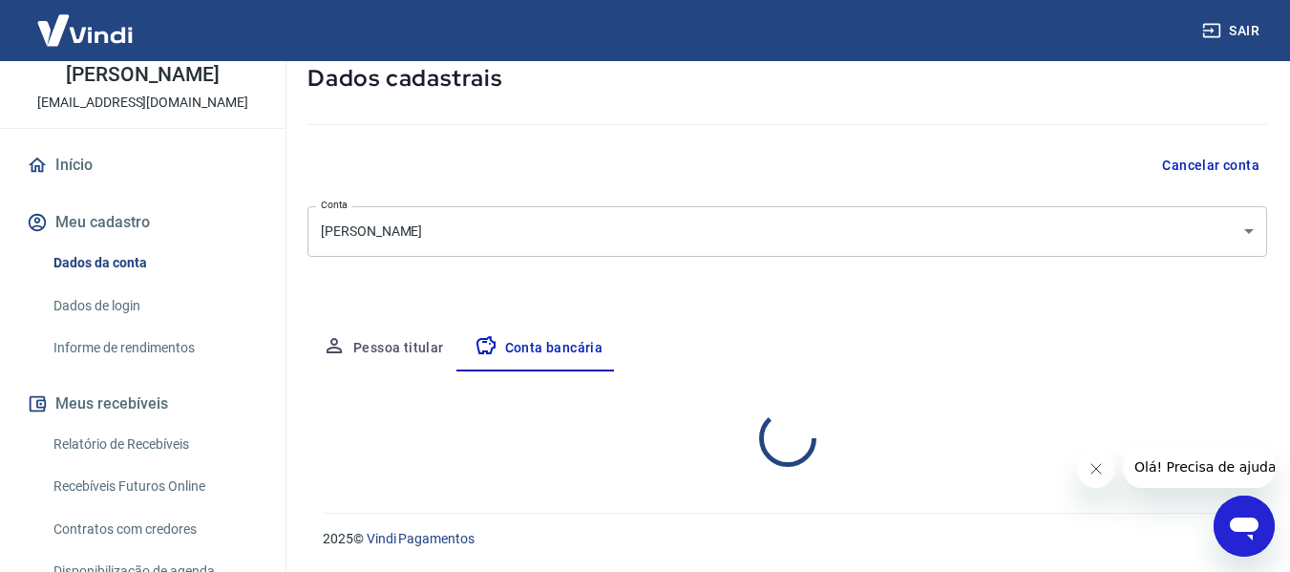
select select "1"
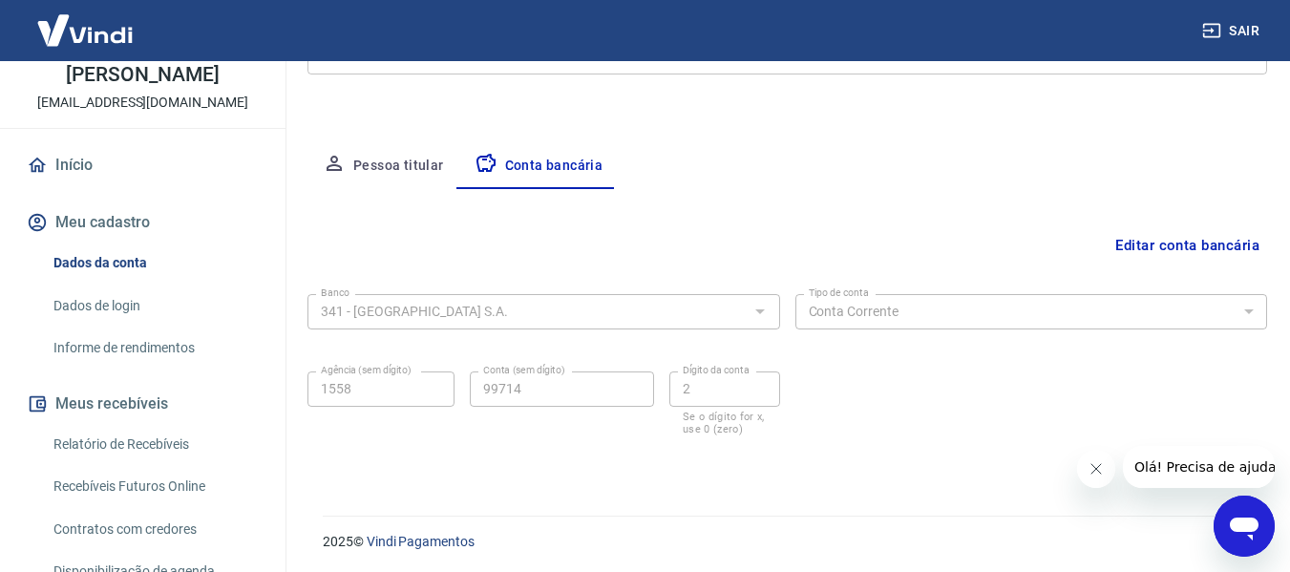
scroll to position [298, 0]
drag, startPoint x: 346, startPoint y: 158, endPoint x: 1095, endPoint y: 381, distance: 782.2
click at [1095, 381] on div "Meu cadastro / Dados cadastrais Dados cadastrais Cancelar conta Conta vanessa d…" at bounding box center [787, 126] width 1005 height 727
click at [1112, 292] on div "Meu cadastro / Dados cadastrais Dados cadastrais Cancelar conta Conta vanessa d…" at bounding box center [787, 126] width 1005 height 727
drag, startPoint x: 325, startPoint y: 299, endPoint x: 1005, endPoint y: 425, distance: 691.4
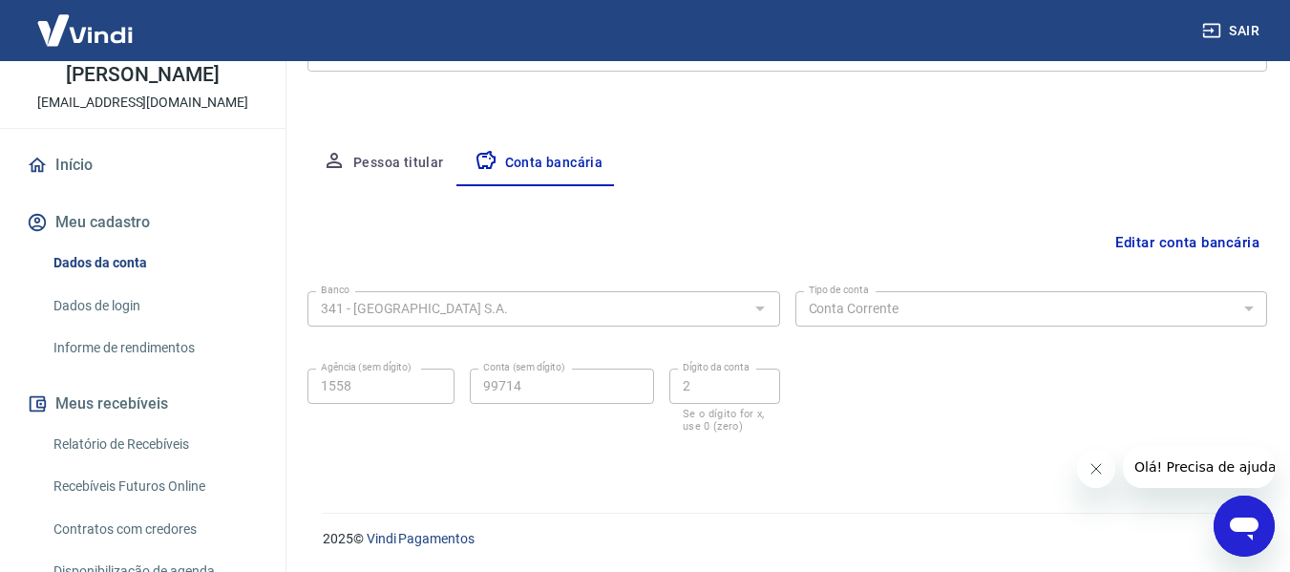
click at [1005, 425] on div "Meu cadastro / Dados cadastrais Dados cadastrais Cancelar conta Conta vanessa d…" at bounding box center [787, 126] width 1005 height 727
drag, startPoint x: 384, startPoint y: 347, endPoint x: 384, endPoint y: 435, distance: 88.8
click at [384, 435] on div "Banco 341 - ITAÚ UNIBANCO S.A. Banco Tipo de conta Conta Corrente Conta Poupanç…" at bounding box center [787, 360] width 960 height 153
drag, startPoint x: 422, startPoint y: 384, endPoint x: 473, endPoint y: 469, distance: 98.9
click at [430, 274] on main "Meu cadastro / Dados cadastrais Dados cadastrais Cancelar conta Conta vanessa d…" at bounding box center [783, 18] width 1013 height 511
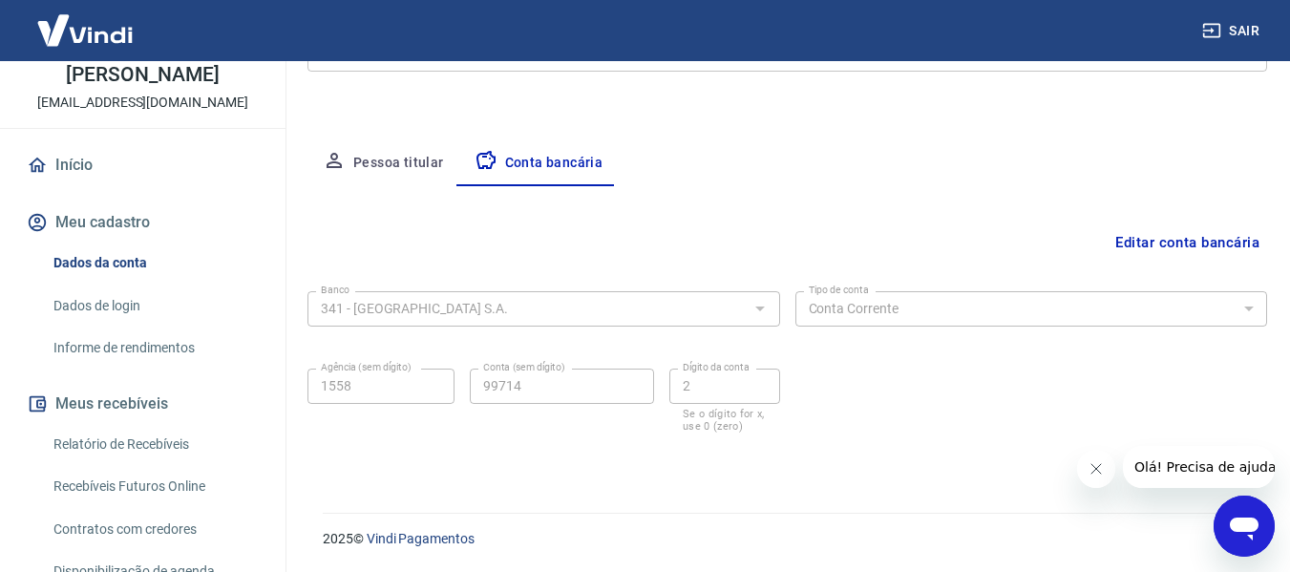
click at [842, 230] on div "Editar conta bancária" at bounding box center [787, 242] width 960 height 36
drag, startPoint x: 331, startPoint y: 276, endPoint x: 726, endPoint y: 399, distance: 413.1
click at [656, 399] on div "Editar conta bancária Banco 341 - ITAÚ UNIBANCO S.A. Banco Tipo de conta Conta …" at bounding box center [787, 326] width 960 height 281
click at [582, 391] on div "Banco 341 - ITAÚ UNIBANCO S.A. Banco Tipo de conta Conta Corrente Conta Poupanç…" at bounding box center [787, 360] width 960 height 153
click at [892, 459] on form "Banco 341 - ITAÚ UNIBANCO S.A. Banco Tipo de conta Conta Corrente Conta Poupanç…" at bounding box center [787, 375] width 960 height 183
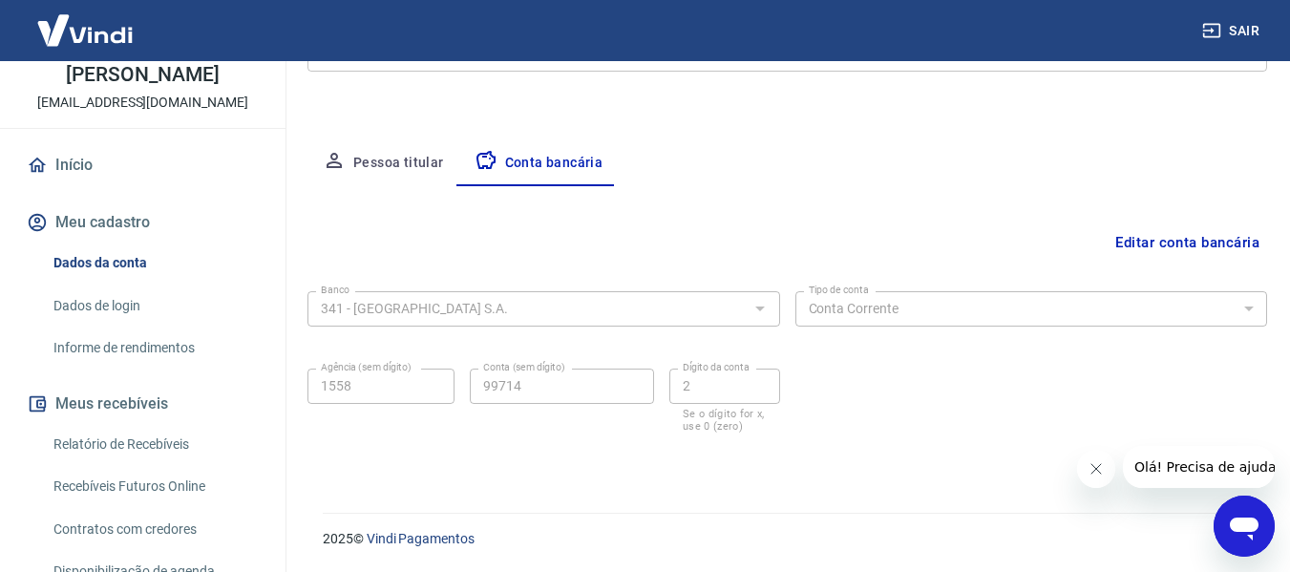
click at [320, 272] on div "Editar conta bancária Banco 341 - ITAÚ UNIBANCO S.A. Banco Tipo de conta Conta …" at bounding box center [787, 326] width 960 height 281
click at [775, 198] on div "Editar conta bancária Banco 341 - ITAÚ UNIBANCO S.A. Banco Tipo de conta Conta …" at bounding box center [787, 326] width 960 height 281
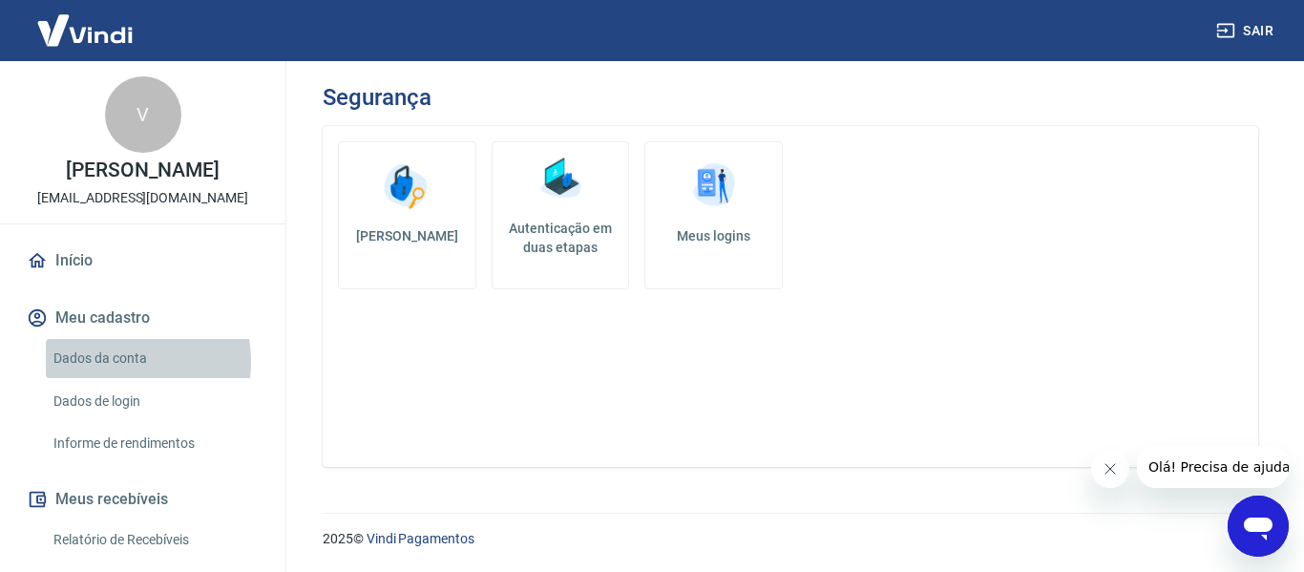
click at [104, 362] on link "Dados da conta" at bounding box center [154, 358] width 217 height 39
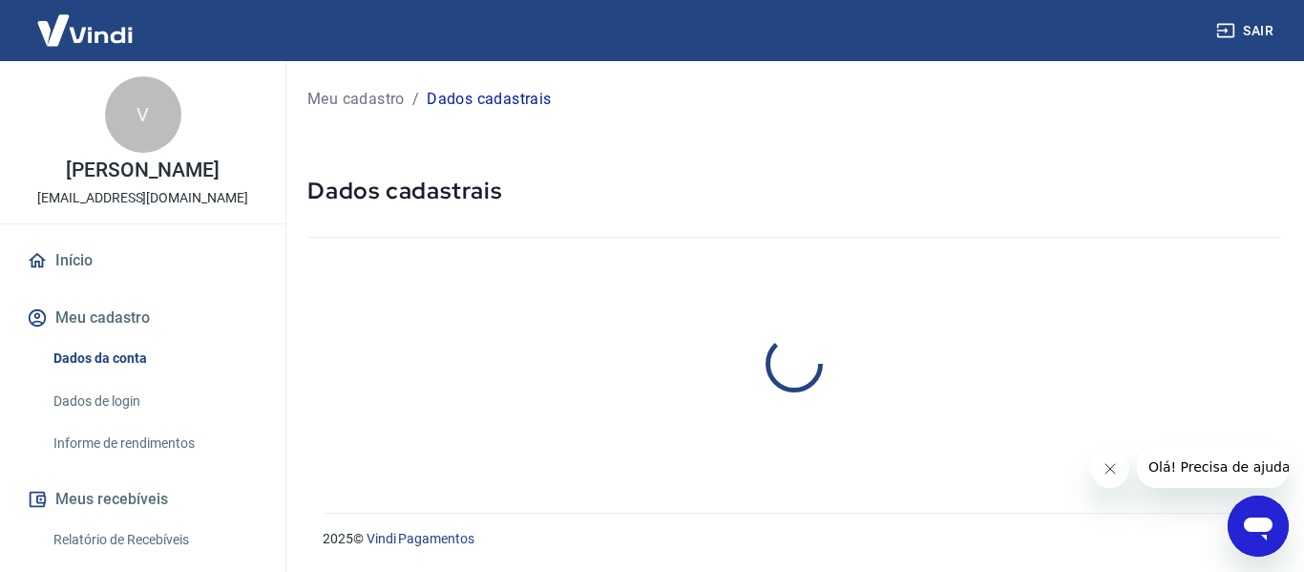
select select "SP"
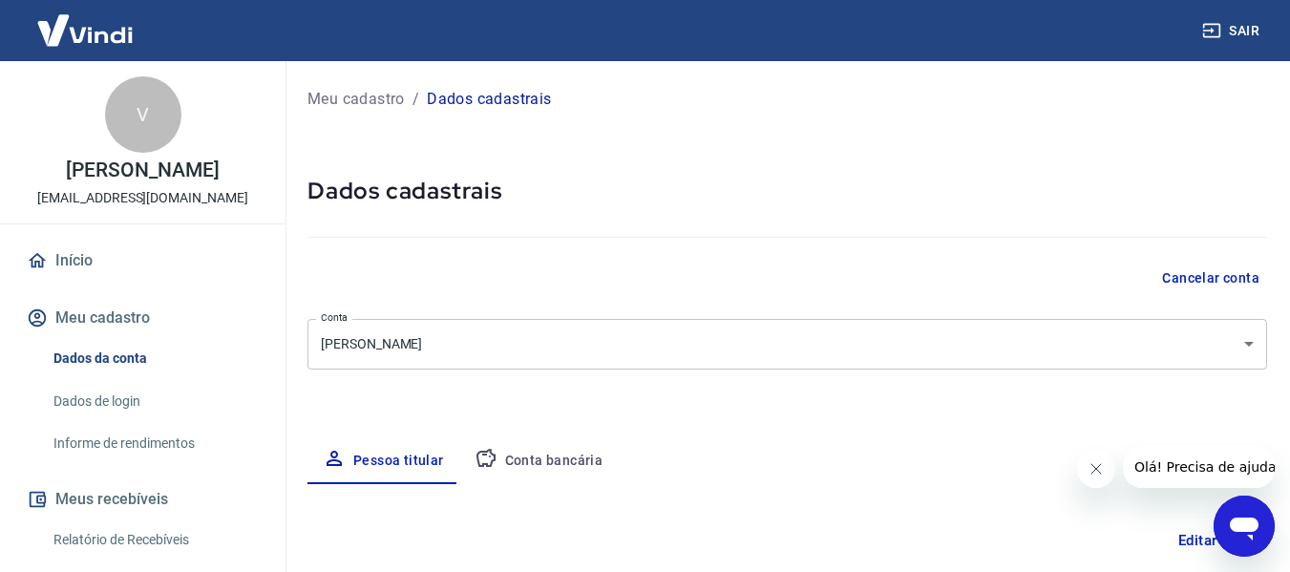
click at [506, 100] on p "Dados cadastrais" at bounding box center [489, 99] width 124 height 23
drag, startPoint x: 547, startPoint y: 450, endPoint x: 572, endPoint y: 441, distance: 26.3
click at [547, 451] on button "Conta bancária" at bounding box center [538, 461] width 159 height 46
select select "1"
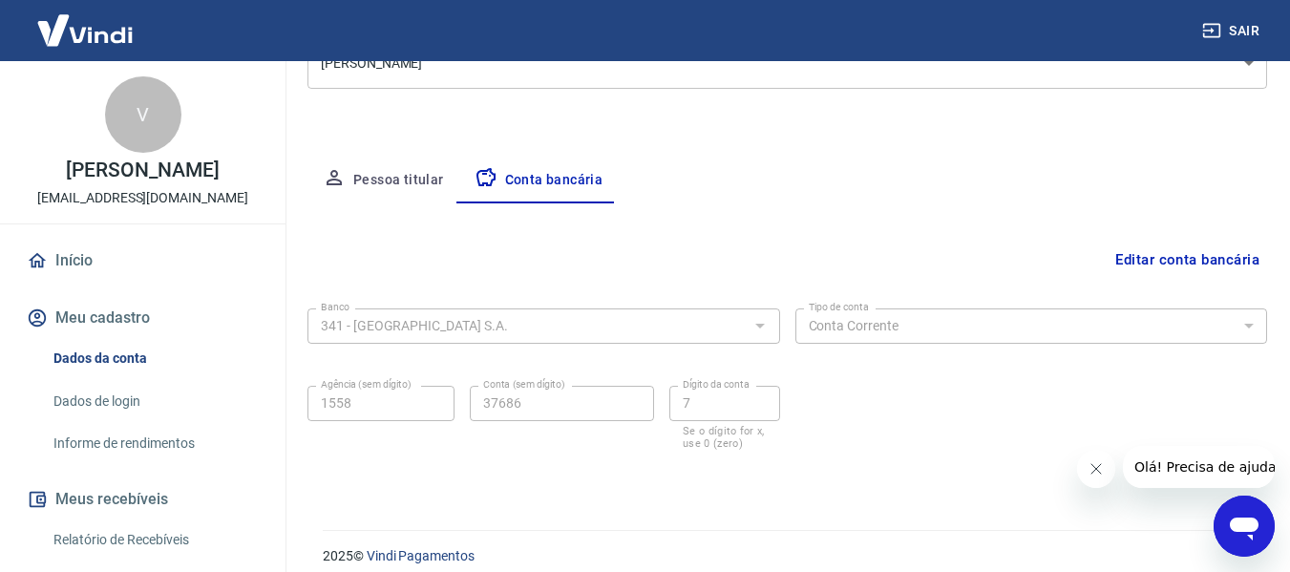
scroll to position [298, 0]
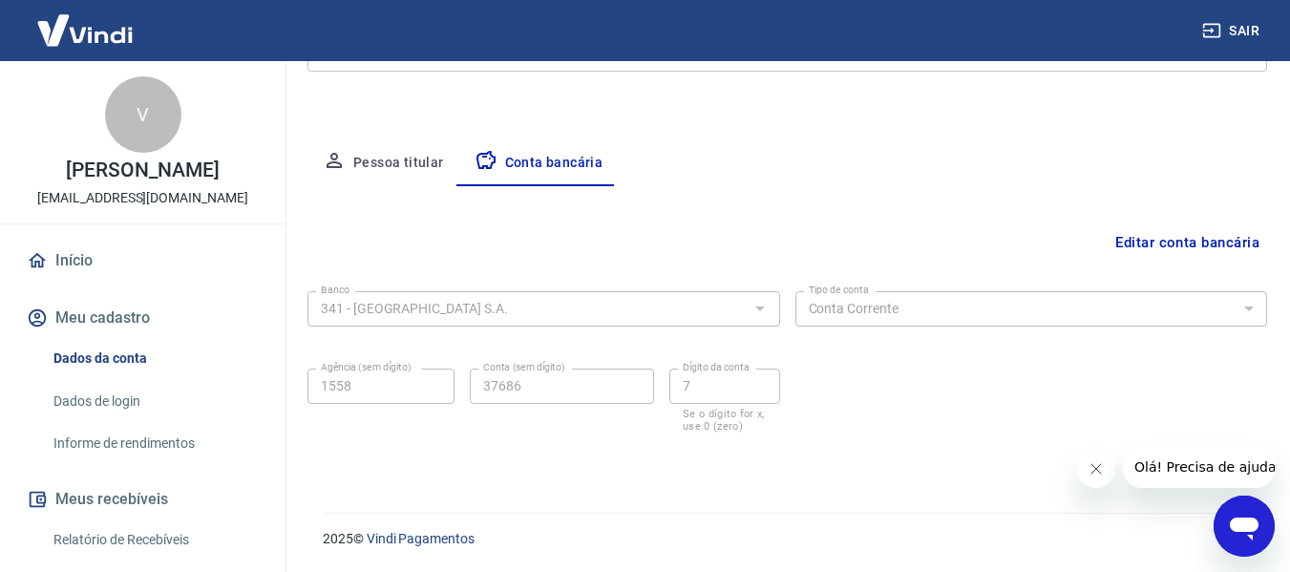
click at [653, 308] on div "Banco 341 - ITAÚ UNIBANCO S.A. Banco" at bounding box center [543, 307] width 473 height 47
drag, startPoint x: 562, startPoint y: 155, endPoint x: 998, endPoint y: 343, distance: 474.3
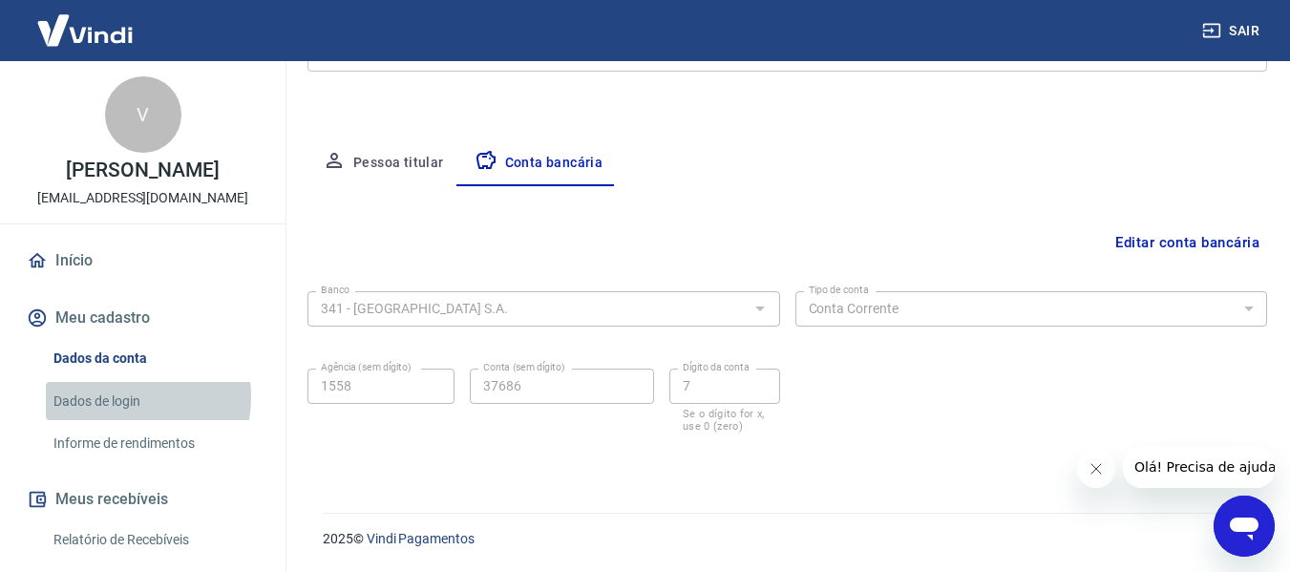
click at [116, 396] on link "Dados de login" at bounding box center [154, 401] width 217 height 39
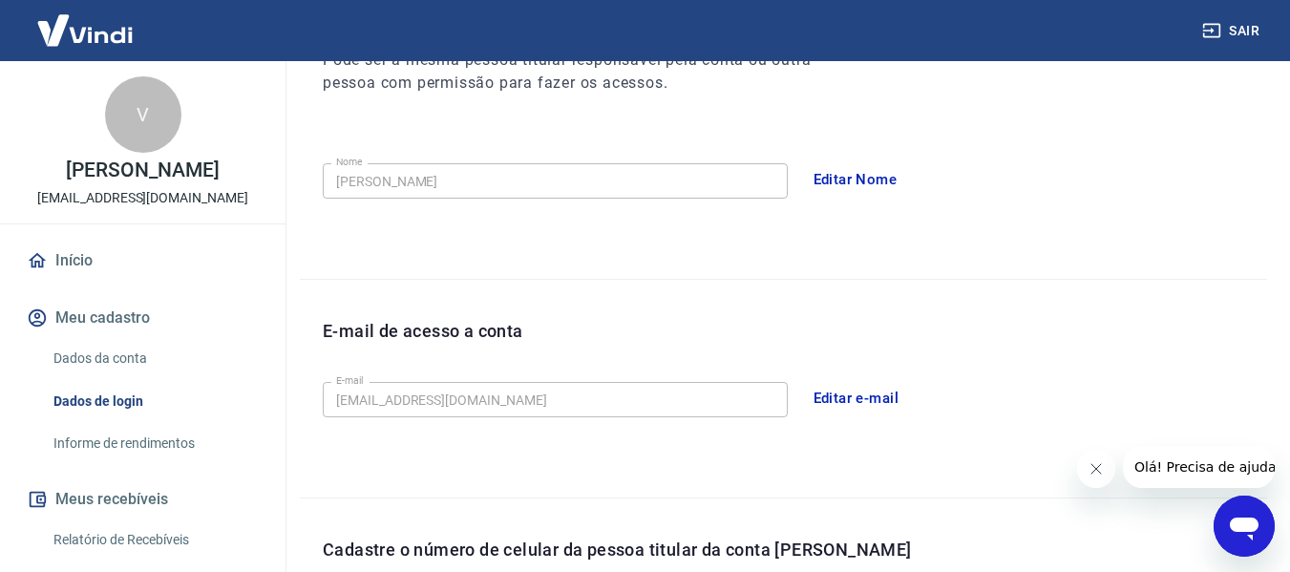
scroll to position [651, 0]
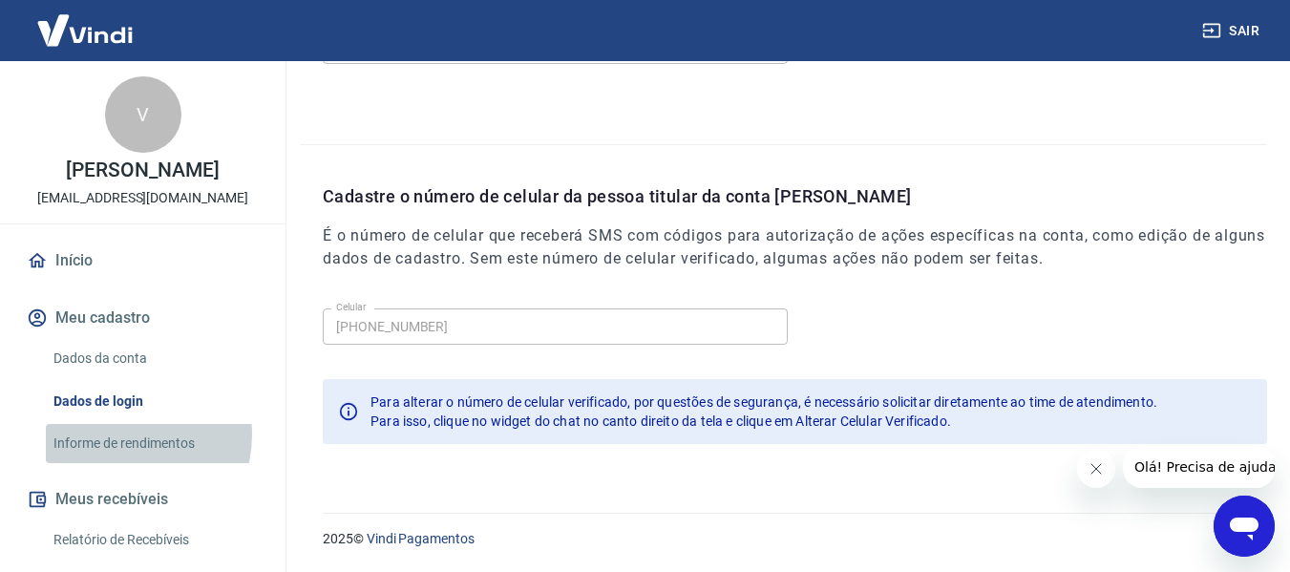
click at [119, 434] on link "Informe de rendimentos" at bounding box center [154, 443] width 217 height 39
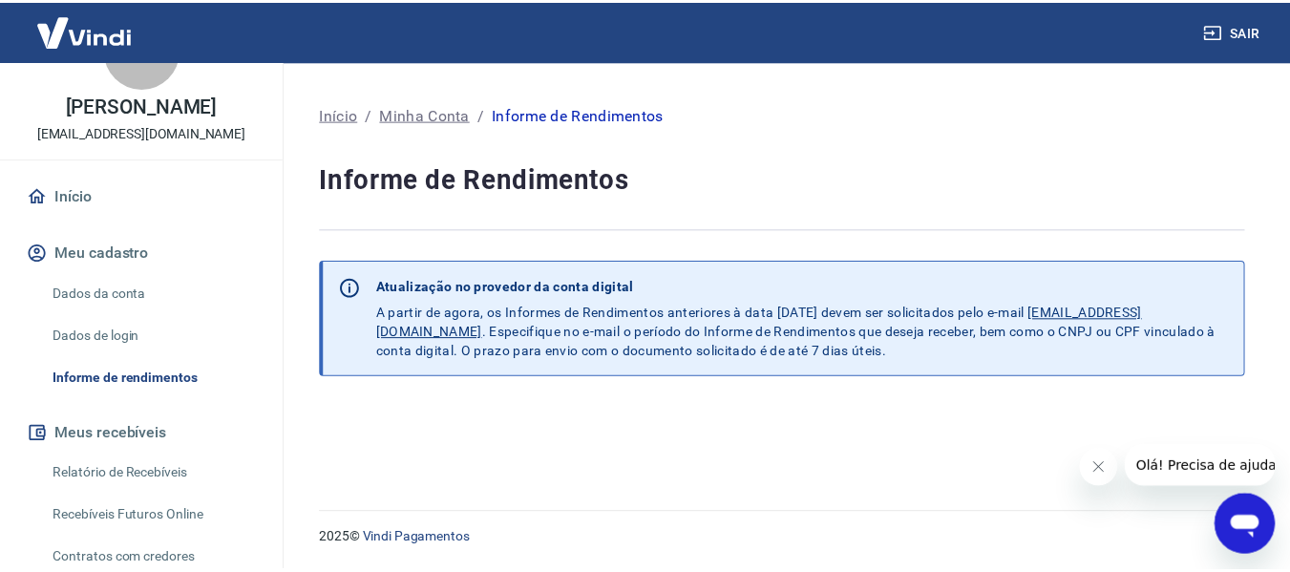
scroll to position [95, 0]
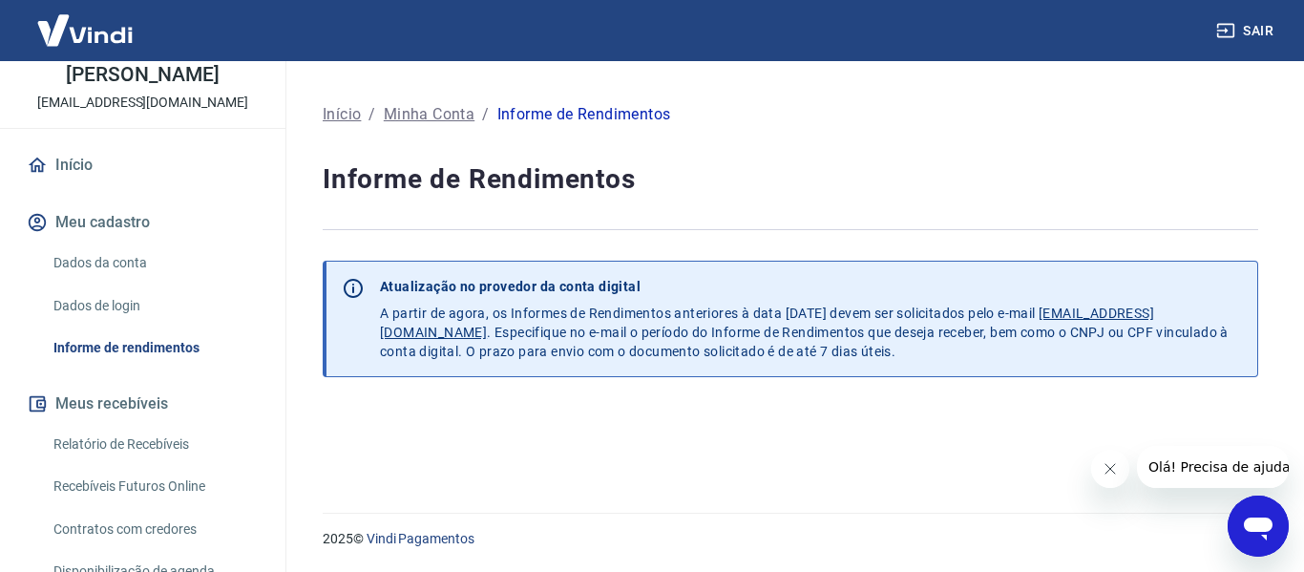
click at [109, 303] on link "Dados de login" at bounding box center [154, 305] width 217 height 39
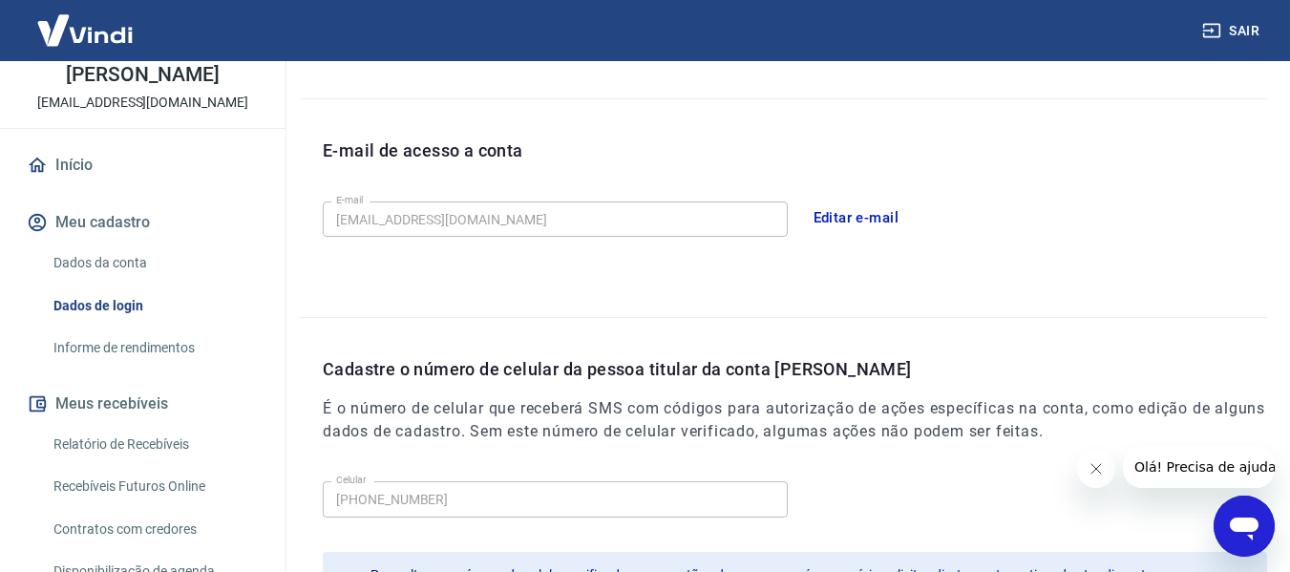
scroll to position [460, 0]
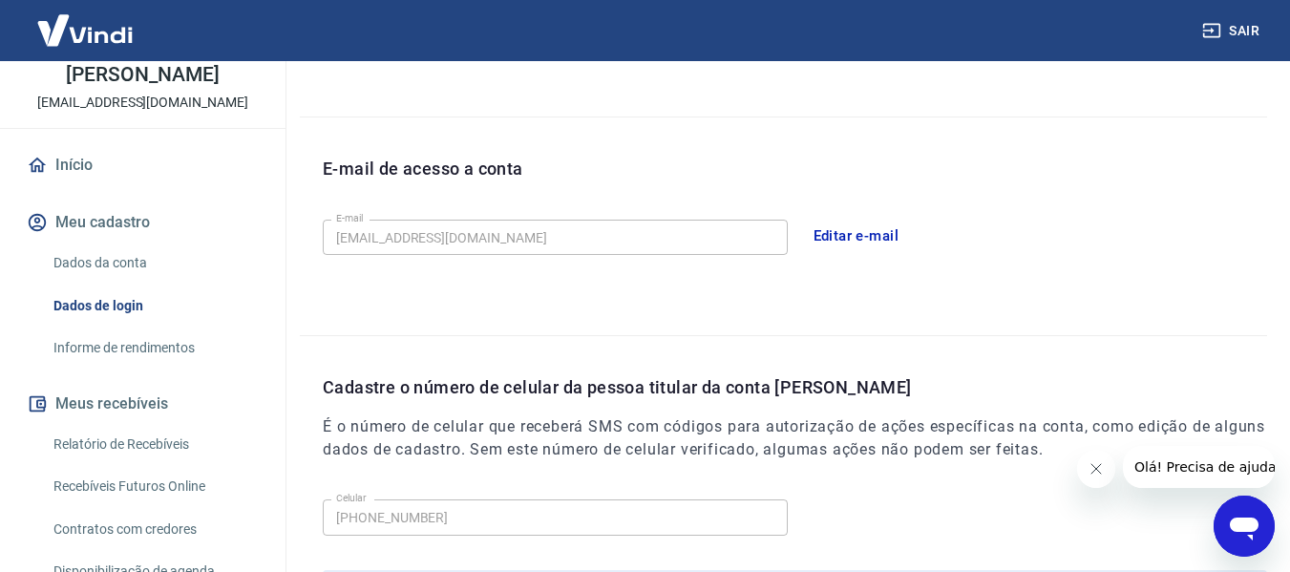
click at [116, 254] on link "Dados da conta" at bounding box center [154, 262] width 217 height 39
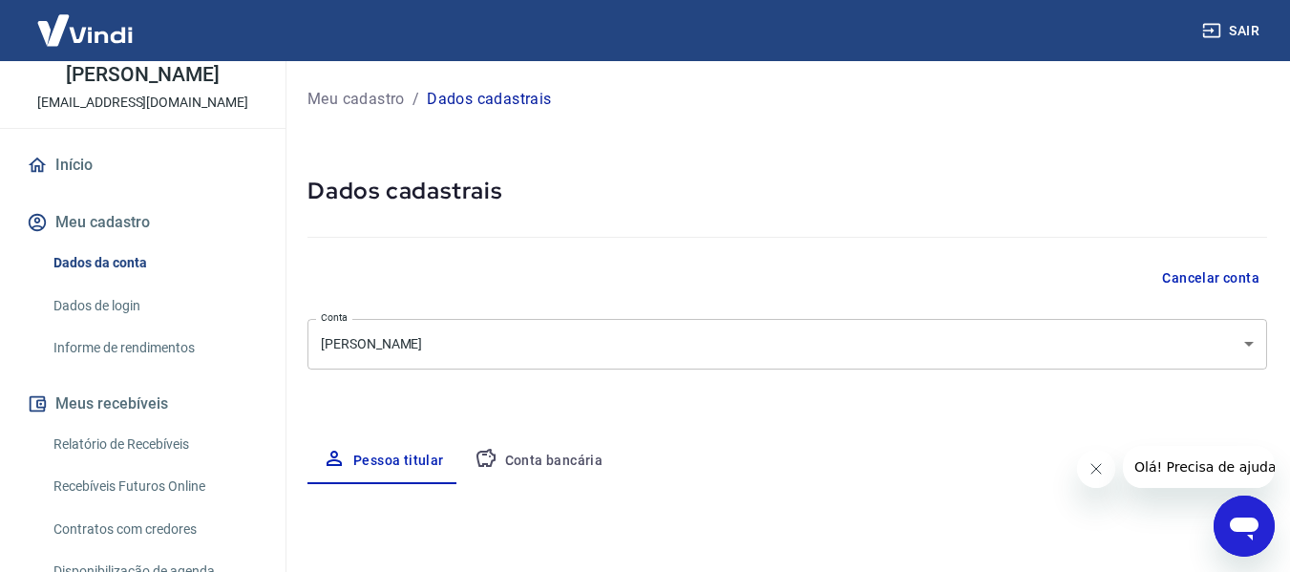
select select "SP"
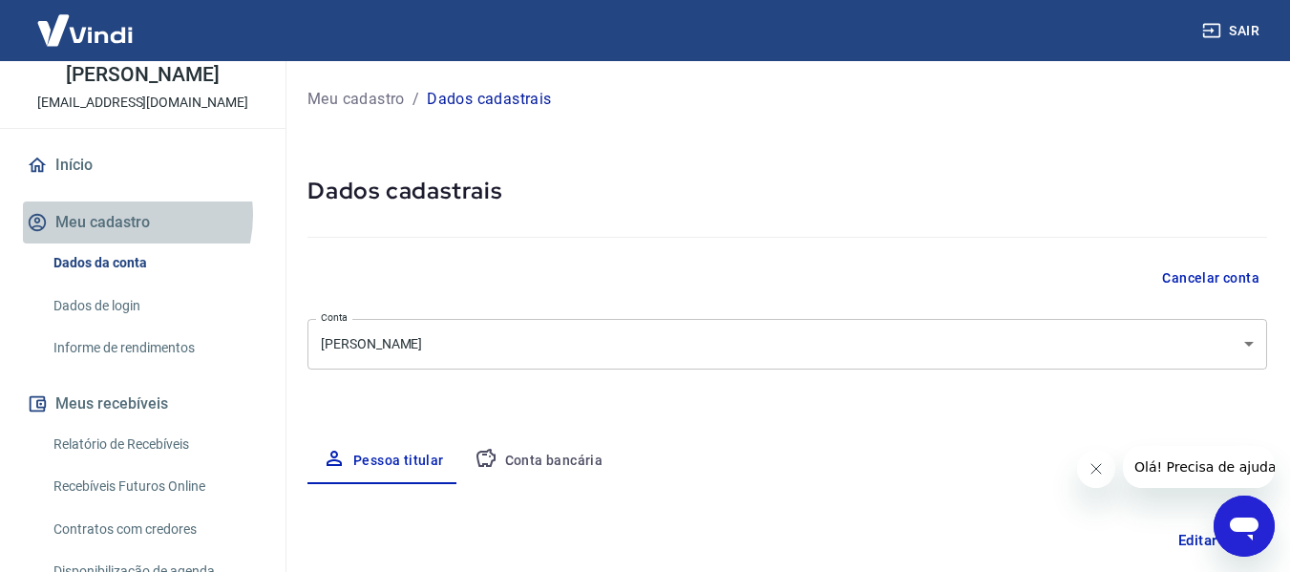
click at [120, 215] on button "Meu cadastro" at bounding box center [143, 222] width 240 height 42
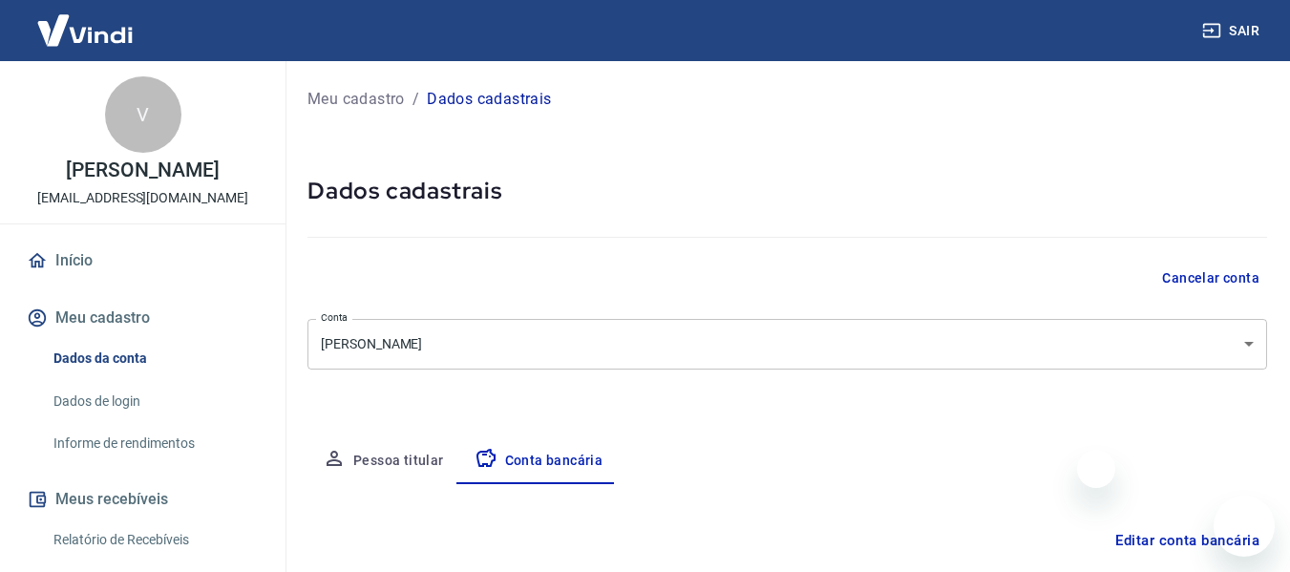
select select "1"
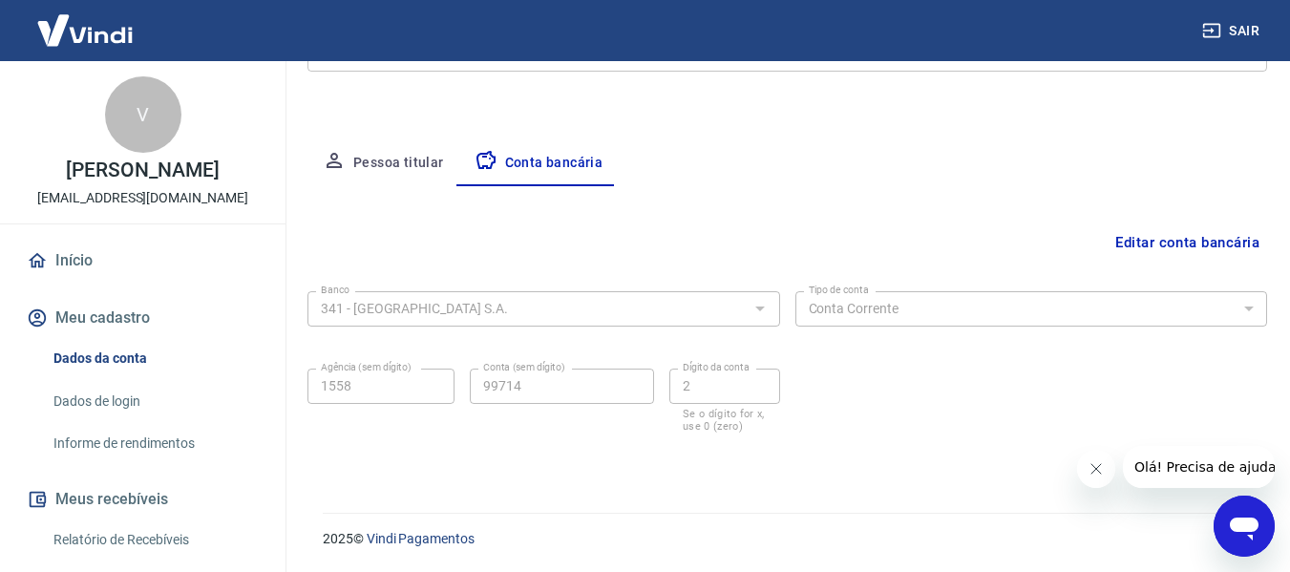
scroll to position [95, 0]
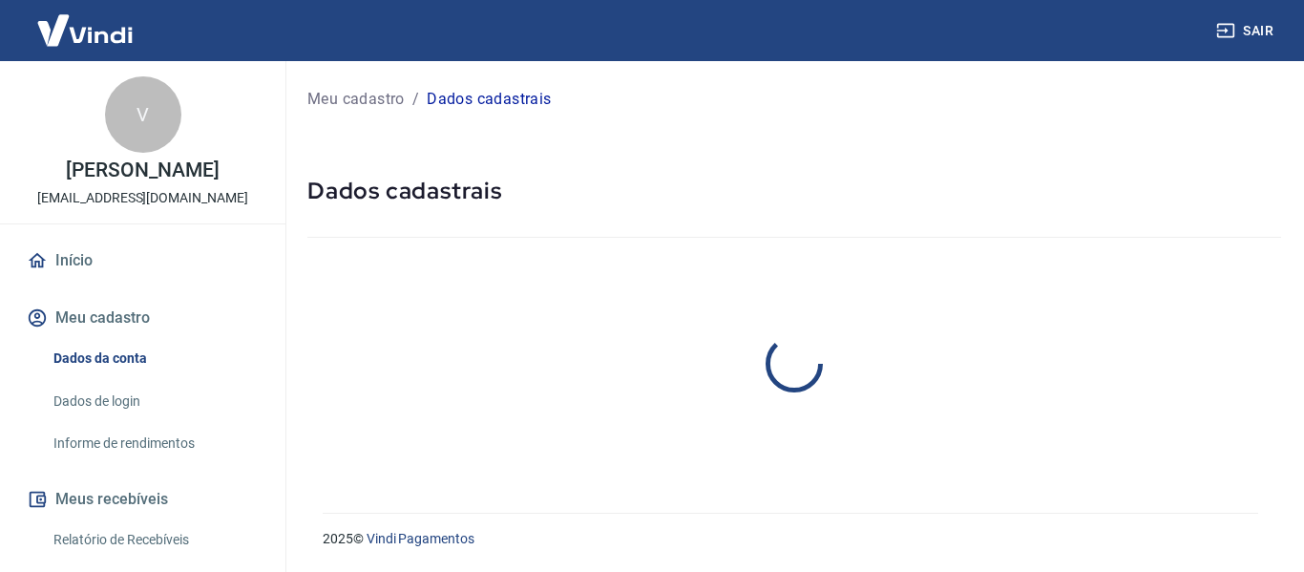
select select "SP"
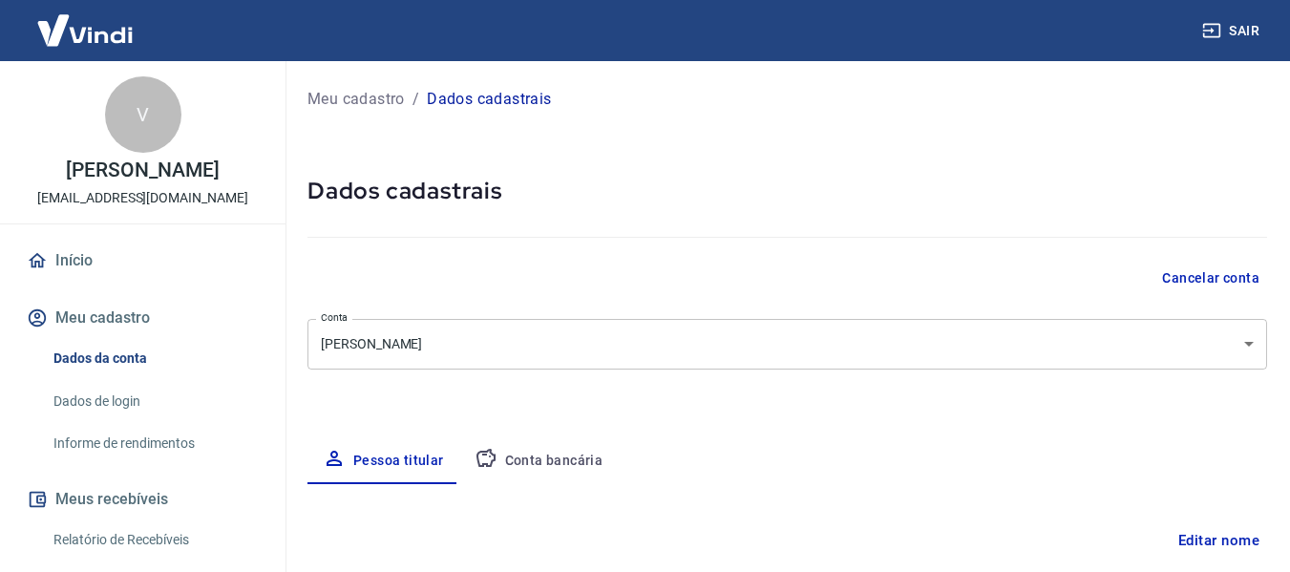
type input "092.443.806-17"
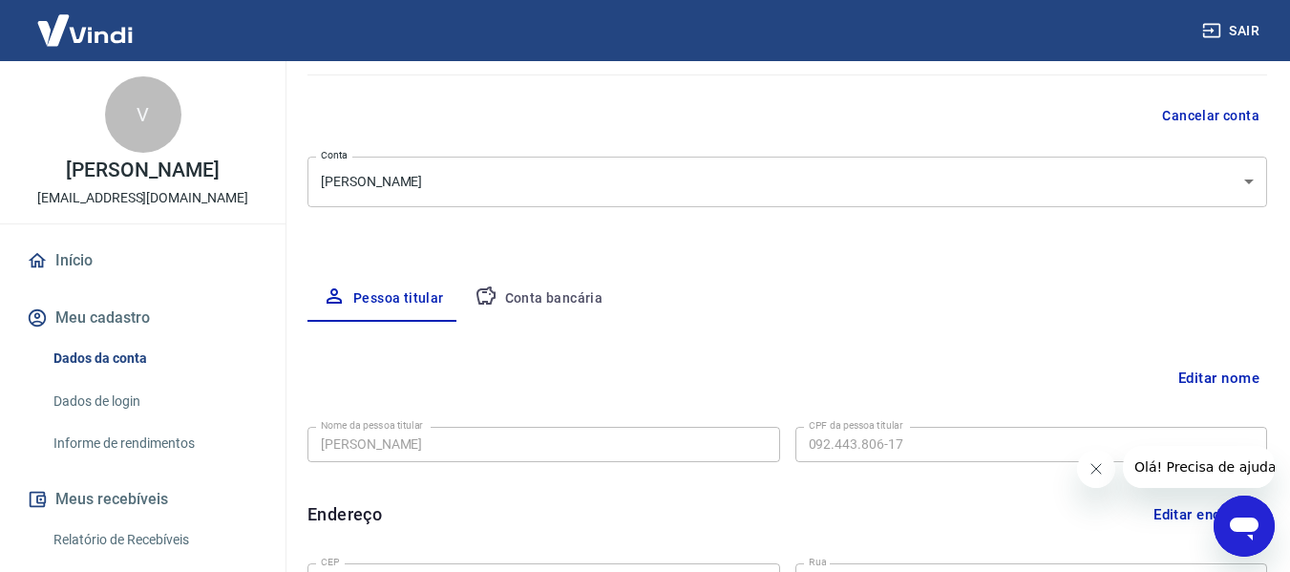
scroll to position [191, 0]
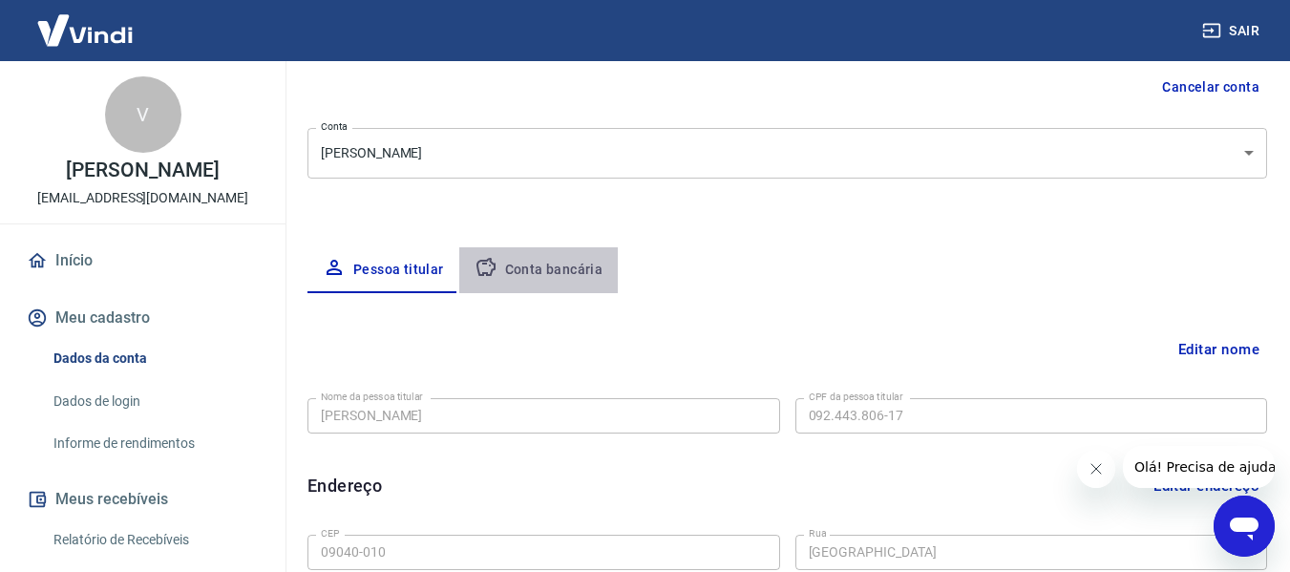
click at [543, 265] on button "Conta bancária" at bounding box center [538, 270] width 159 height 46
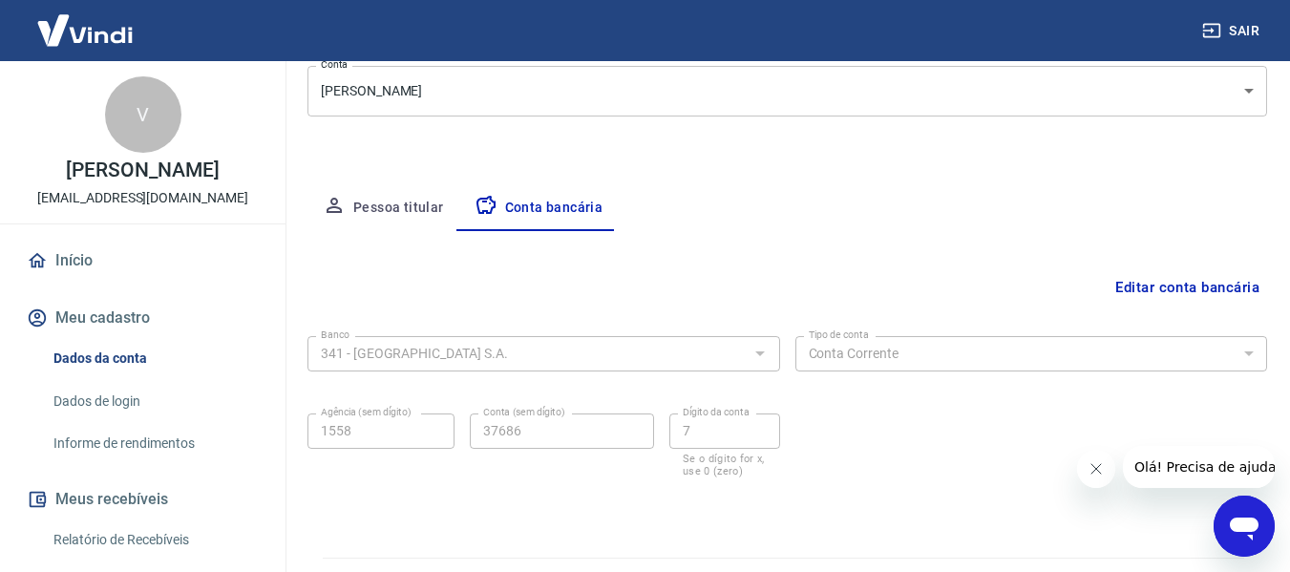
scroll to position [286, 0]
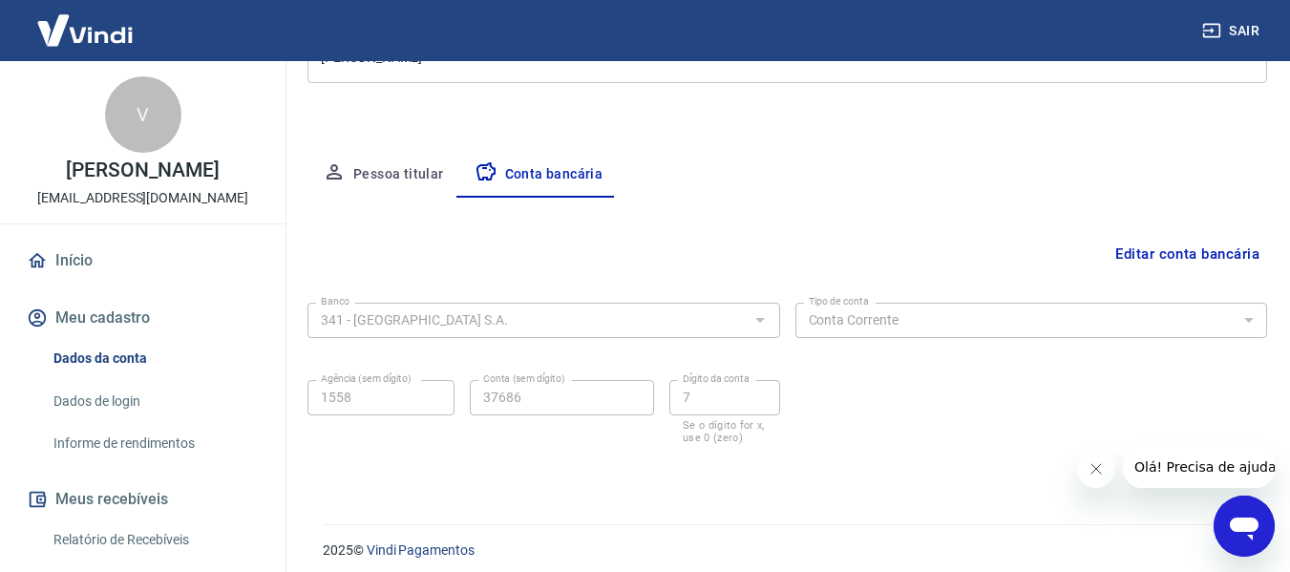
click at [1194, 247] on button "Editar conta bancária" at bounding box center [1187, 254] width 159 height 36
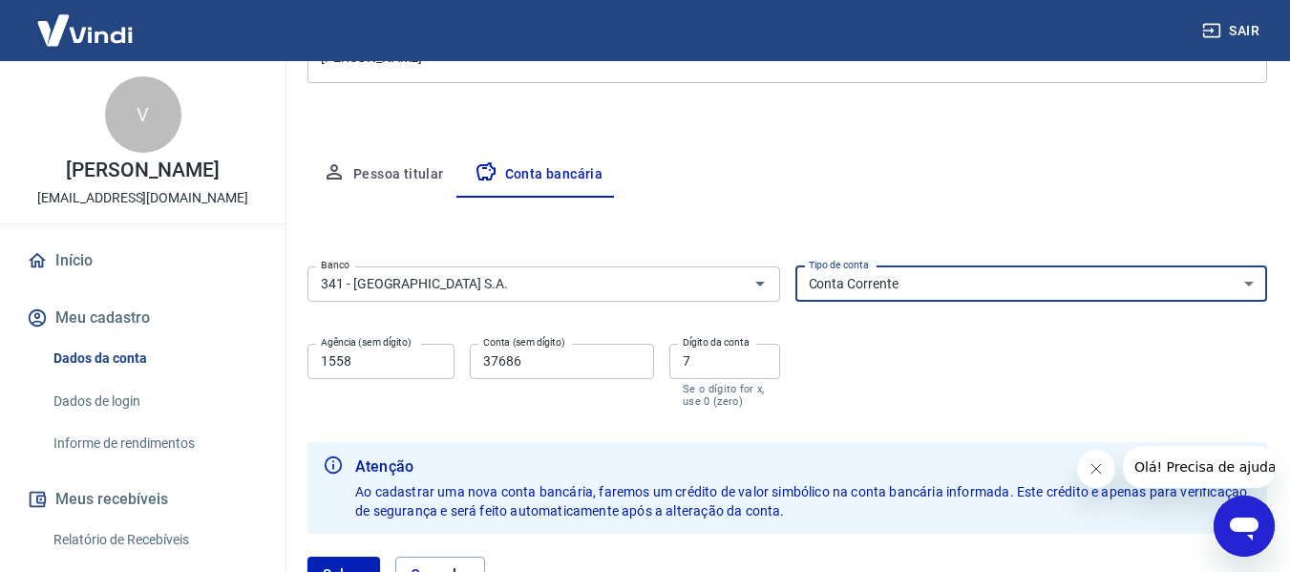
click at [1251, 281] on select "Conta Corrente Conta Poupança" at bounding box center [1031, 283] width 473 height 35
select select "3"
click at [795, 266] on select "Conta Corrente Conta Poupança" at bounding box center [1031, 283] width 473 height 35
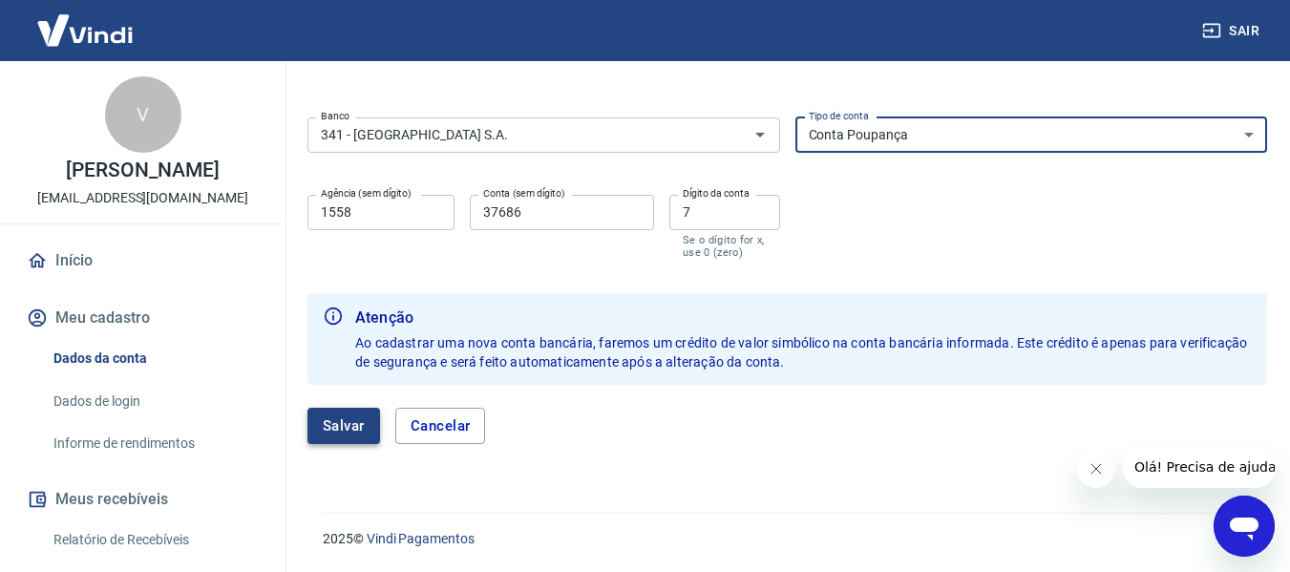
click at [348, 437] on button "Salvar" at bounding box center [343, 426] width 73 height 36
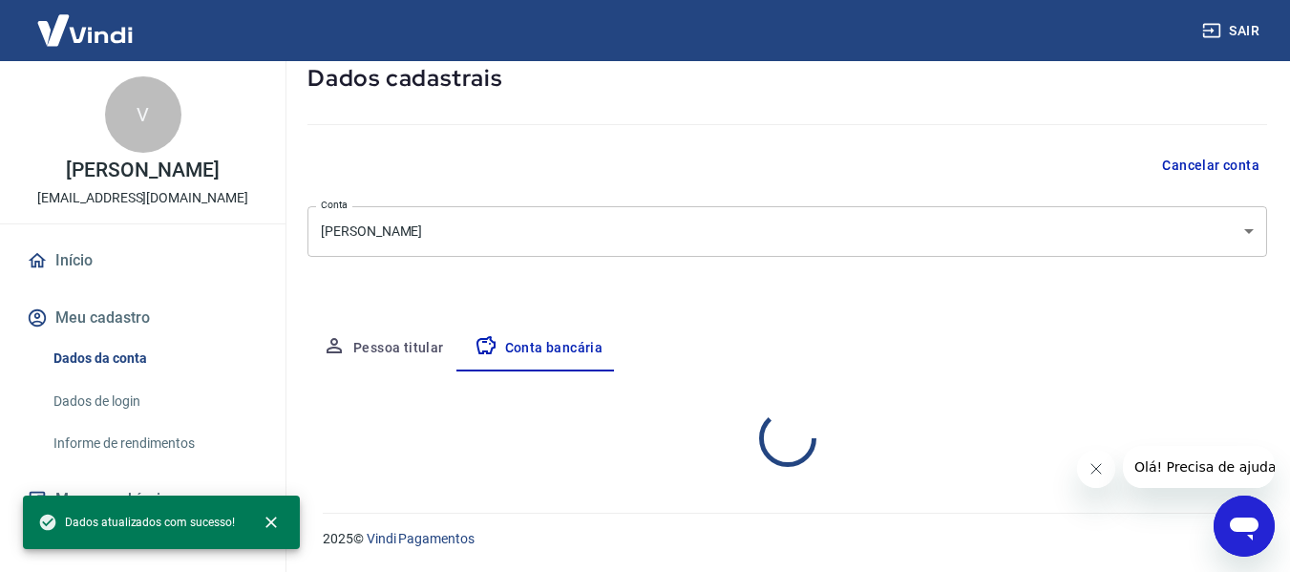
select select "3"
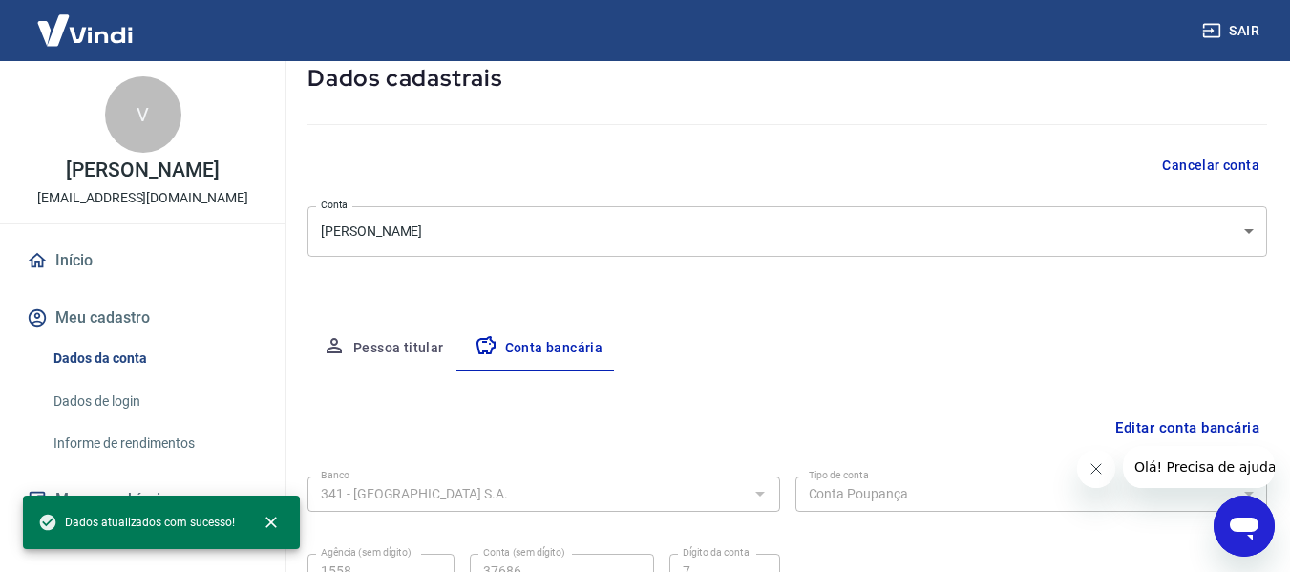
scroll to position [298, 0]
